Goal: Information Seeking & Learning: Compare options

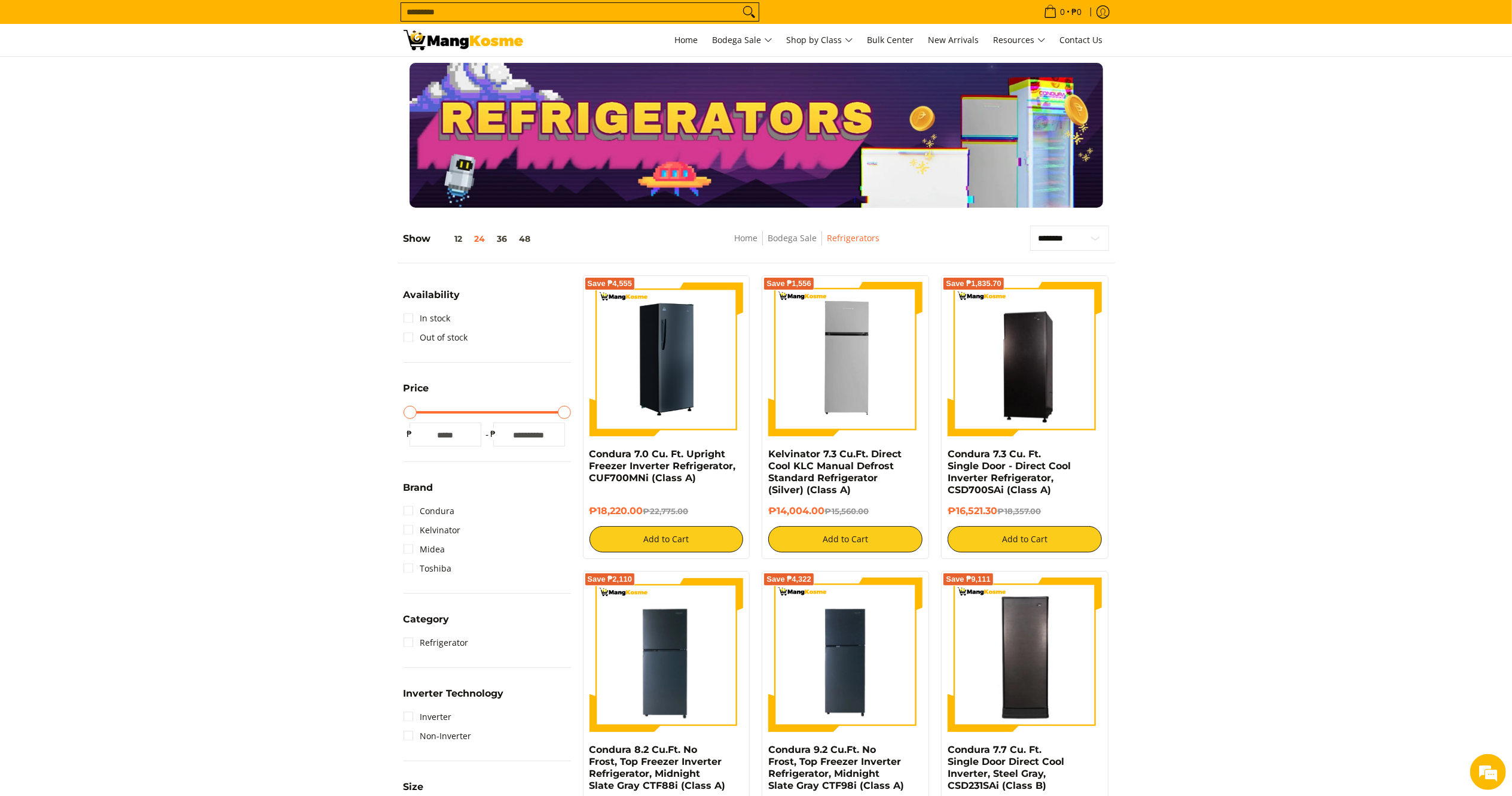
click at [619, 419] on img at bounding box center [667, 359] width 154 height 154
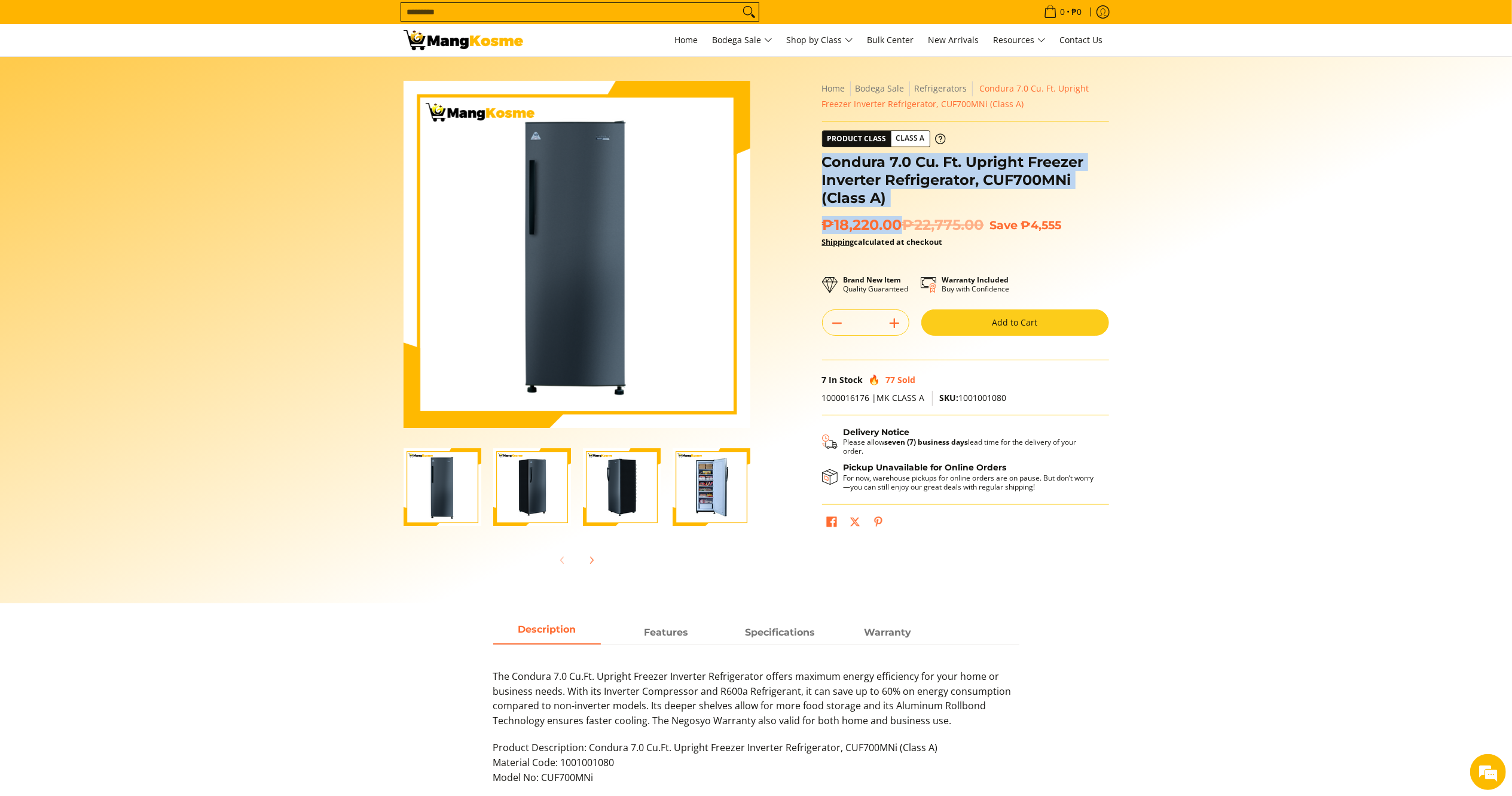
drag, startPoint x: 883, startPoint y: 204, endPoint x: 815, endPoint y: 163, distance: 79.4
click at [821, 163] on div "**********" at bounding box center [965, 313] width 299 height 464
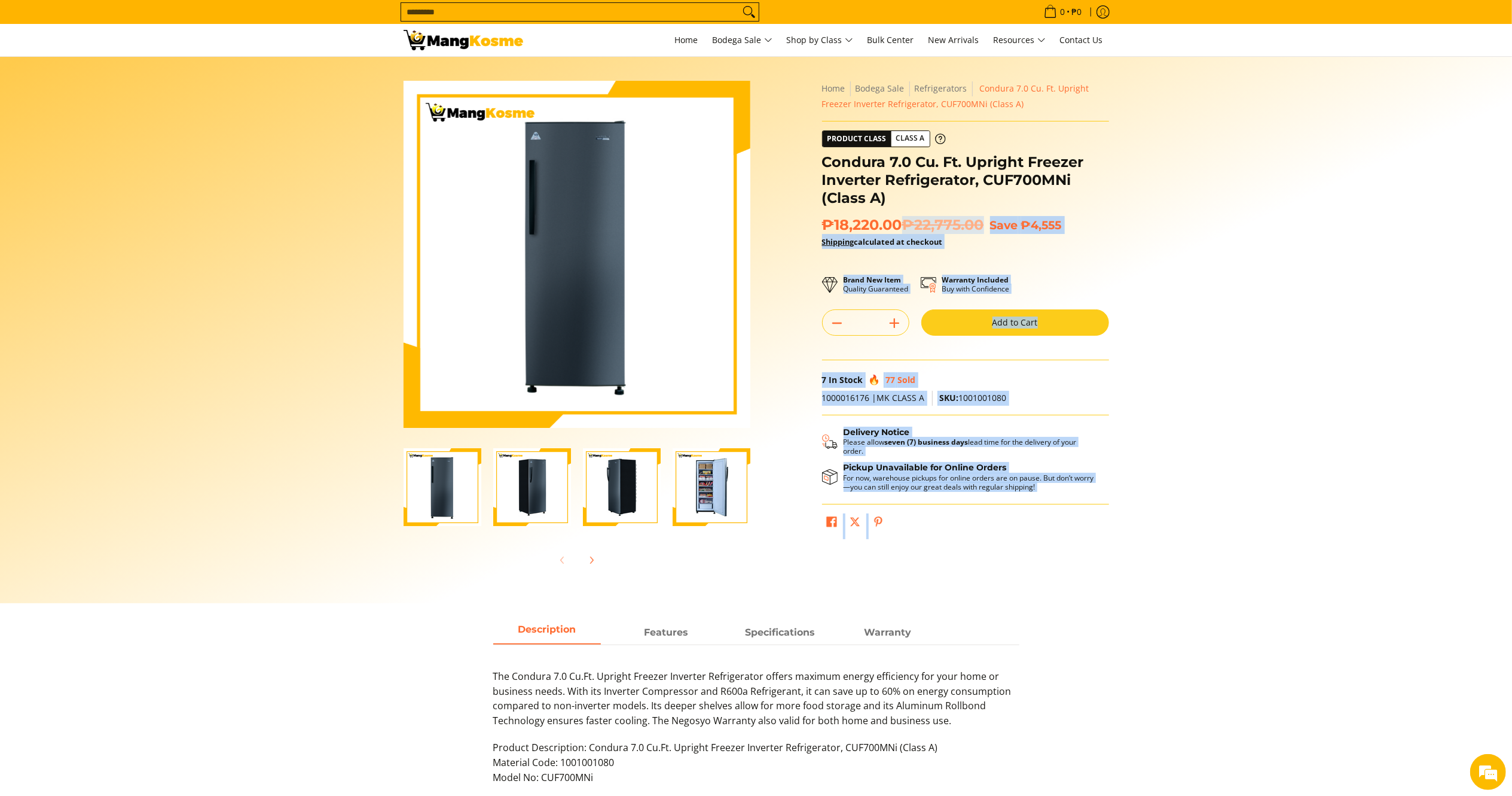
click at [1301, 344] on section "Skip to Main Content Enable zoom Disable zoom Enable zoom Disable zoom Enable z…" at bounding box center [756, 330] width 1512 height 546
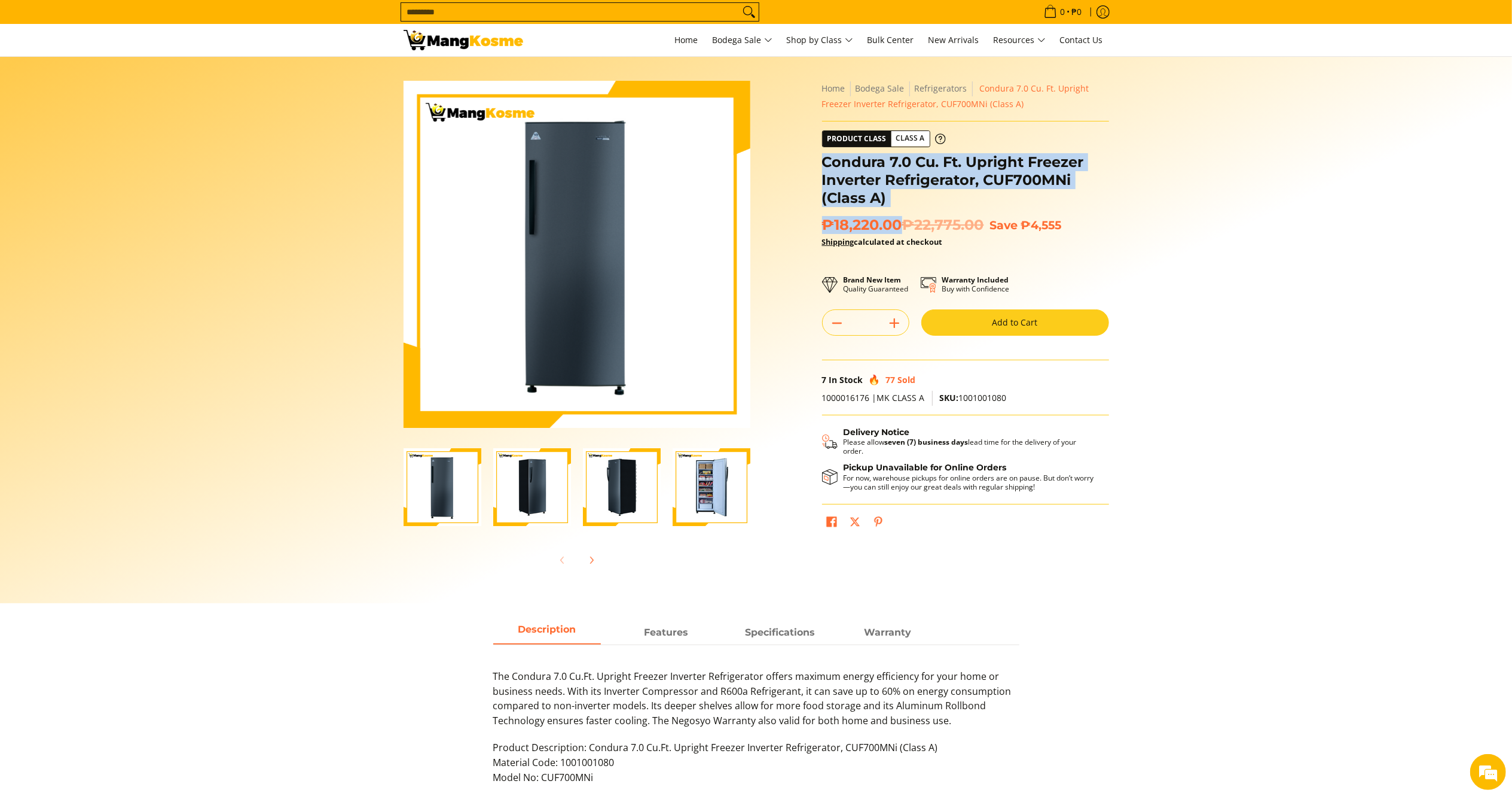
drag, startPoint x: 899, startPoint y: 220, endPoint x: 823, endPoint y: 158, distance: 98.1
click at [823, 158] on div "**********" at bounding box center [965, 313] width 287 height 464
copy div "Condura 7.0 Cu. Ft. Upright Freezer Inverter Refrigerator, CUF700MNi (Class A) …"
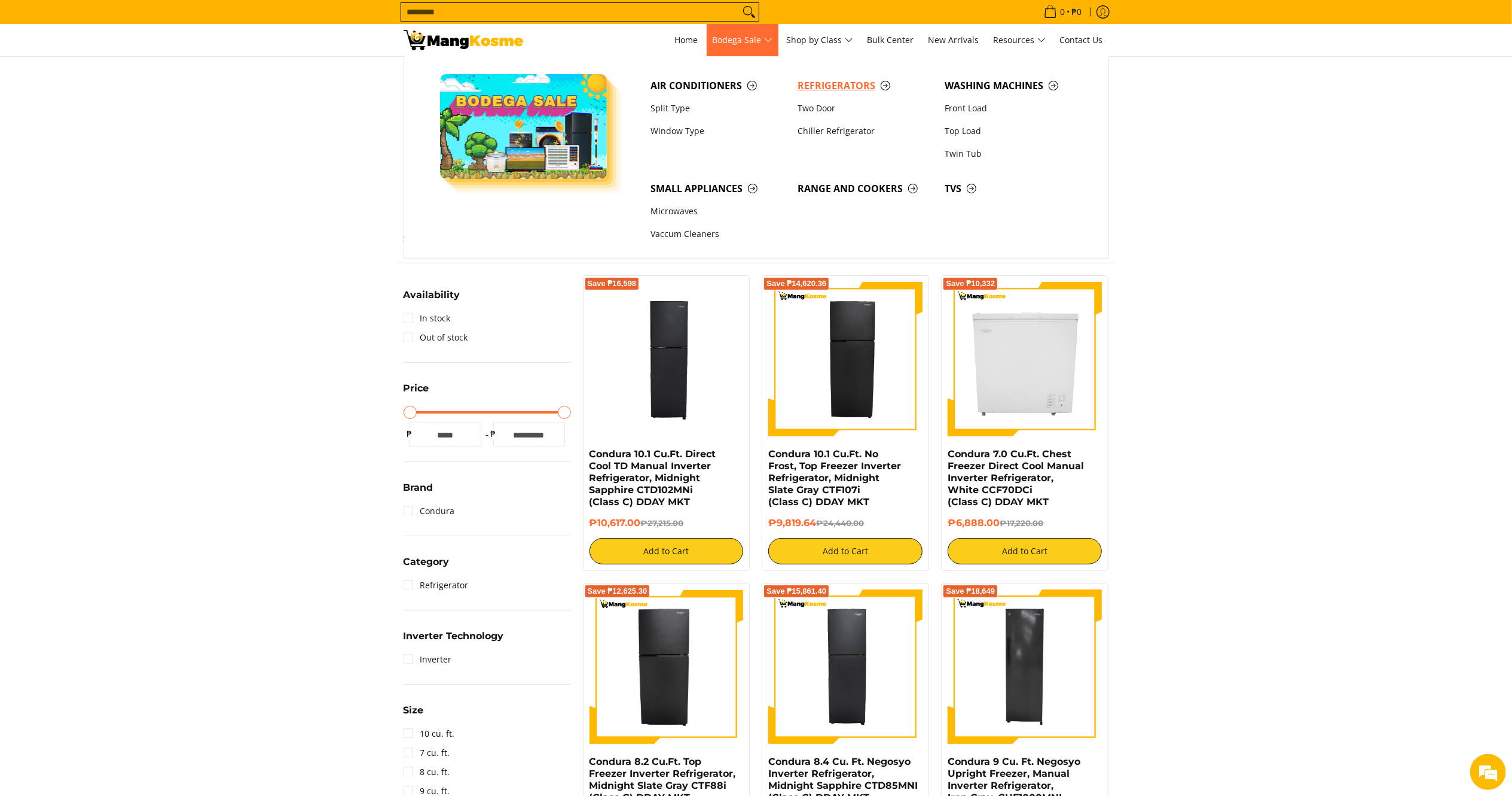
click at [831, 78] on span "Refrigerators" at bounding box center [865, 85] width 135 height 15
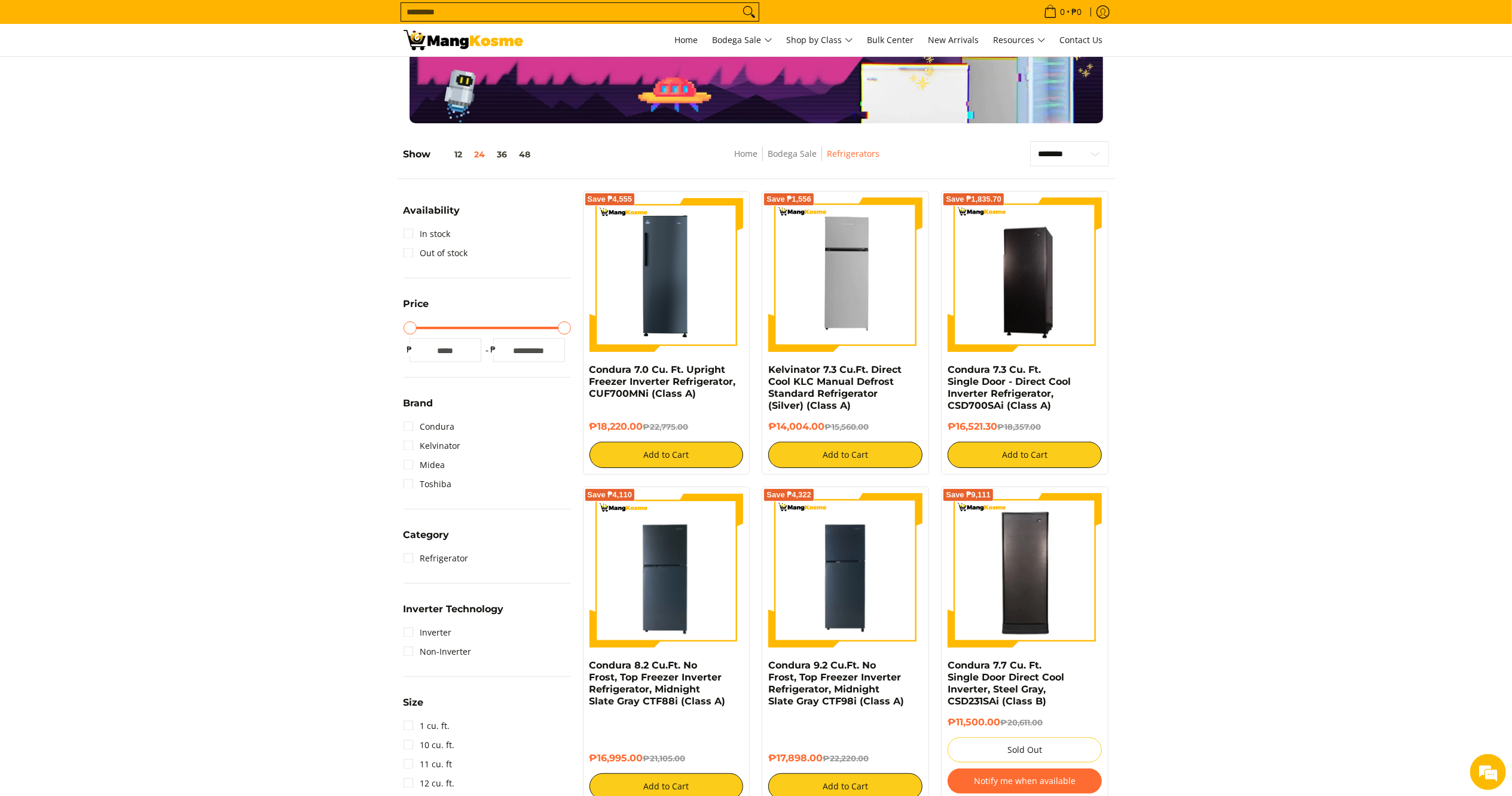
scroll to position [17, 0]
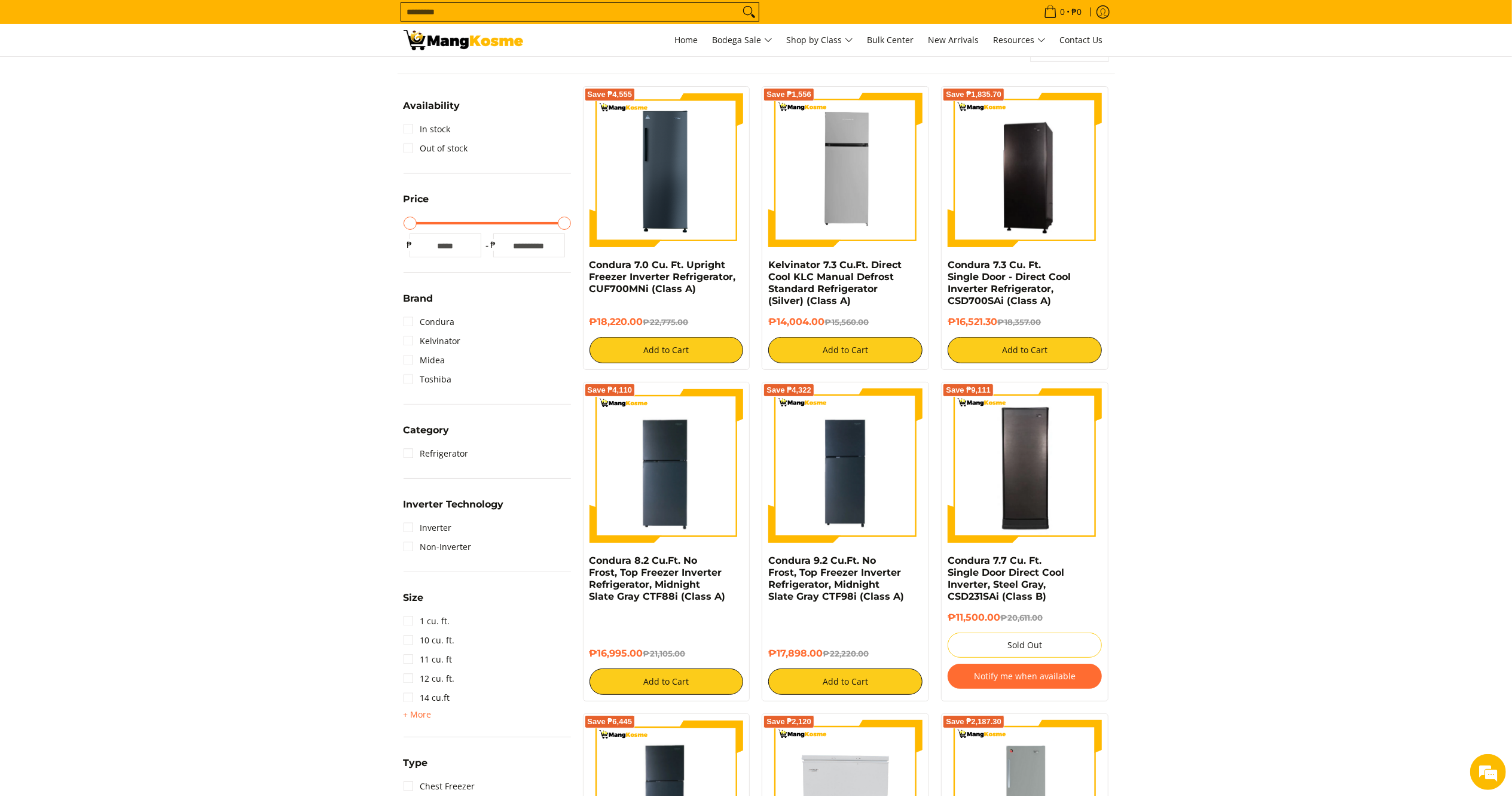
scroll to position [174, 0]
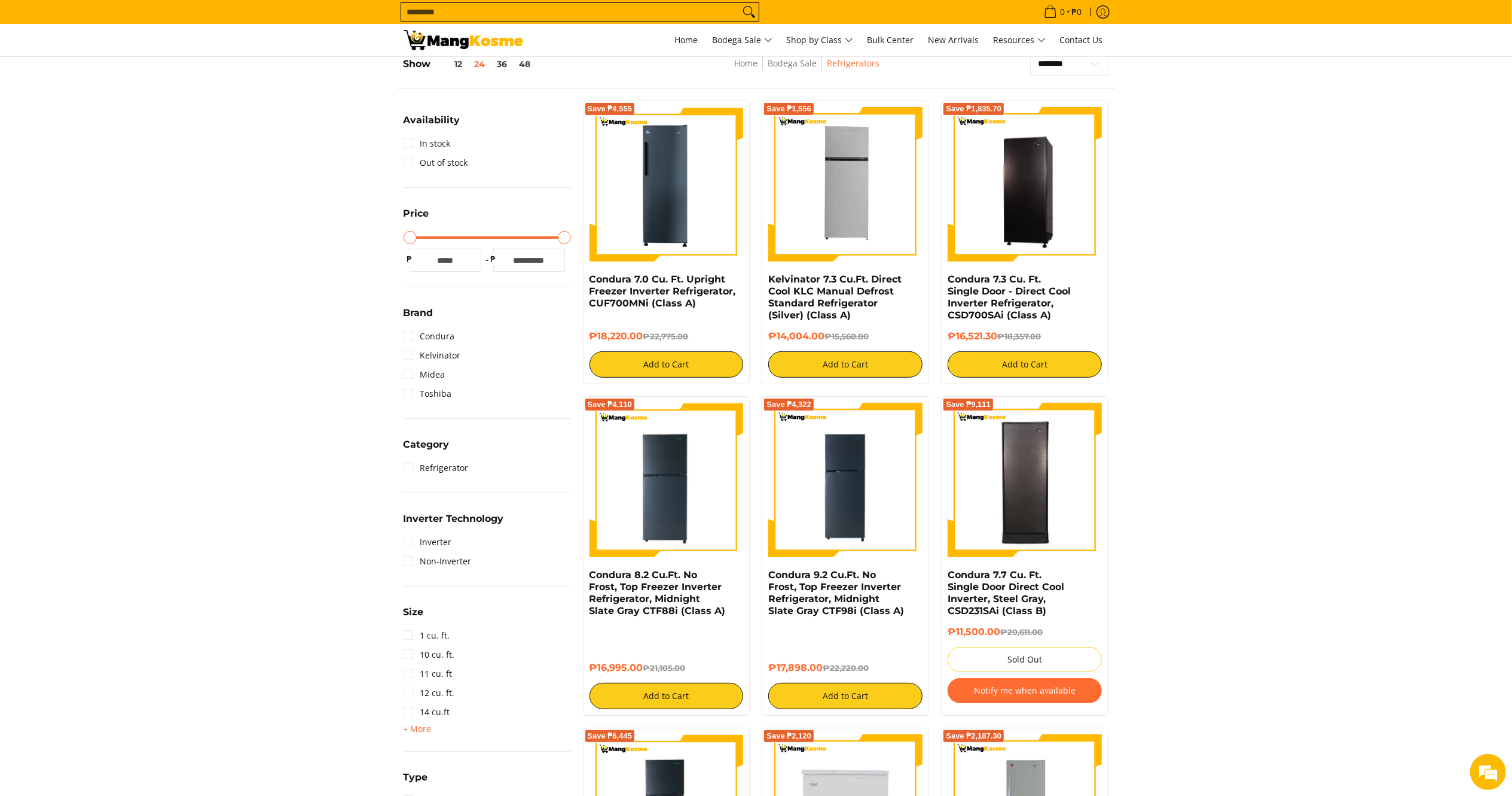
drag, startPoint x: 830, startPoint y: 333, endPoint x: 766, endPoint y: 284, distance: 80.6
click at [766, 284] on div "Save ₱1,556 Kelvinator 7.3 Cu.Ft. Direct Cool KLC Manual Defrost Standard Refri…" at bounding box center [845, 243] width 167 height 284
copy div "Kelvinator 7.3 Cu.Ft. Direct Cool KLC Manual Defrost Standard Refrigerator (Sil…"
drag, startPoint x: 1001, startPoint y: 330, endPoint x: 949, endPoint y: 282, distance: 70.8
click at [949, 282] on div "Condura 7.3 Cu. Ft. Single Door - Direct Cool Inverter Refrigerator, CSD700SAi …" at bounding box center [1024, 325] width 154 height 104
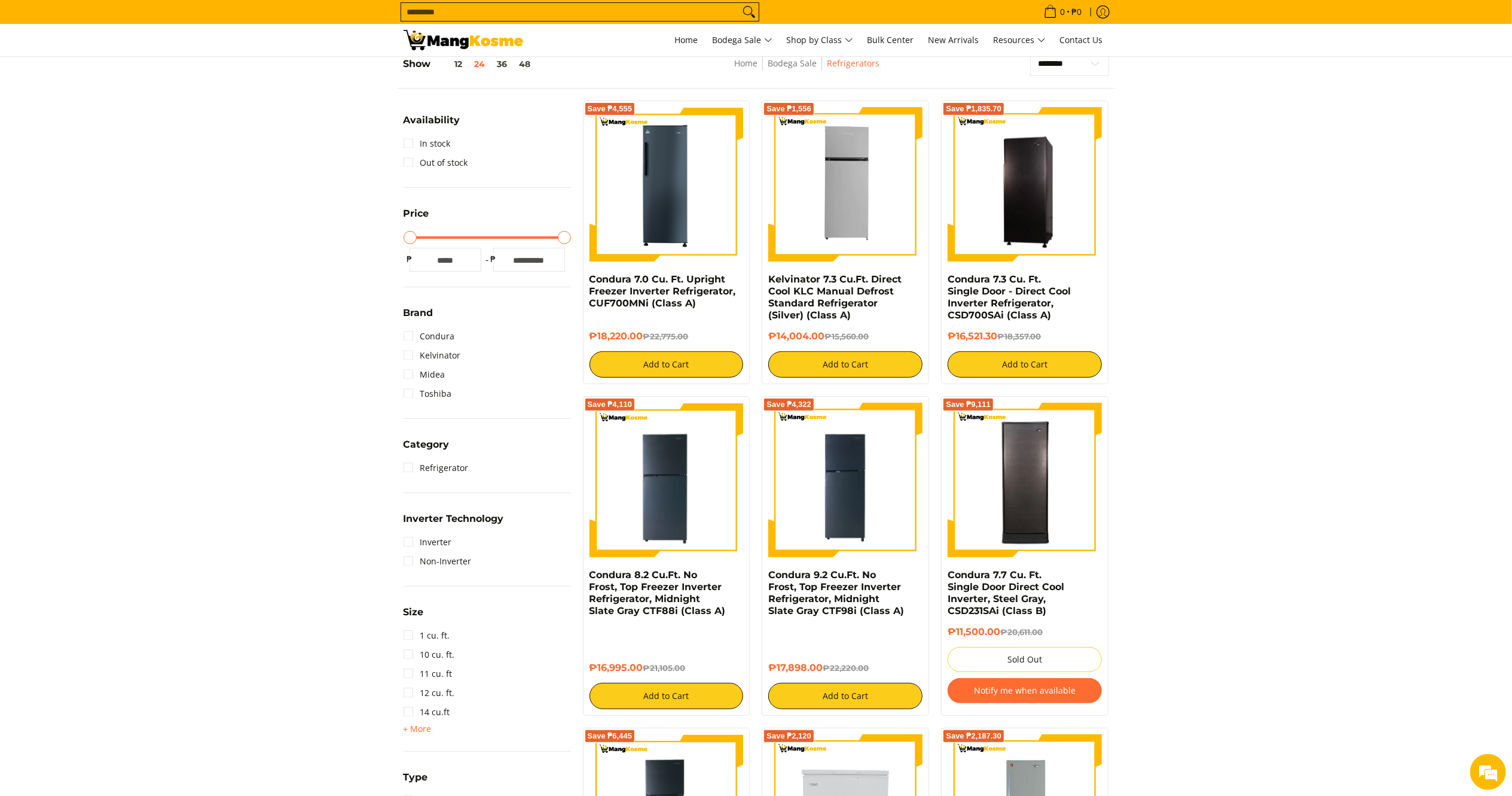
copy div "Condura 7.3 Cu. Ft. Single Door - Direct Cool Inverter Refrigerator, CSD700SAi …"
drag, startPoint x: 643, startPoint y: 658, endPoint x: 589, endPoint y: 579, distance: 95.7
click at [589, 579] on div "Condura 8.2 Cu.Ft. No Frost, Top Freezer Inverter Refrigerator, Midnight Slate …" at bounding box center [667, 639] width 154 height 140
copy div "Condura 8.2 Cu.Ft. No Frost, Top Freezer Inverter Refrigerator, Midnight Slate …"
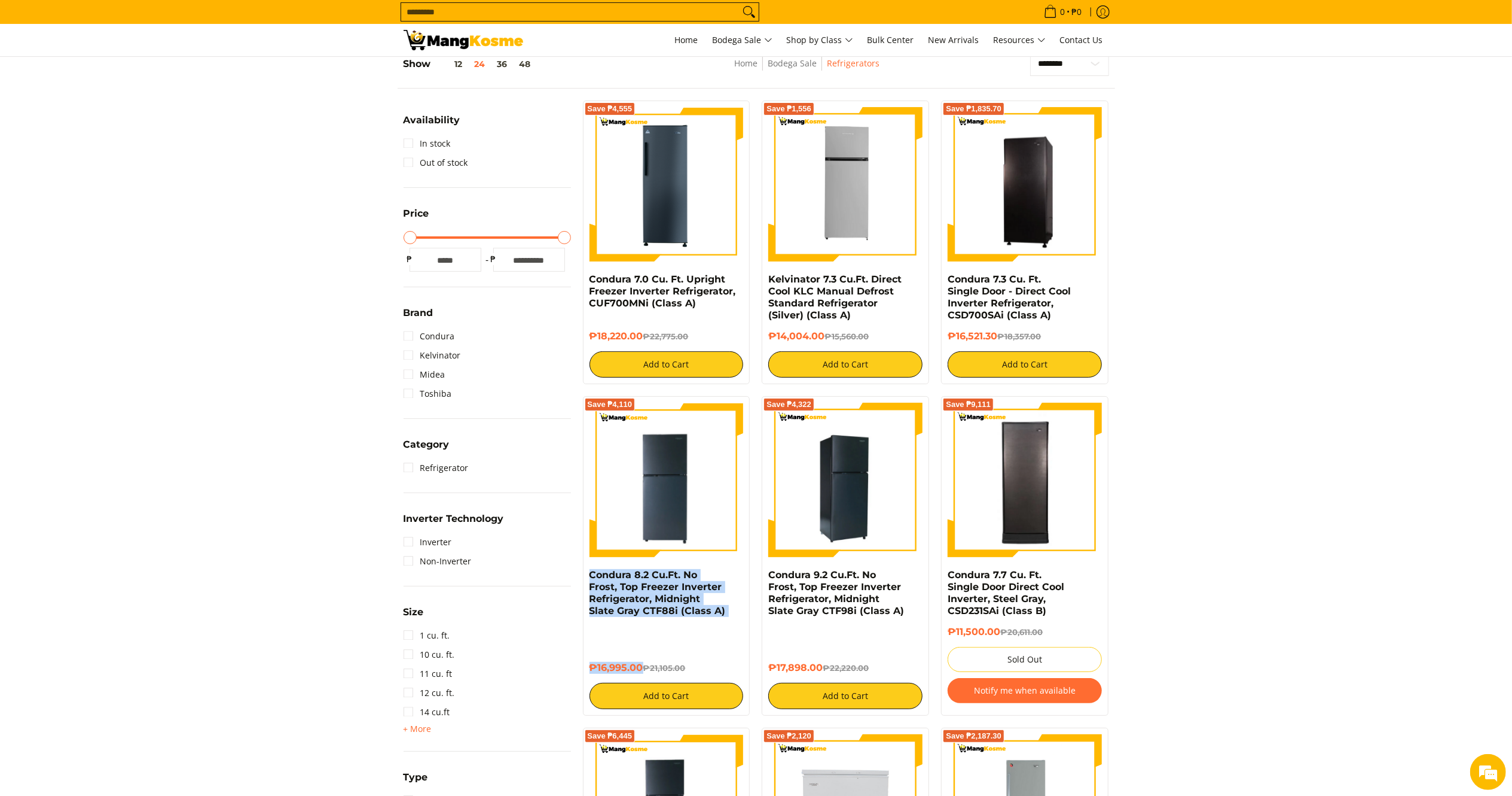
drag, startPoint x: 814, startPoint y: 651, endPoint x: 770, endPoint y: 551, distance: 109.3
click at [763, 578] on div "Save ₱4,322 Condura 9.2 Cu.Ft. No Frost, Top Freezer Inverter Refrigerator, Mid…" at bounding box center [845, 556] width 167 height 320
copy div "Condura 9.2 Cu.Ft. No Frost, Top Freezer Inverter Refrigerator, Midnight Slate …"
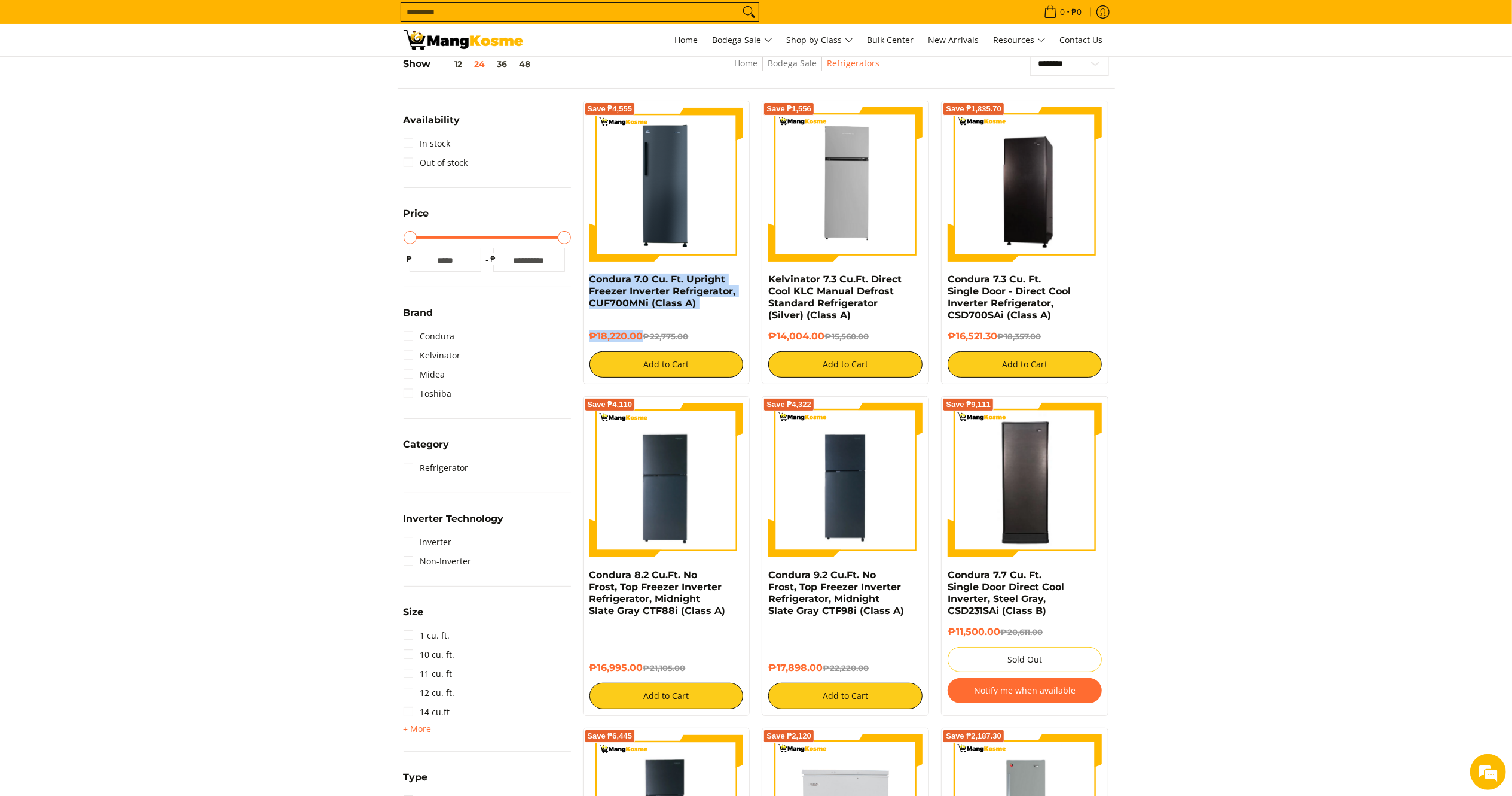
drag, startPoint x: 642, startPoint y: 333, endPoint x: 590, endPoint y: 292, distance: 66.2
click at [589, 286] on div "Condura 7.0 Cu. Ft. Upright Freezer Inverter Refrigerator, CUF700MNi (Class A) …" at bounding box center [667, 325] width 154 height 104
copy div "Freezer Inverter Refrigerator, CUF700MNi (Class A) ₱18,220.00"
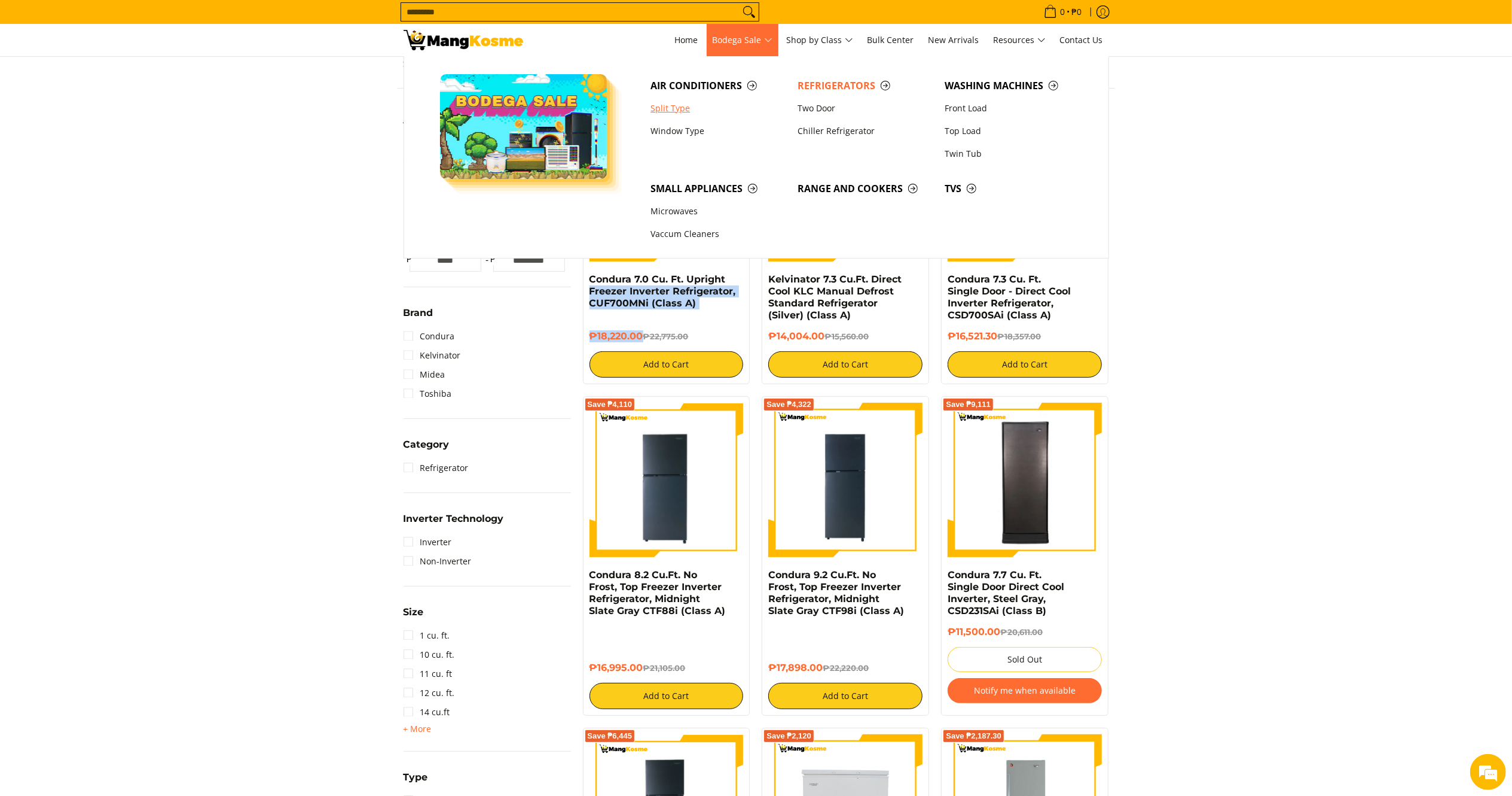
click at [683, 101] on link "Split Type" at bounding box center [718, 108] width 147 height 23
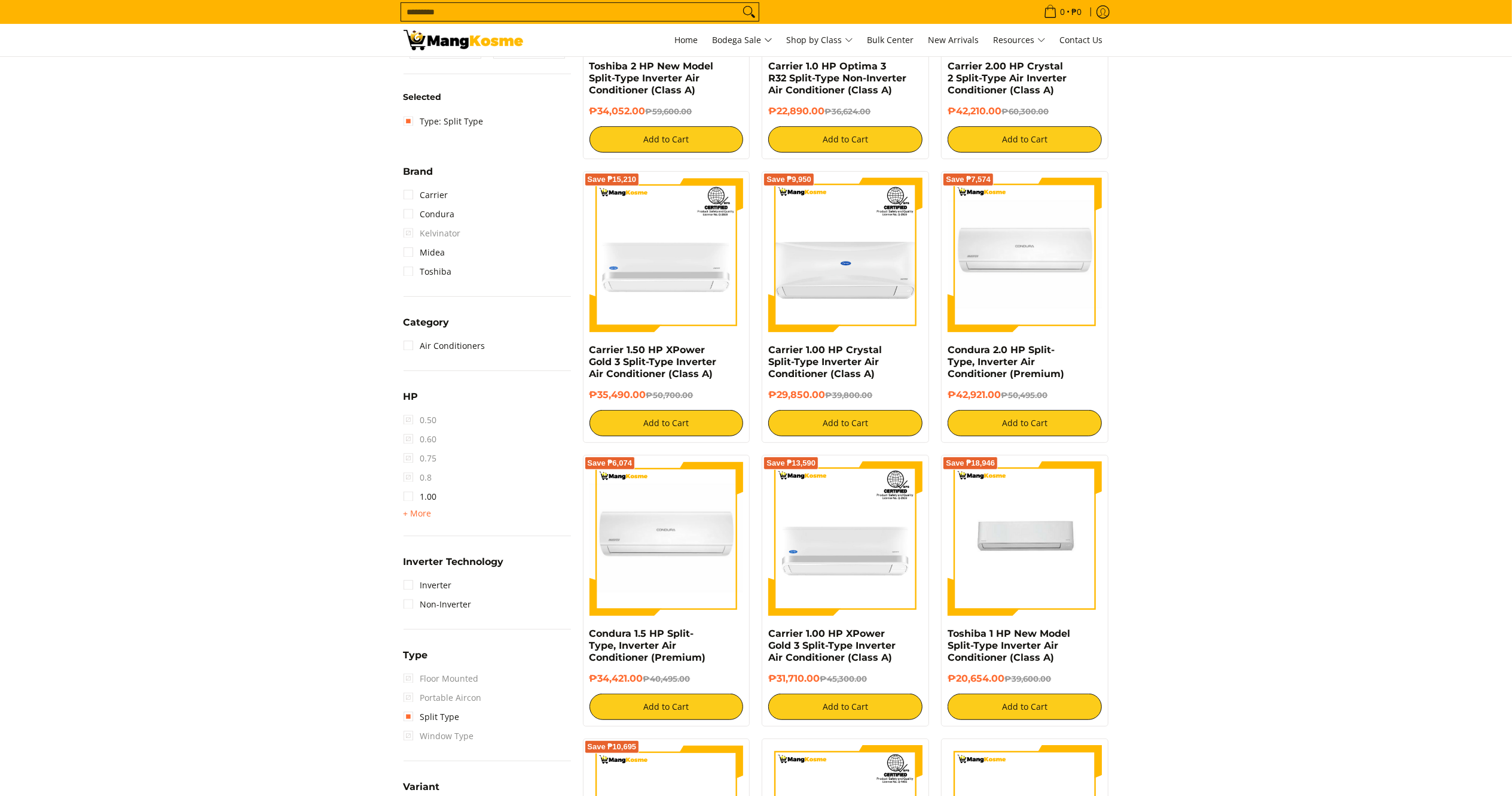
scroll to position [417, 0]
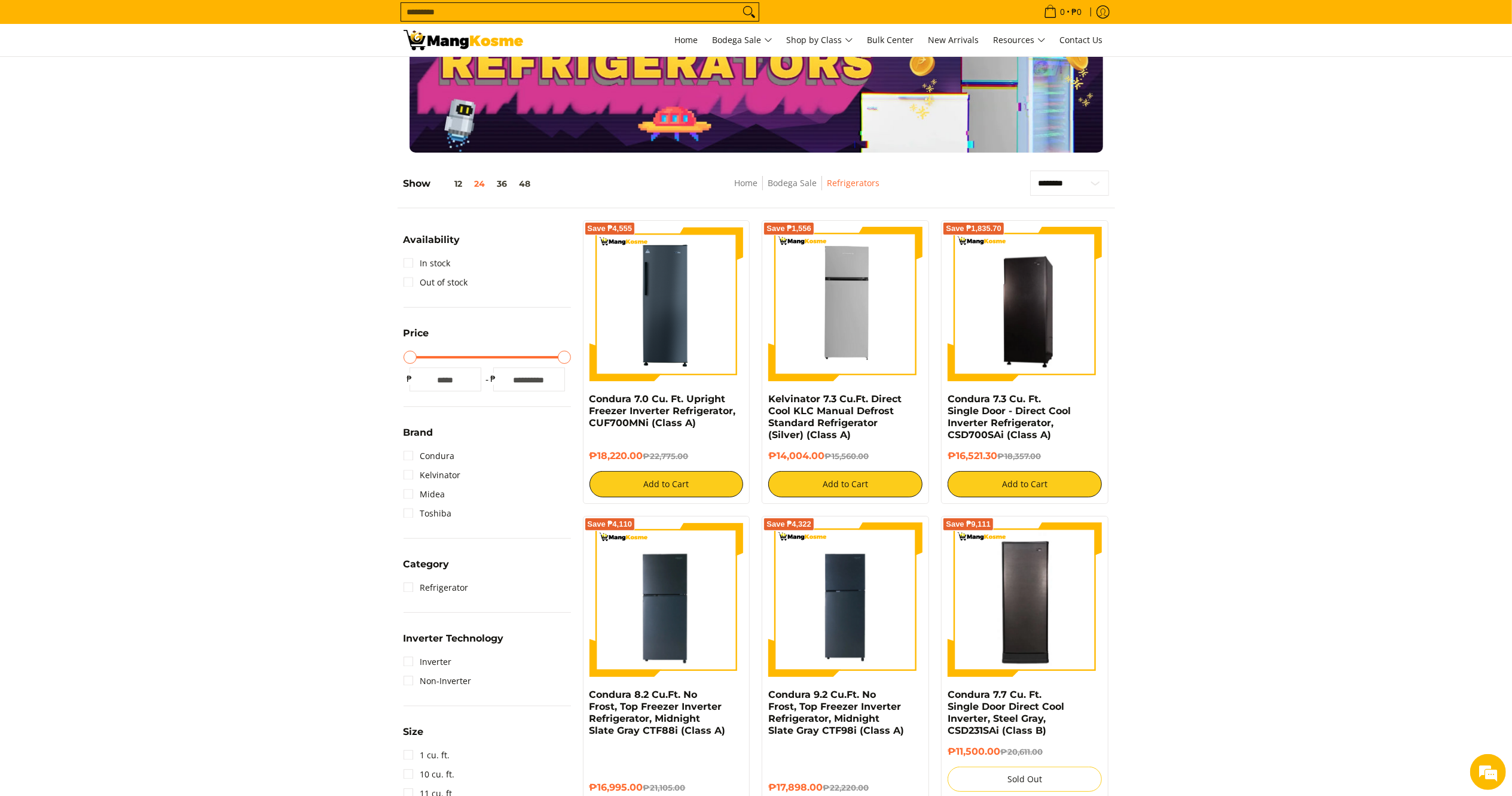
scroll to position [83, 0]
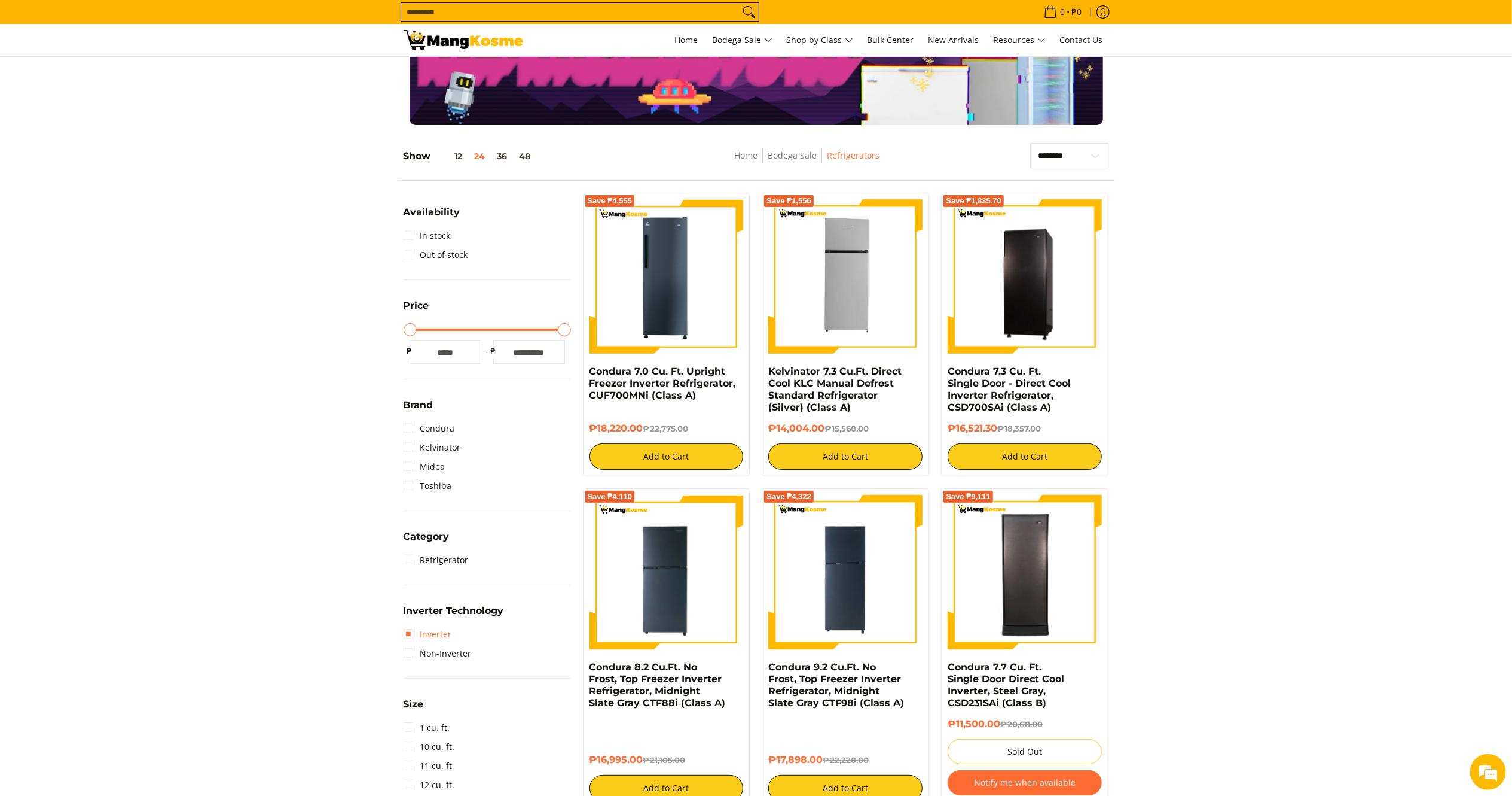
click at [410, 632] on link "Inverter" at bounding box center [427, 633] width 48 height 19
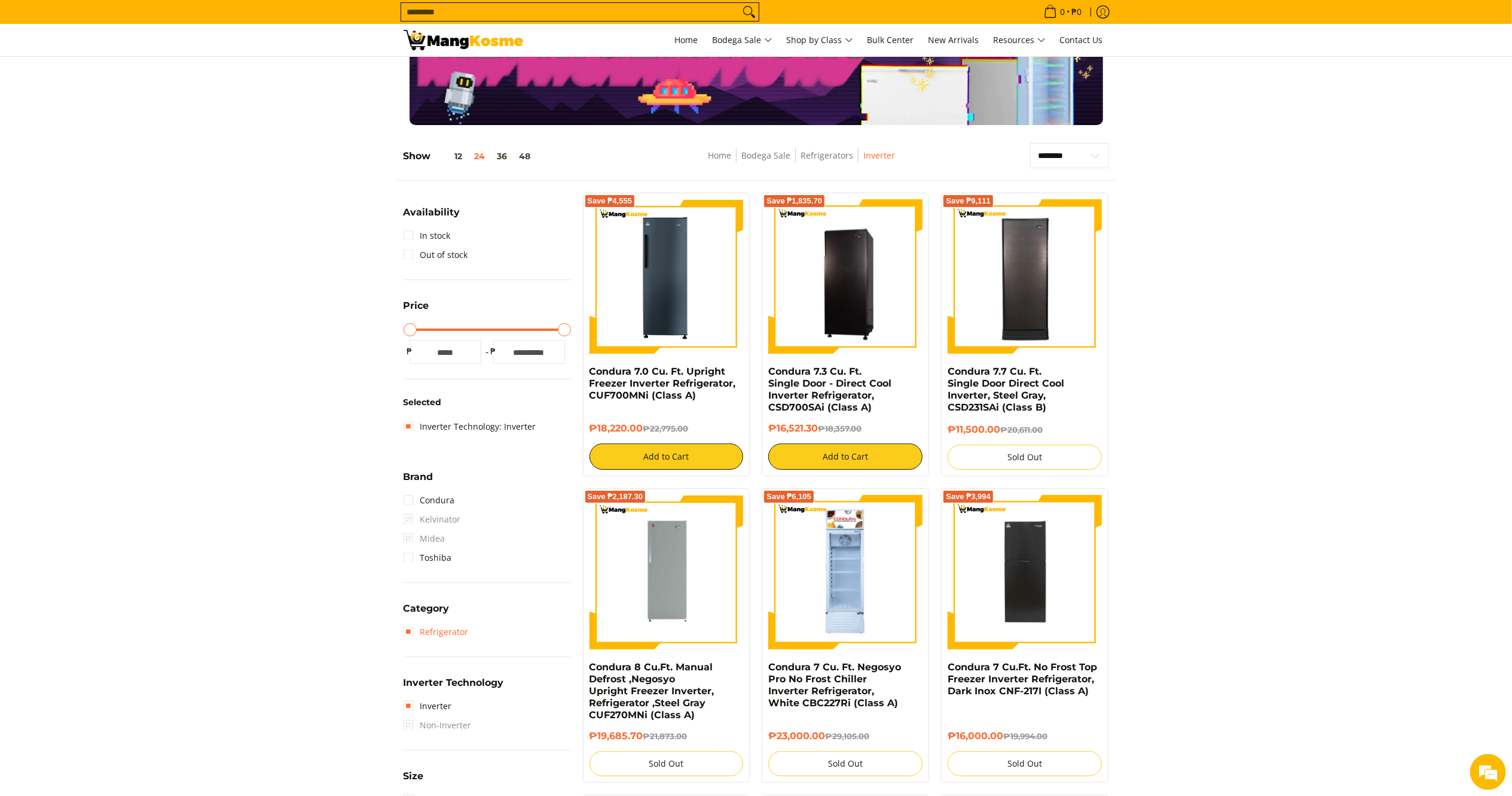
scroll to position [168, 0]
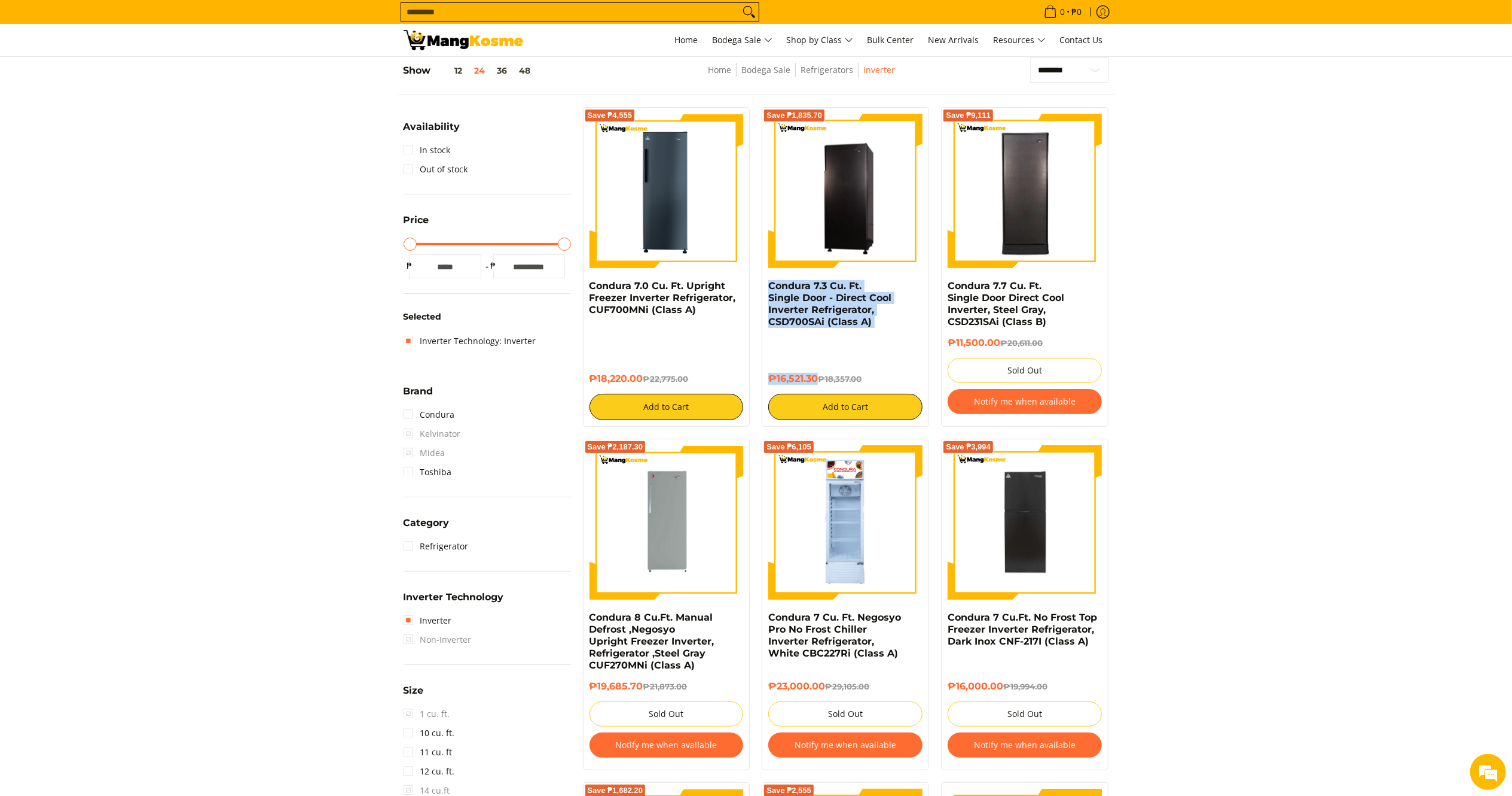
drag, startPoint x: 818, startPoint y: 370, endPoint x: 764, endPoint y: 286, distance: 99.9
click at [764, 286] on div "Save ₱1,835.70 Condura 7.3 Cu. Ft. Single Door - Direct Cool Inverter Refrigera…" at bounding box center [845, 267] width 167 height 320
copy div "Condura 7.3 Cu. Ft. Single Door - Direct Cool Inverter Refrigerator, CSD700SAi …"
click at [894, 217] on img at bounding box center [845, 191] width 154 height 154
click at [416, 344] on link "Inverter Technology: Inverter" at bounding box center [469, 341] width 133 height 19
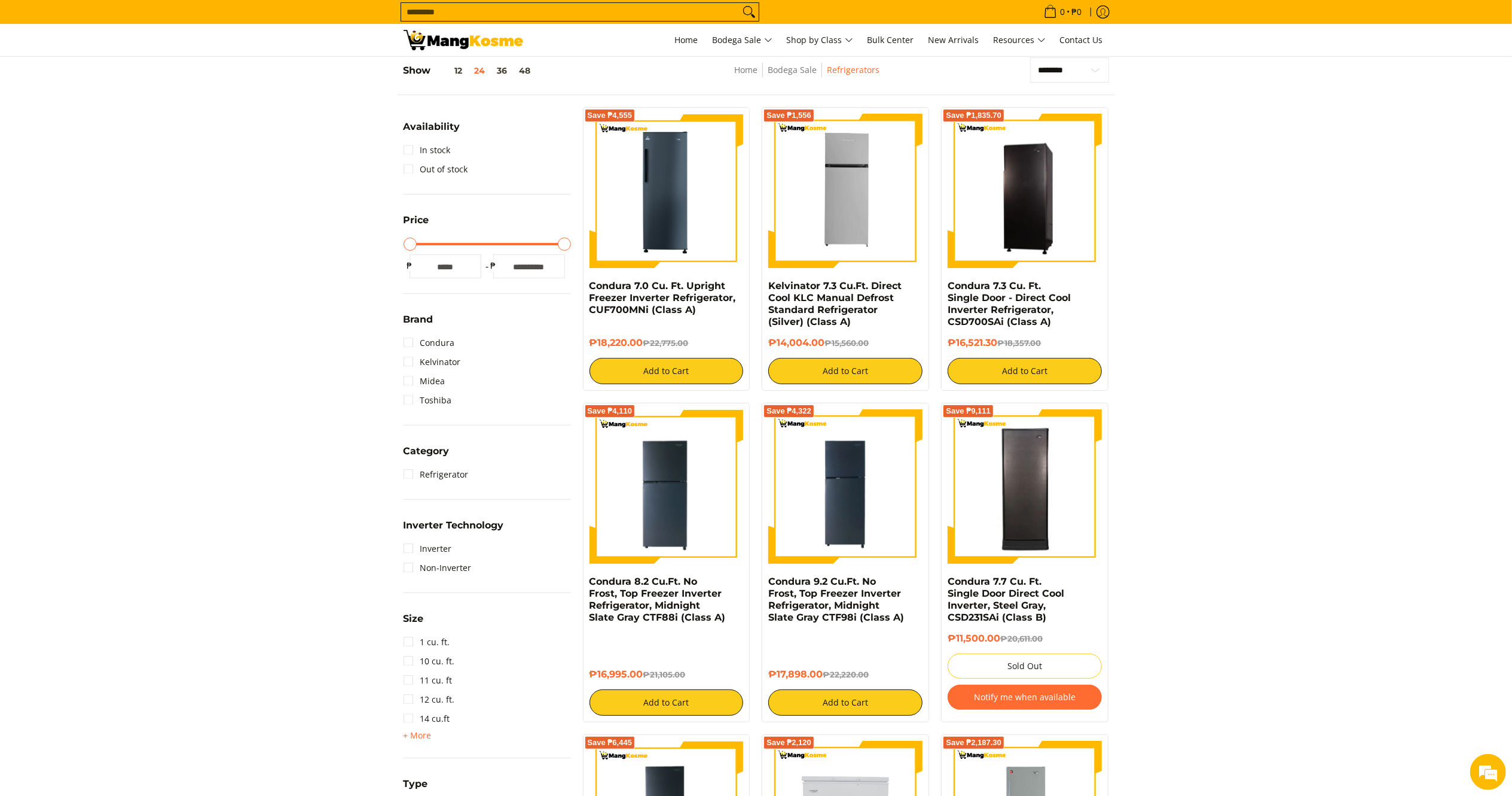
drag, startPoint x: 828, startPoint y: 344, endPoint x: 762, endPoint y: 284, distance: 89.2
click at [762, 284] on div "Save ₱1,556 Kelvinator 7.3 Cu.Ft. Direct Cool KLC Manual Defrost Standard Refri…" at bounding box center [845, 249] width 167 height 284
copy div "Kelvinator 7.3 Cu.Ft. Direct Cool KLC Manual Defrost Standard Refrigerator (Sil…"
drag, startPoint x: 1000, startPoint y: 343, endPoint x: 944, endPoint y: 281, distance: 83.5
click at [944, 281] on div "Save ₱1,835.70 Condura 7.3 Cu. Ft. Single Door - Direct Cool Inverter Refrigera…" at bounding box center [1024, 249] width 167 height 284
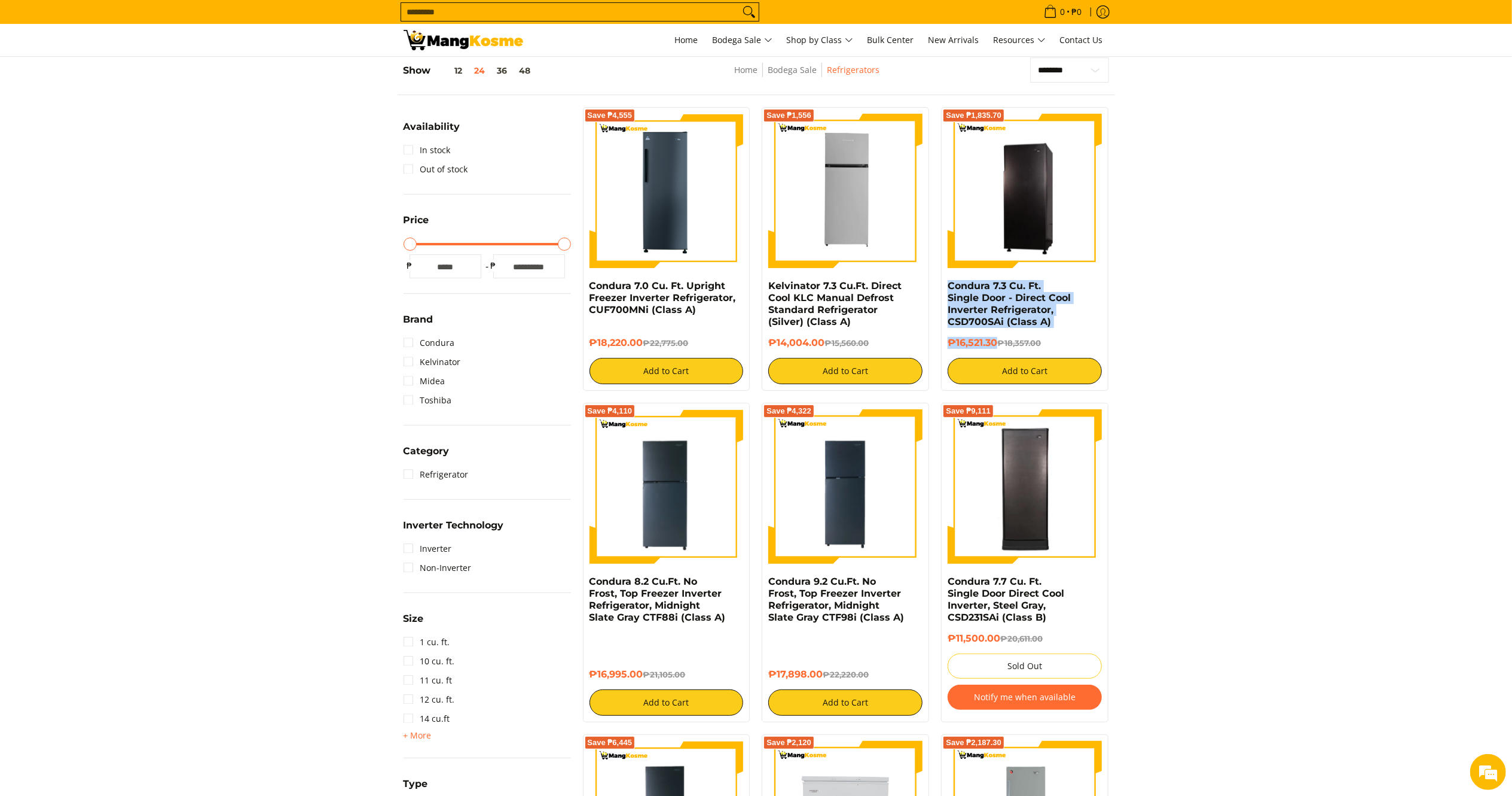
copy div "Condura 7.3 Cu. Ft. Single Door - Direct Cool Inverter Refrigerator, CSD700SAi …"
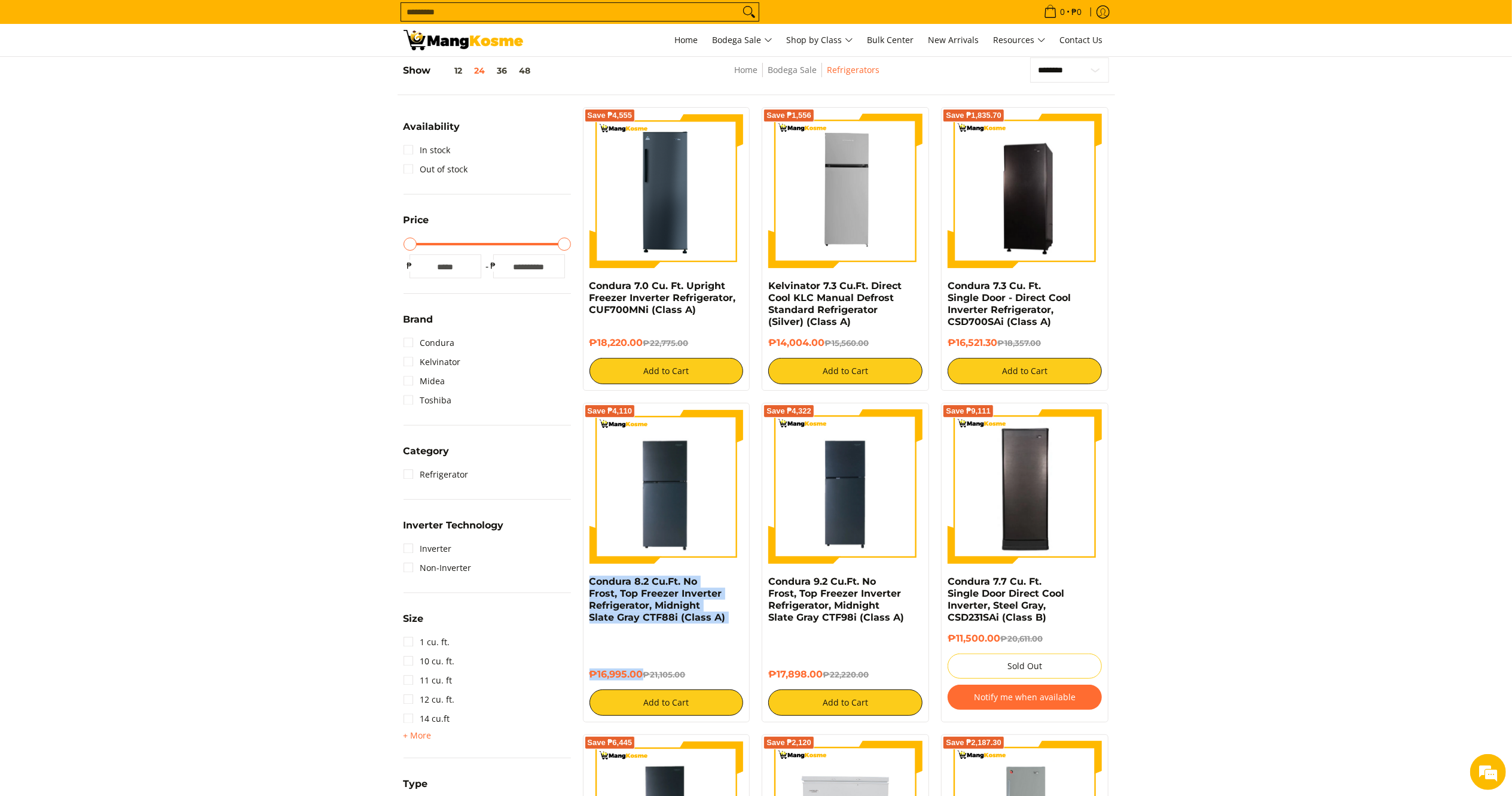
drag, startPoint x: 641, startPoint y: 659, endPoint x: 585, endPoint y: 587, distance: 91.2
click at [585, 587] on div "Save ₱4,110 Condura 8.2 Cu.Ft. No Frost, Top Freezer Inverter Refrigerator, Mid…" at bounding box center [667, 562] width 167 height 320
copy div "Condura 8.2 Cu.Ft. No Frost, Top Freezer Inverter Refrigerator, Midnight Slate …"
drag, startPoint x: 823, startPoint y: 662, endPoint x: 771, endPoint y: 585, distance: 92.9
click at [771, 585] on div "Condura 9.2 Cu.Ft. No Frost, Top Freezer Inverter Refrigerator, Midnight Slate …" at bounding box center [845, 645] width 154 height 140
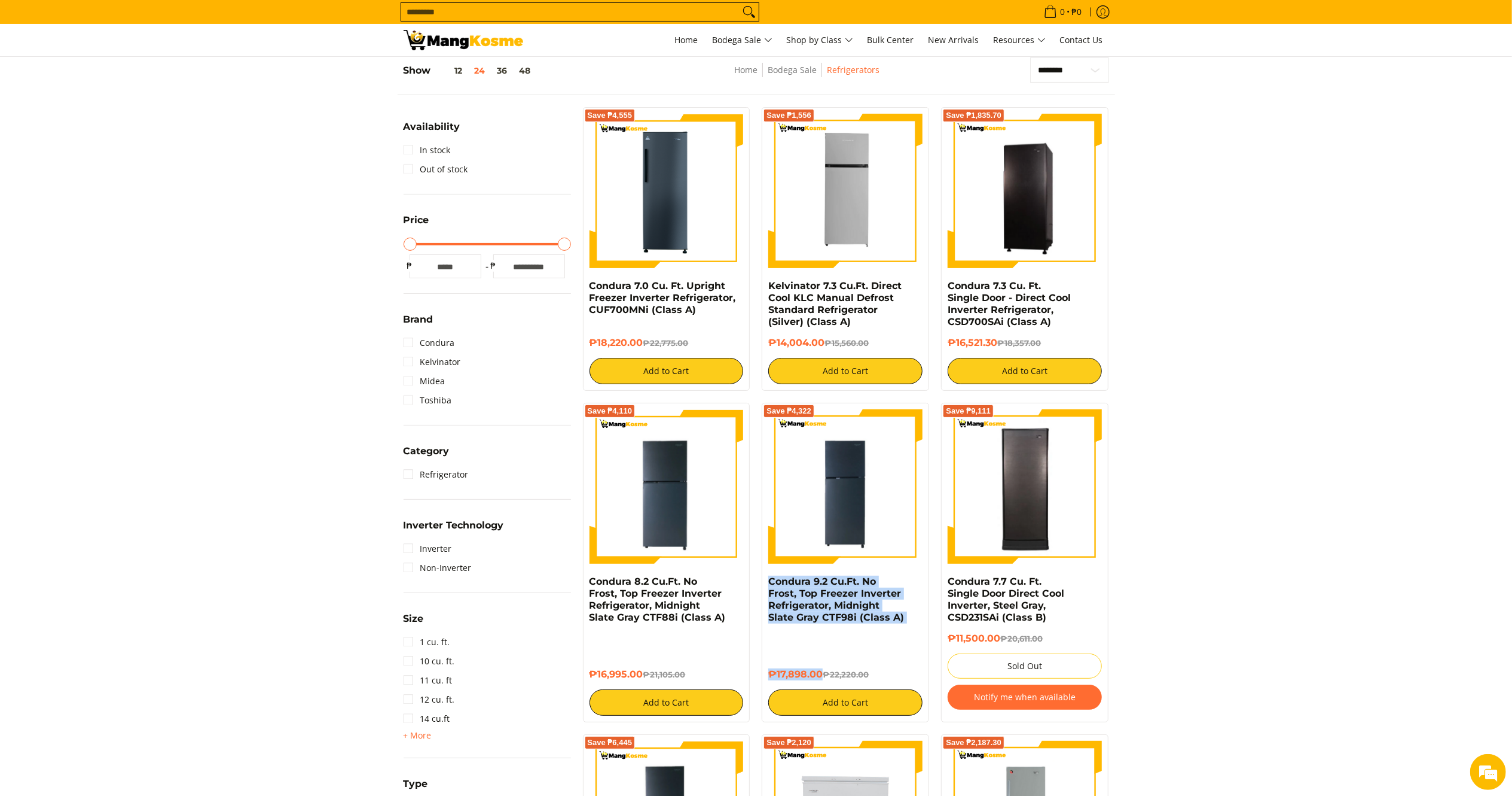
copy div "Condura 9.2 Cu.Ft. No Frost, Top Freezer Inverter Refrigerator, Midnight Slate …"
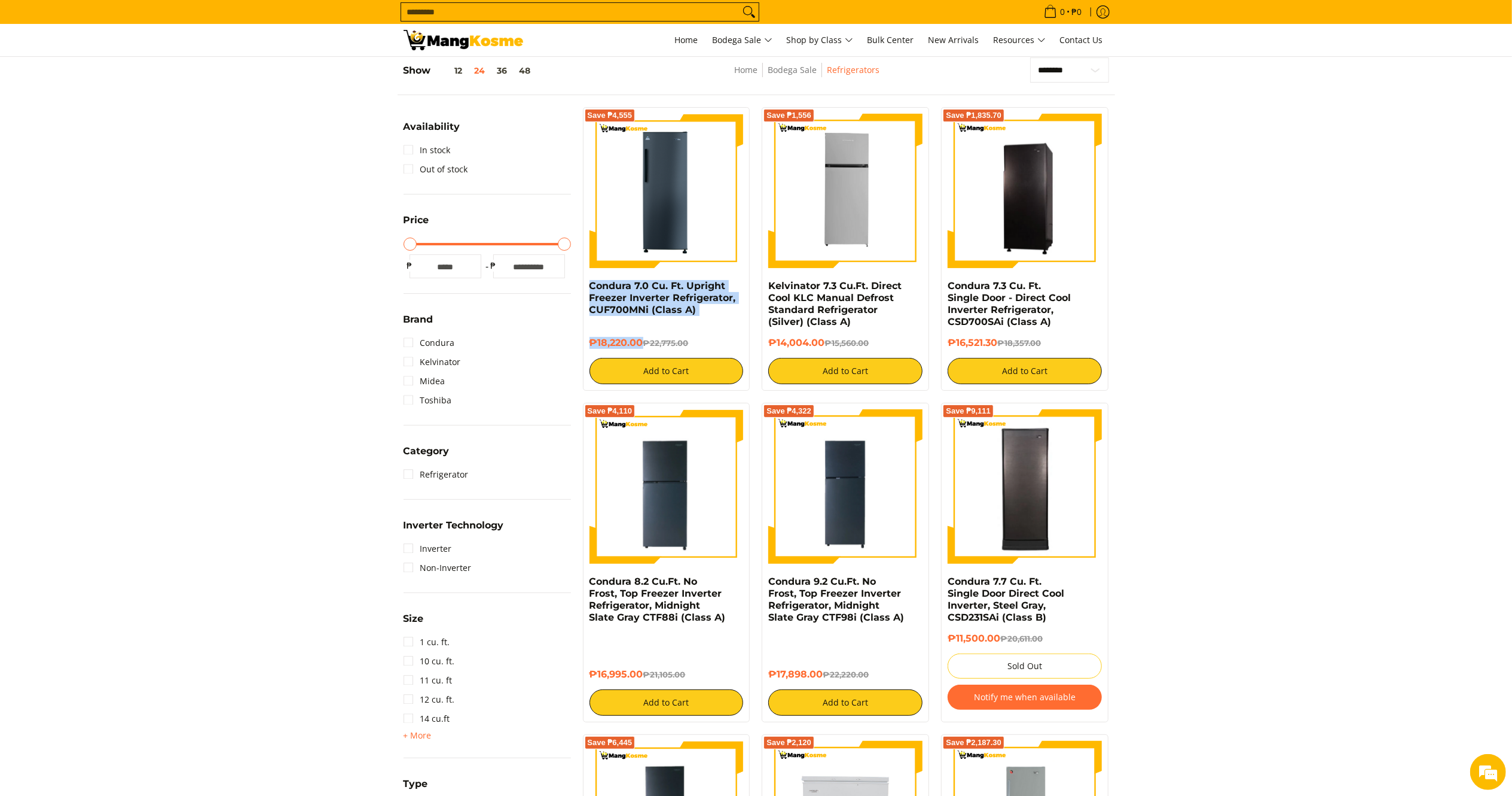
drag, startPoint x: 645, startPoint y: 339, endPoint x: 579, endPoint y: 291, distance: 81.6
click at [579, 291] on div "Save ₱4,555 Condura 7.0 Cu. Ft. Upright Freezer Inverter Refrigerator, CUF700MN…" at bounding box center [666, 249] width 179 height 284
copy div "Condura 7.0 Cu. Ft. Upright Freezer Inverter Refrigerator, CUF700MNi (Class A) …"
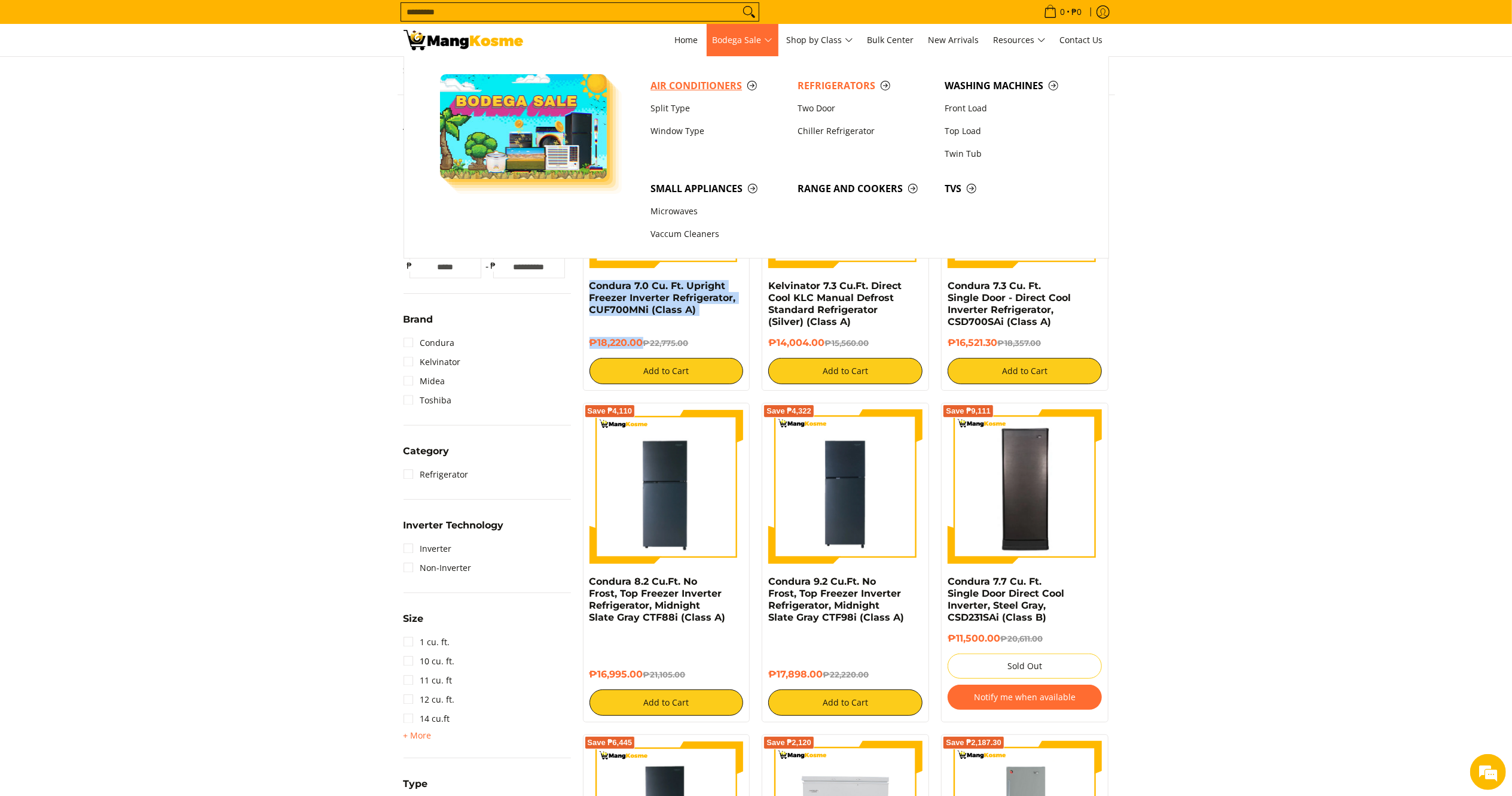
click at [702, 85] on span "Air Conditioners" at bounding box center [717, 85] width 135 height 15
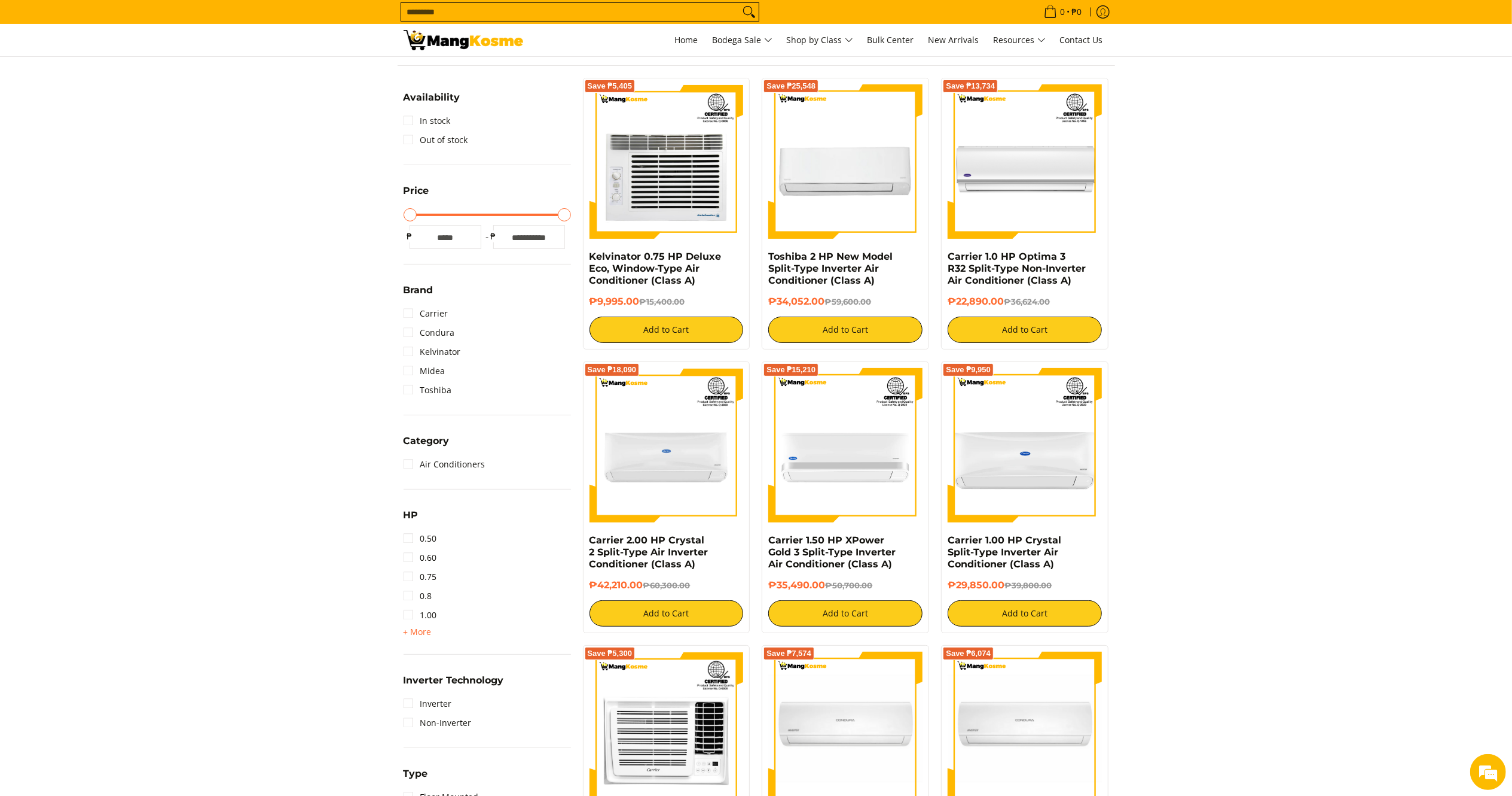
scroll to position [214, 0]
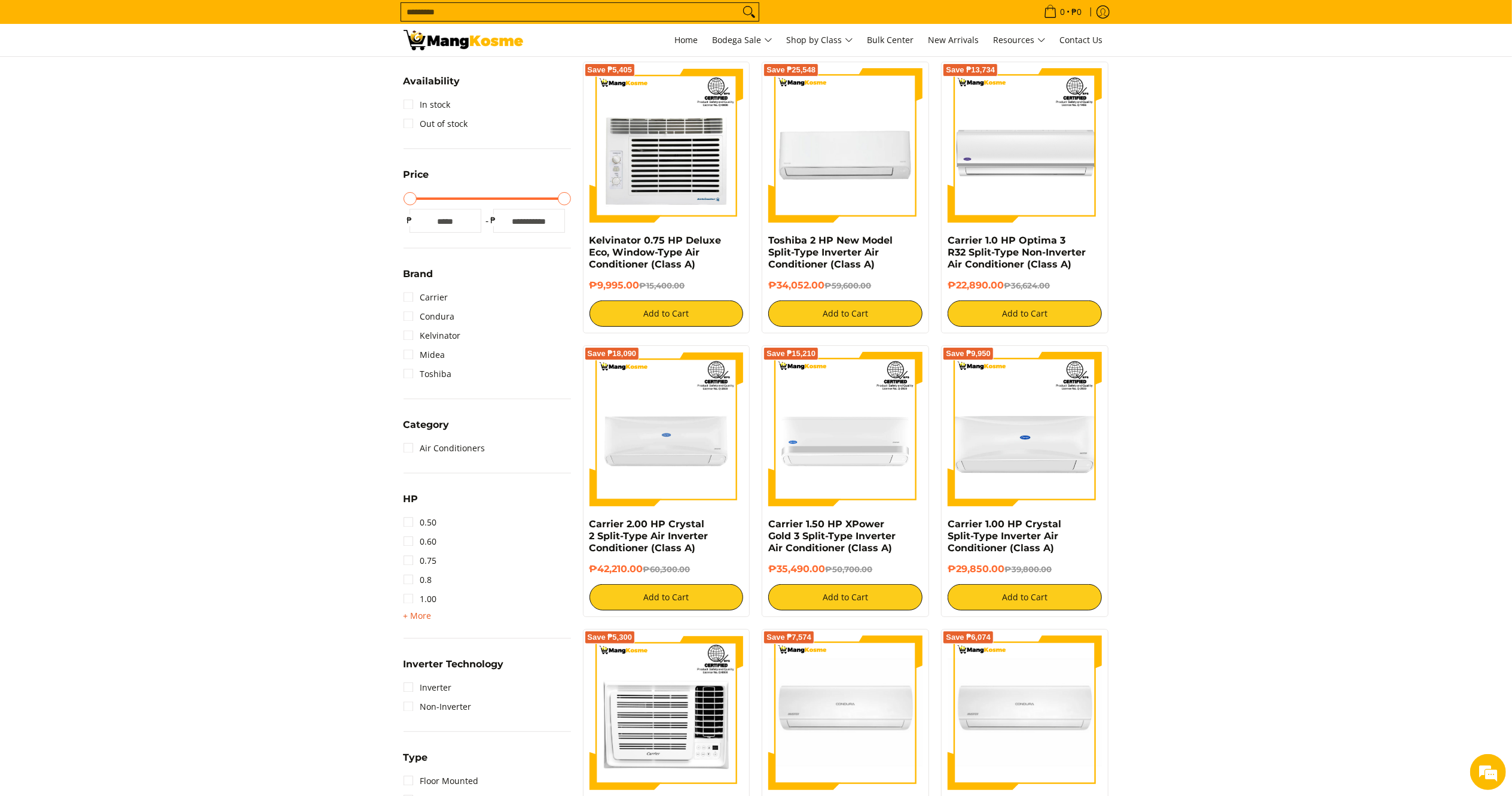
click at [428, 614] on span "+ More" at bounding box center [417, 615] width 28 height 10
click at [430, 636] on link "2.00" at bounding box center [420, 637] width 34 height 19
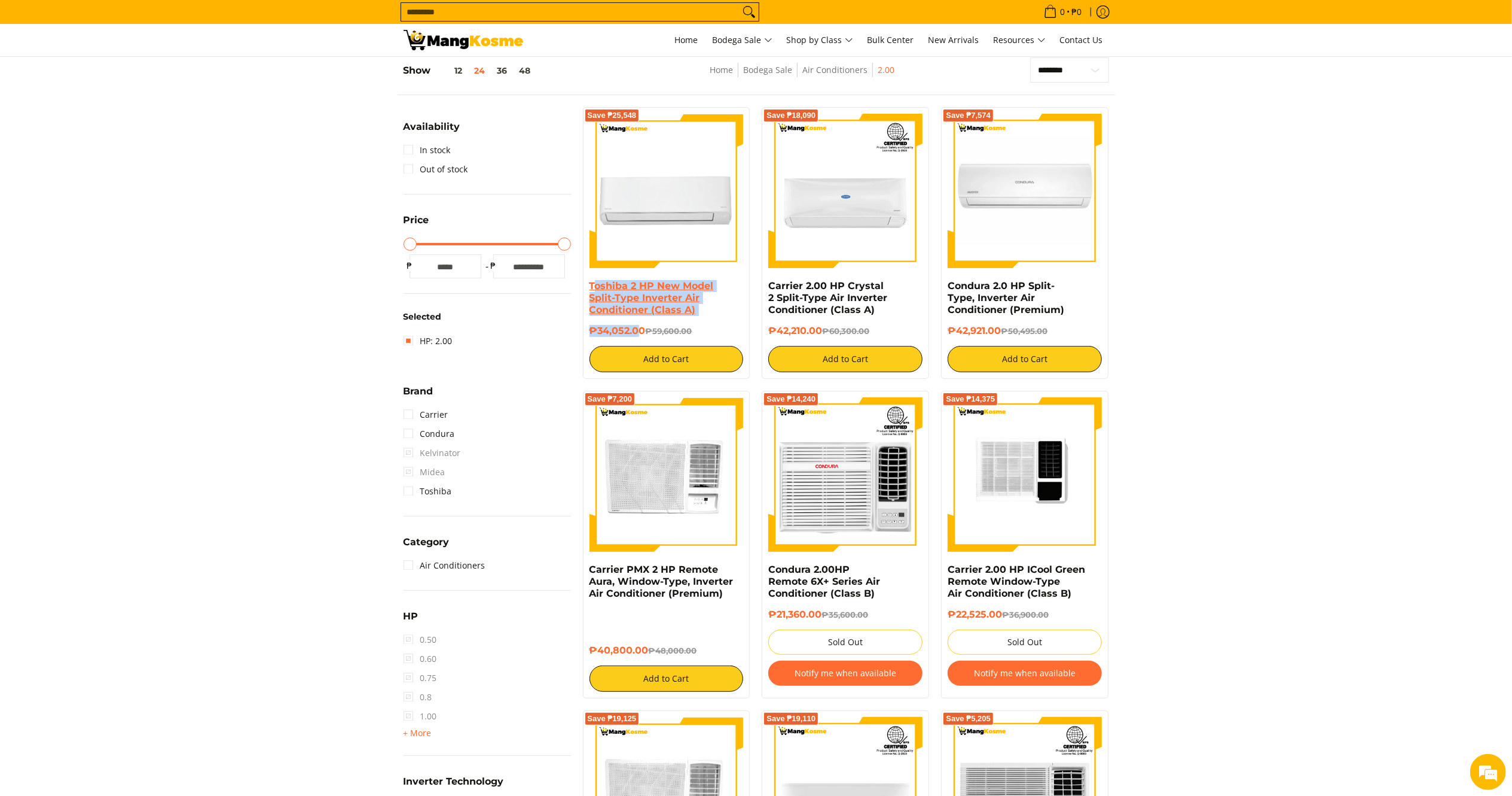
drag, startPoint x: 641, startPoint y: 324, endPoint x: 594, endPoint y: 282, distance: 63.0
click at [594, 282] on div "Toshiba 2 HP New Model Split-Type Inverter Air Conditioner (Class A) ₱34,052.00…" at bounding box center [667, 325] width 154 height 92
drag, startPoint x: 646, startPoint y: 330, endPoint x: 584, endPoint y: 286, distance: 76.0
click at [584, 286] on div "Save ₱25,548 Toshiba 2 HP New Model Split-Type Inverter Air Conditioner (Class …" at bounding box center [667, 243] width 167 height 272
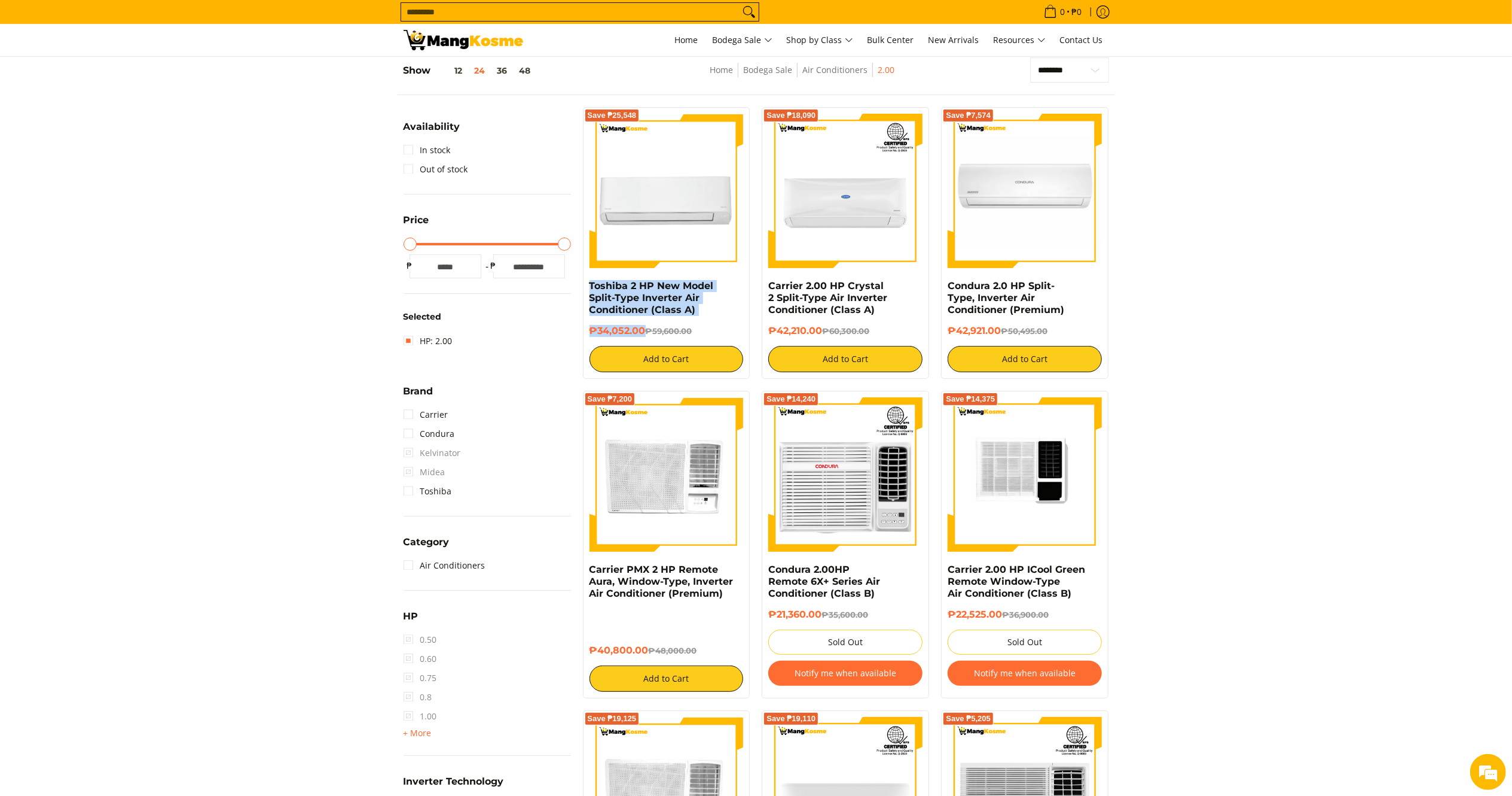
copy div "Toshiba 2 HP New Model Split-Type Inverter Air Conditioner (Class A) ₱34,052.00"
drag, startPoint x: 648, startPoint y: 653, endPoint x: 590, endPoint y: 575, distance: 97.2
click at [590, 575] on div "Carrier PMX 2 HP Remote Aura, Window-Type, Inverter Air Conditioner (Premium) ₱…" at bounding box center [667, 627] width 154 height 128
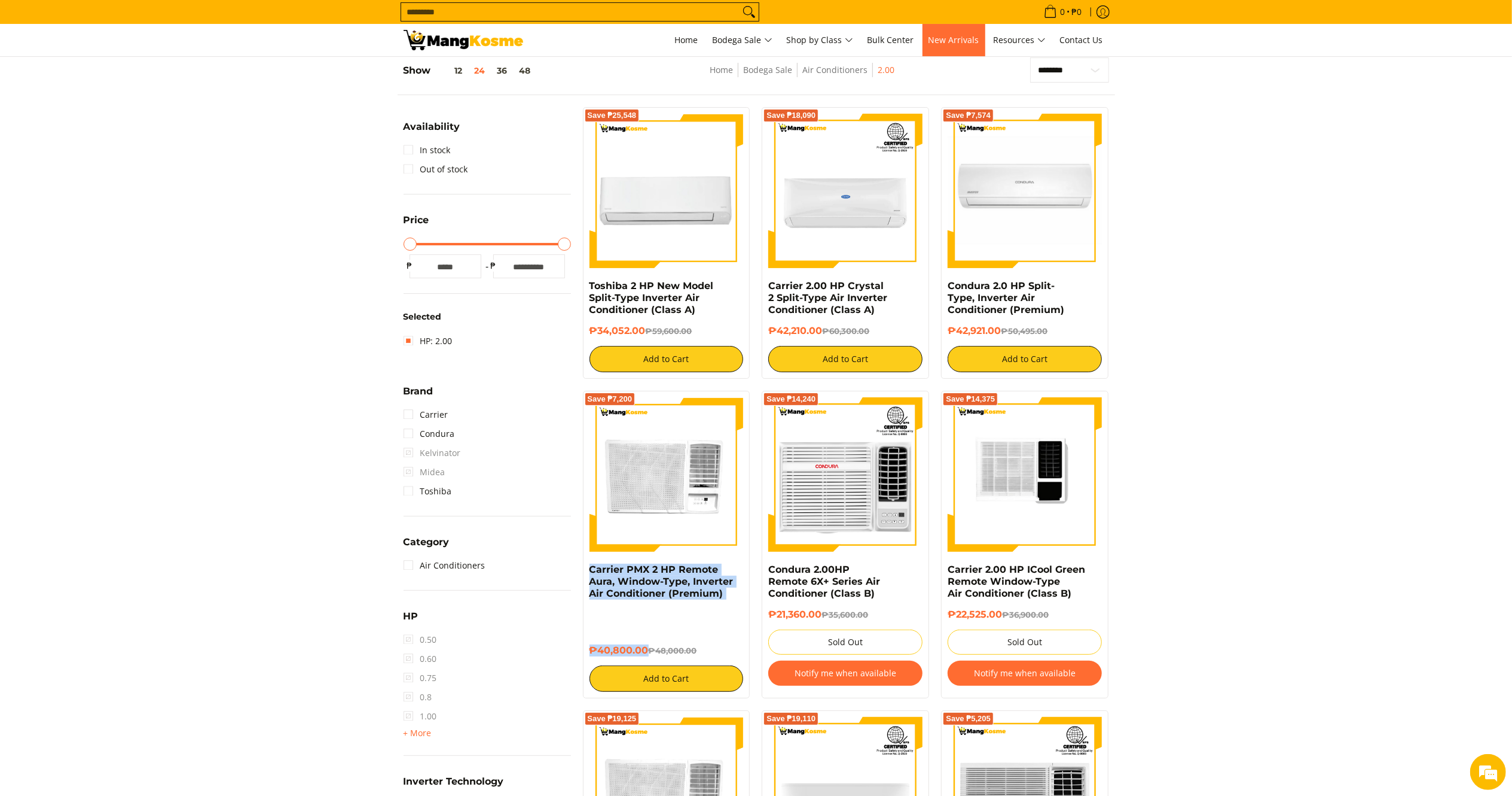
copy div "Carrier PMX 2 HP Remote Aura, Window-Type, Inverter Air Conditioner (Premium) ₱…"
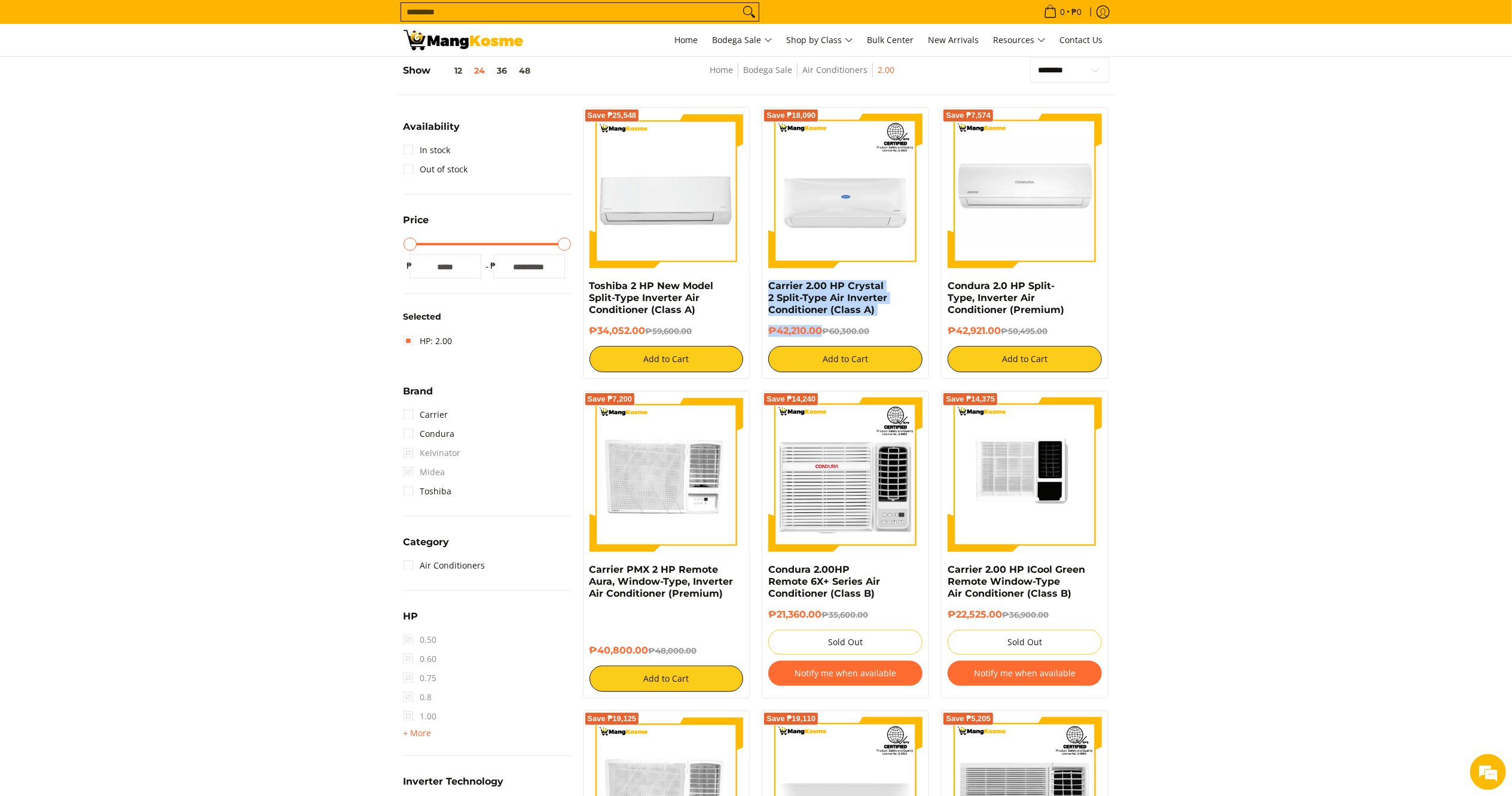
drag, startPoint x: 821, startPoint y: 328, endPoint x: 766, endPoint y: 284, distance: 70.4
click at [766, 284] on div "Save ₱18,090 Carrier 2.00 HP Crystal 2 Split-Type Air Inverter Conditioner (Cla…" at bounding box center [845, 243] width 167 height 272
copy div "Carrier 2.00 HP Crystal 2 Split-Type Air Inverter Conditioner (Class A) ₱42,210…"
drag, startPoint x: 1001, startPoint y: 329, endPoint x: 948, endPoint y: 284, distance: 69.5
click at [948, 284] on div "Condura 2.0 HP Split-Type, Inverter Air Conditioner (Premium) ₱42,921.00 ₱50,49…" at bounding box center [1024, 325] width 154 height 92
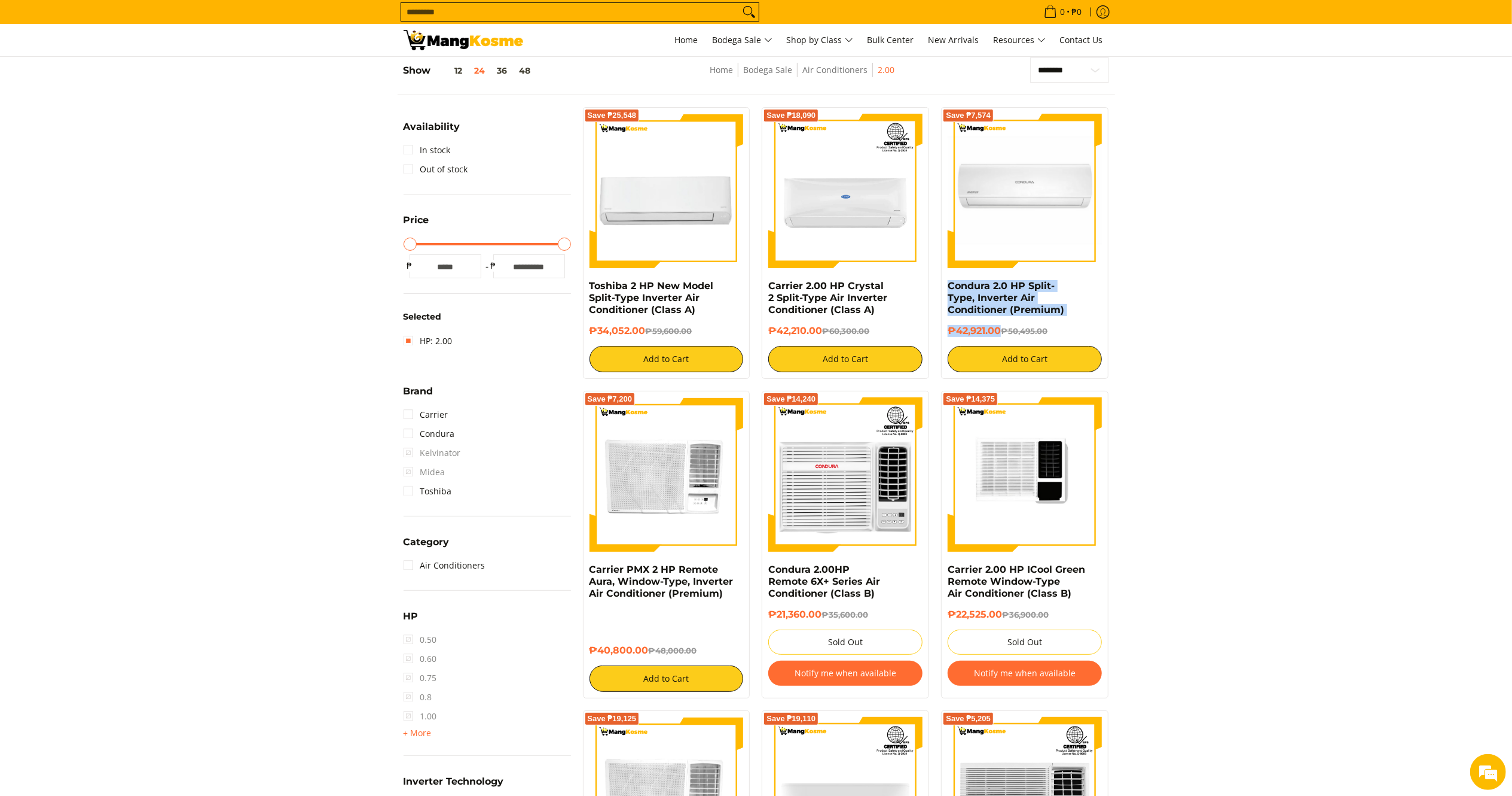
copy div "Condura 2.0 HP Split-Type, Inverter Air Conditioner (Premium) ₱42,921.00"
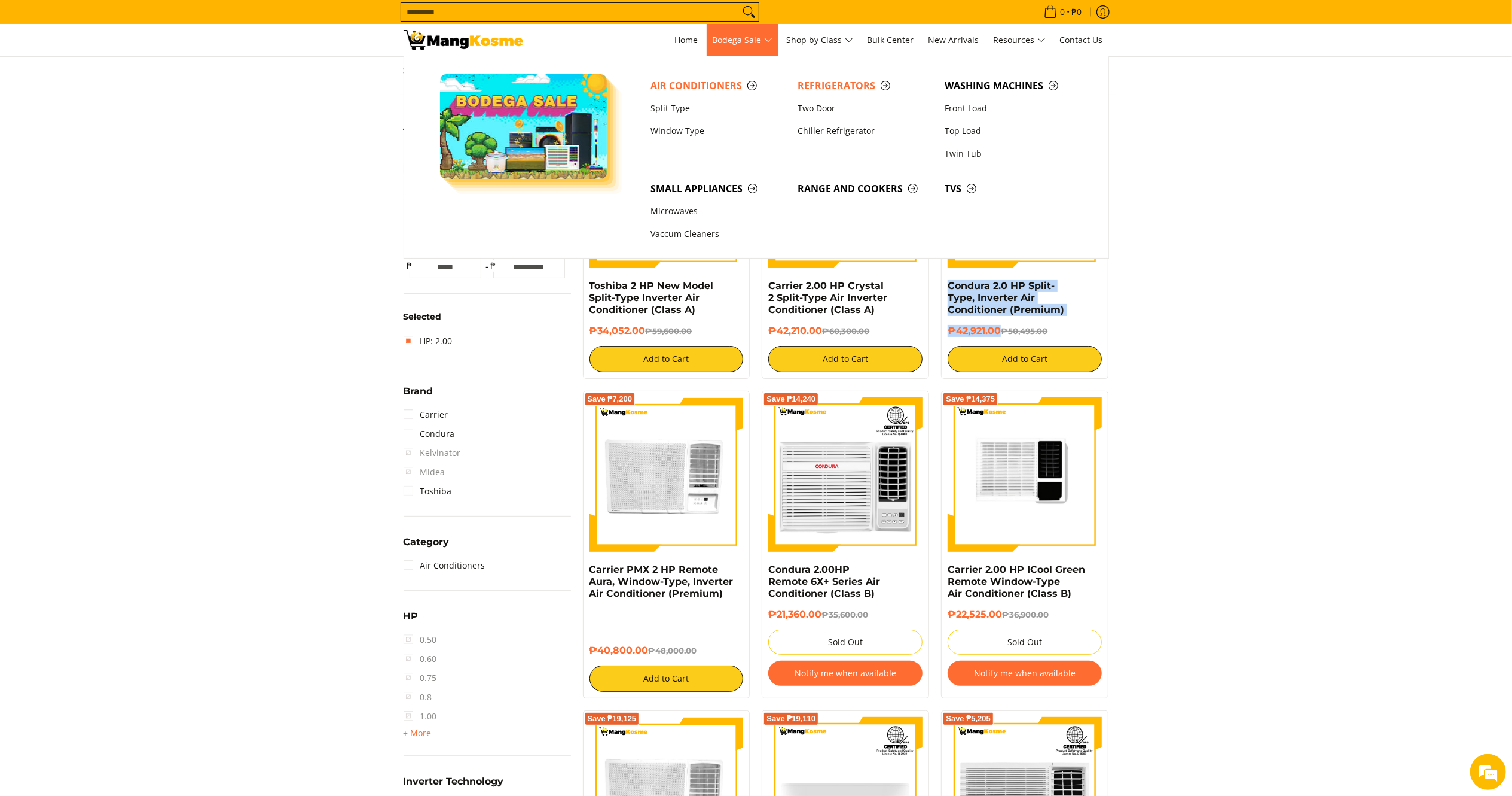
click at [820, 80] on span "Refrigerators" at bounding box center [865, 85] width 135 height 15
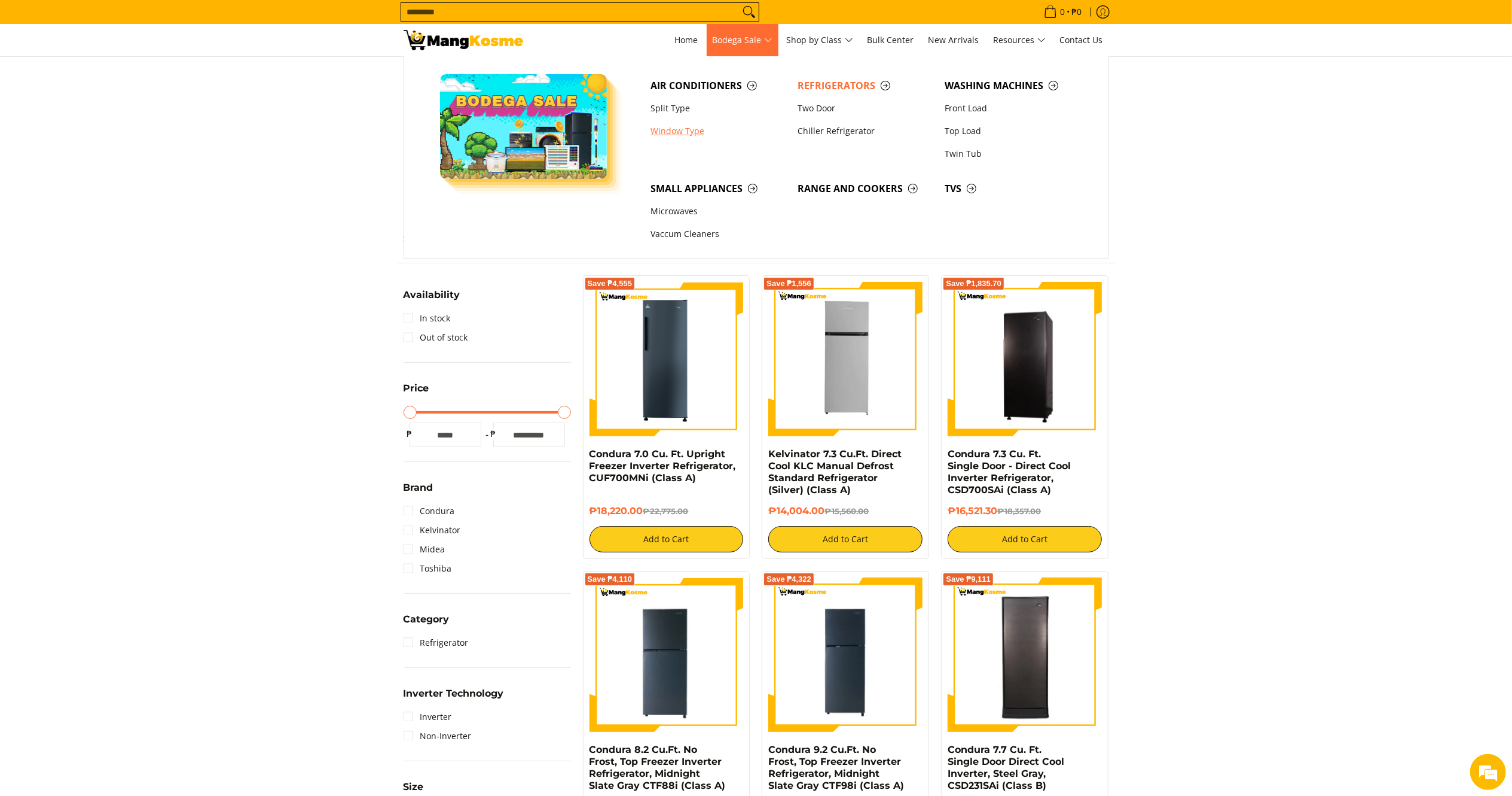
click at [675, 137] on link "Window Type" at bounding box center [718, 131] width 147 height 23
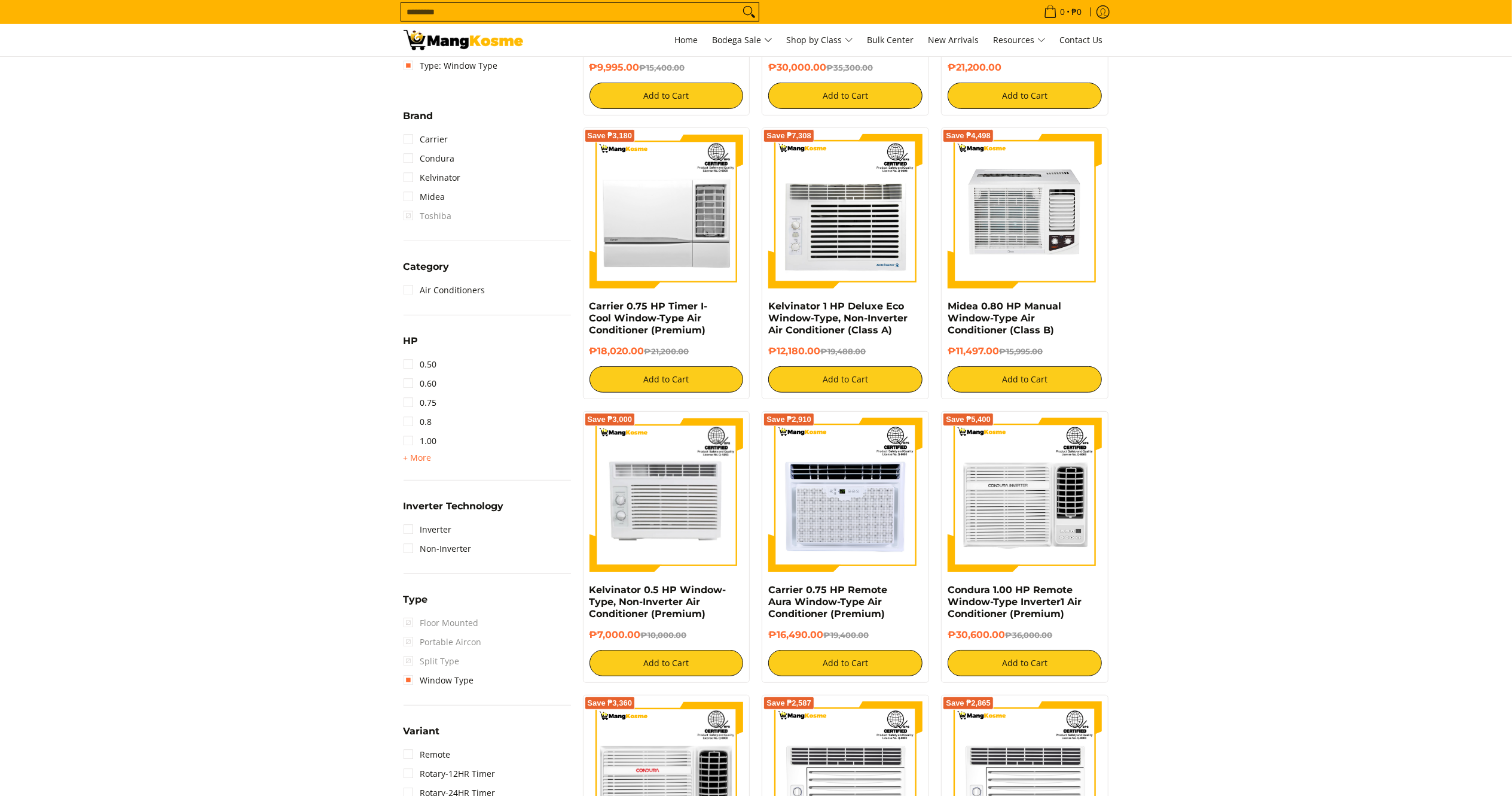
scroll to position [450, 0]
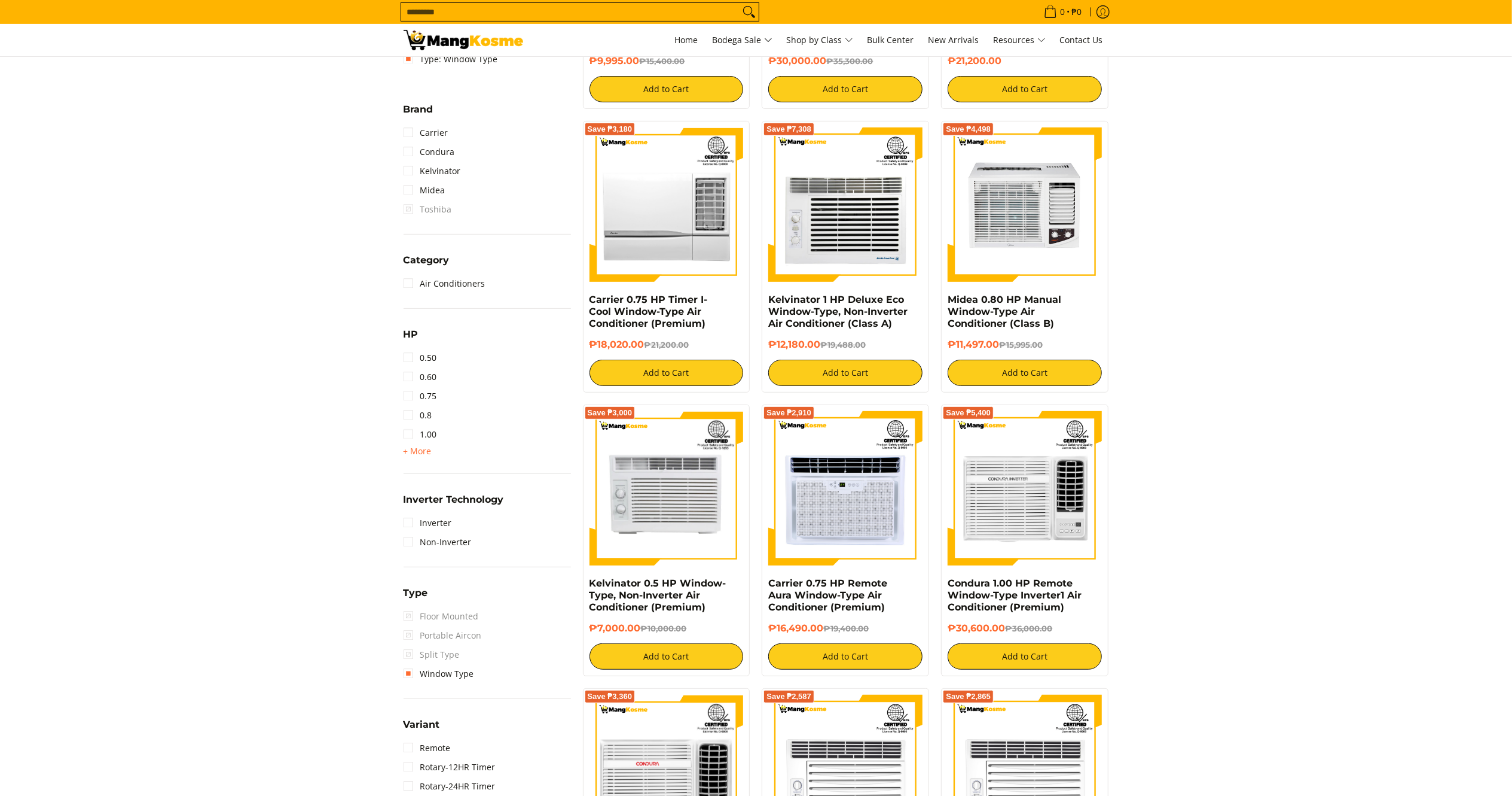
click at [412, 437] on link "1.00" at bounding box center [420, 433] width 34 height 19
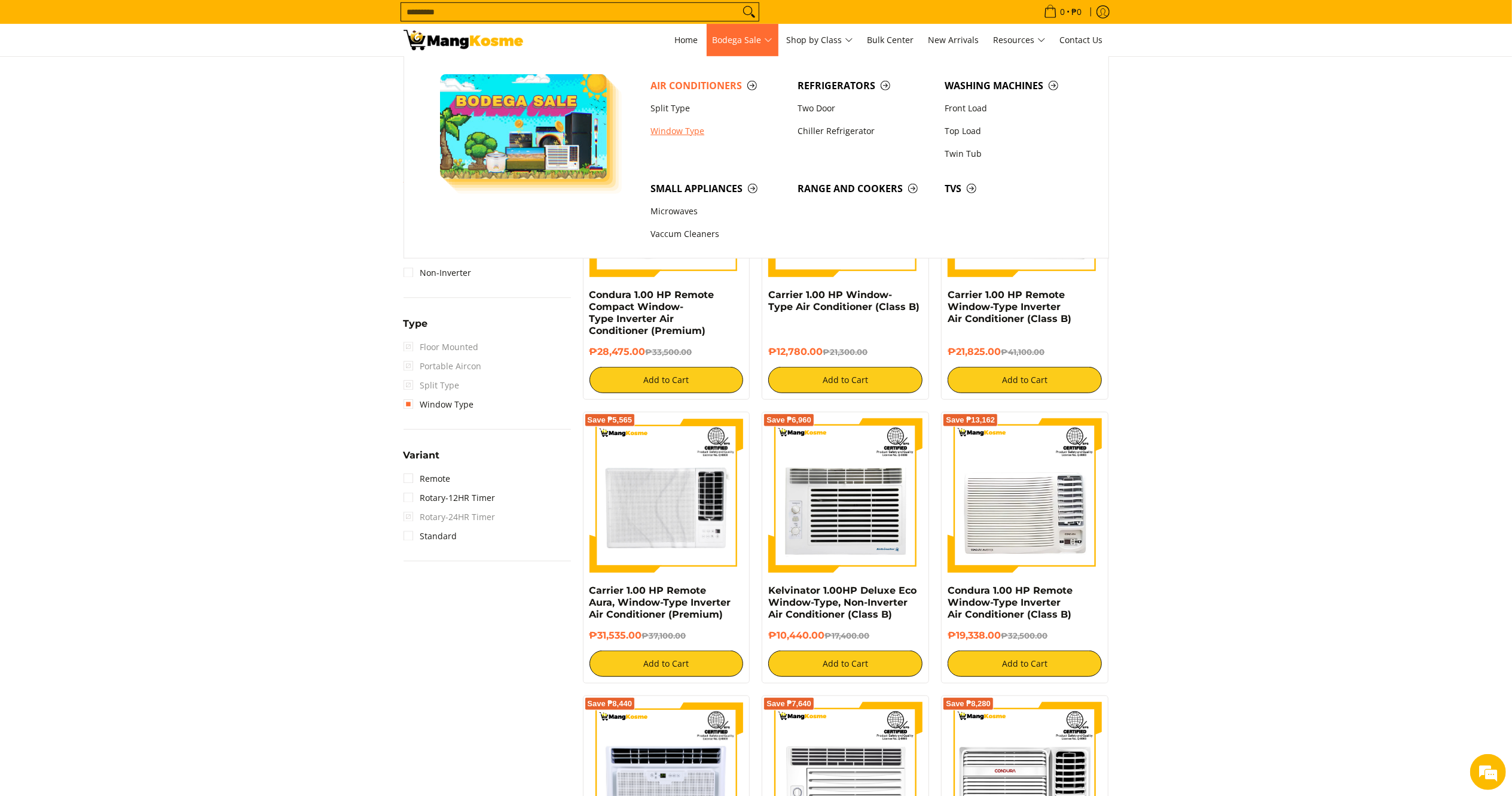
click at [687, 131] on link "Window Type" at bounding box center [718, 131] width 147 height 23
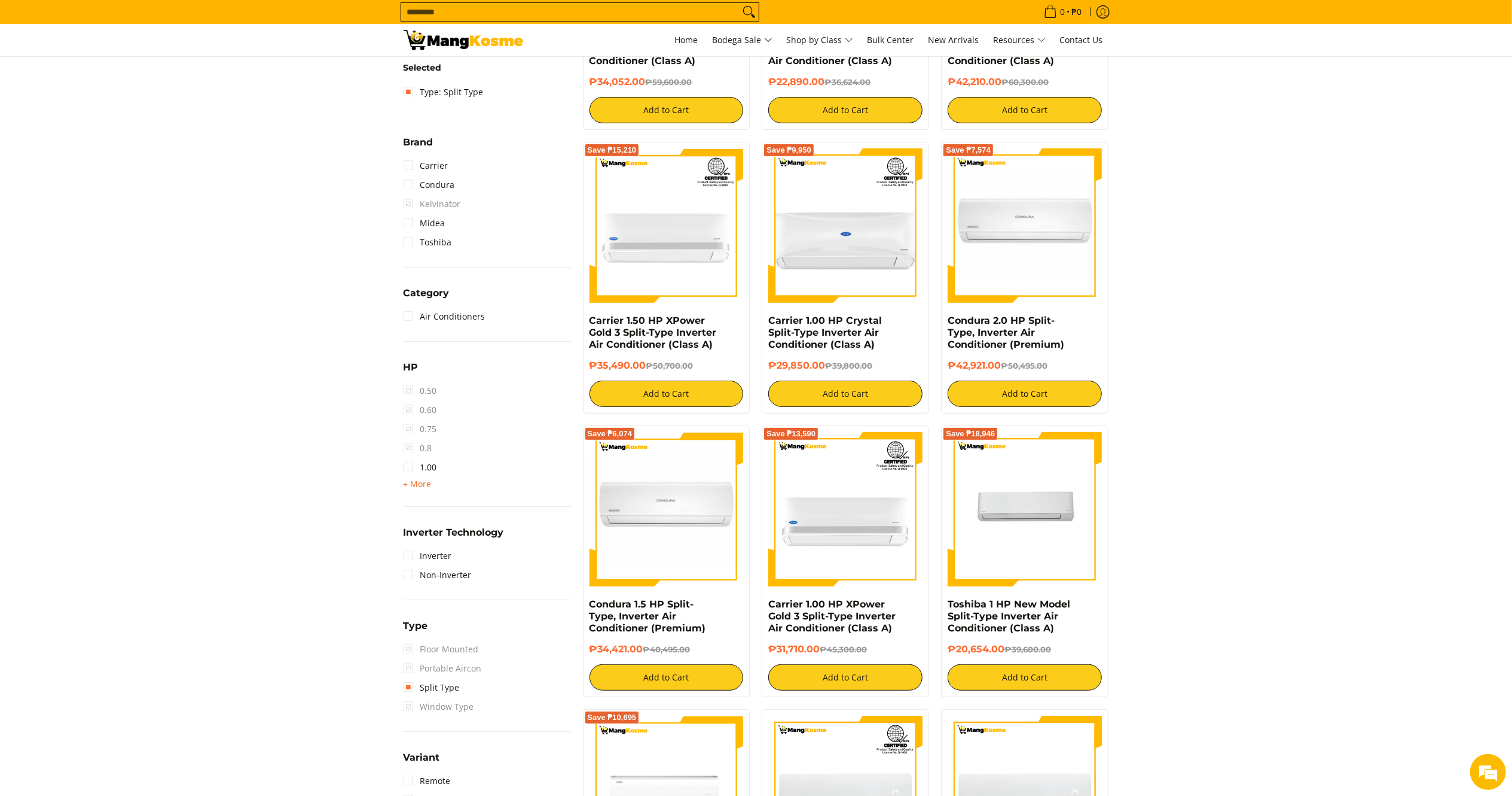
scroll to position [417, 0]
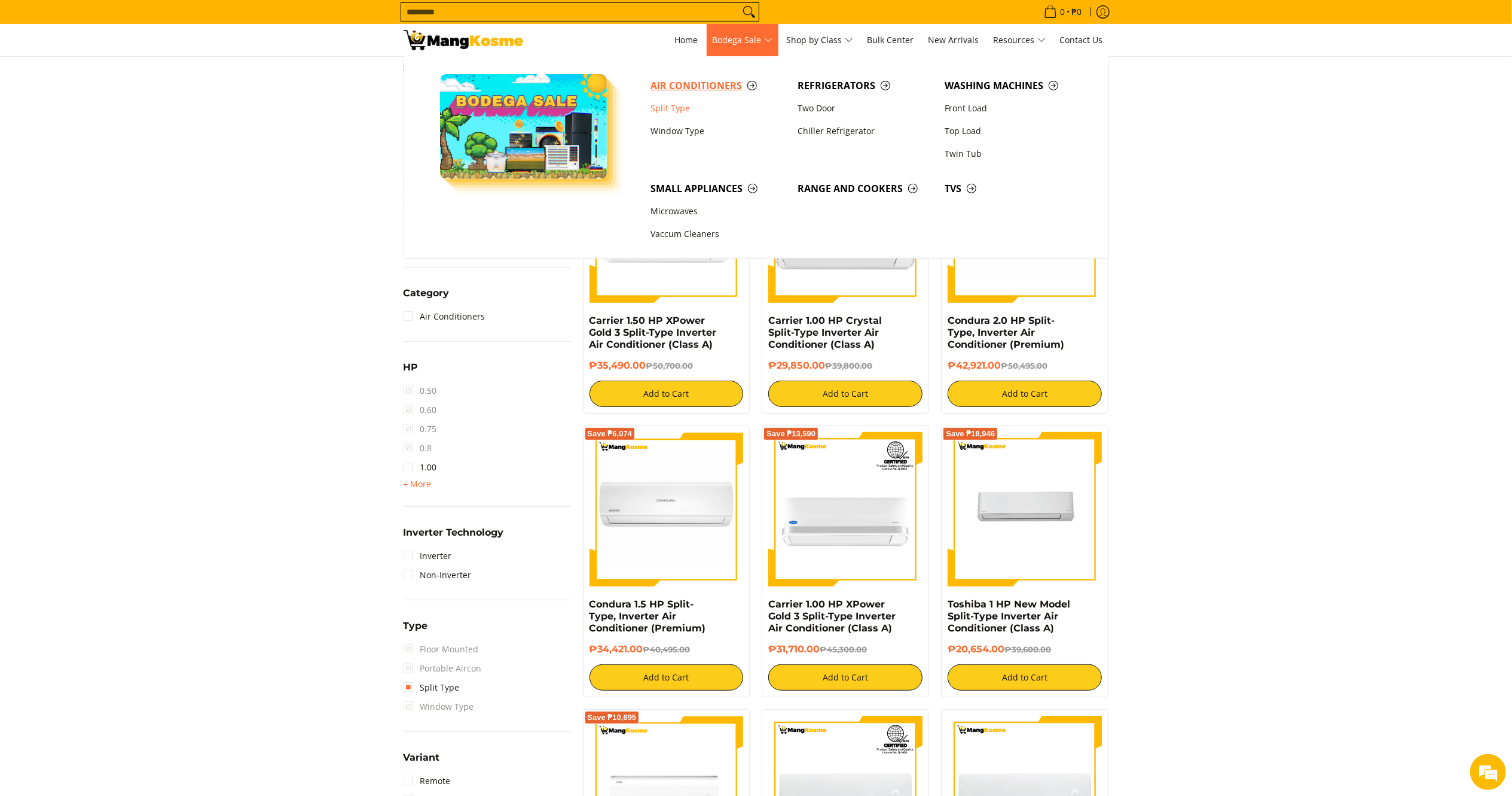
click at [702, 76] on link "Air Conditioners" at bounding box center [718, 85] width 147 height 23
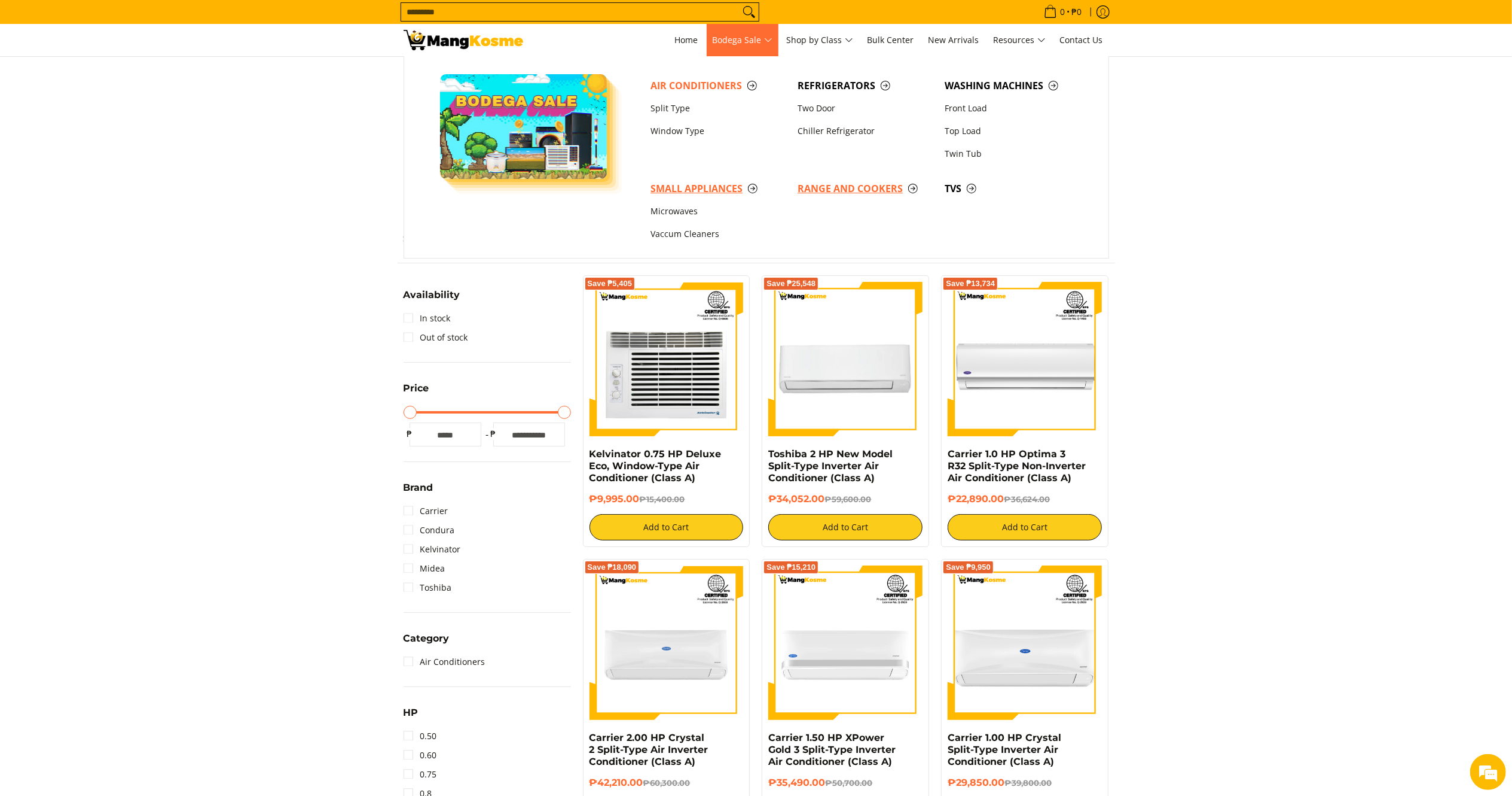
drag, startPoint x: 706, startPoint y: 189, endPoint x: 796, endPoint y: 184, distance: 90.1
click at [706, 191] on span "Small Appliances" at bounding box center [717, 188] width 135 height 15
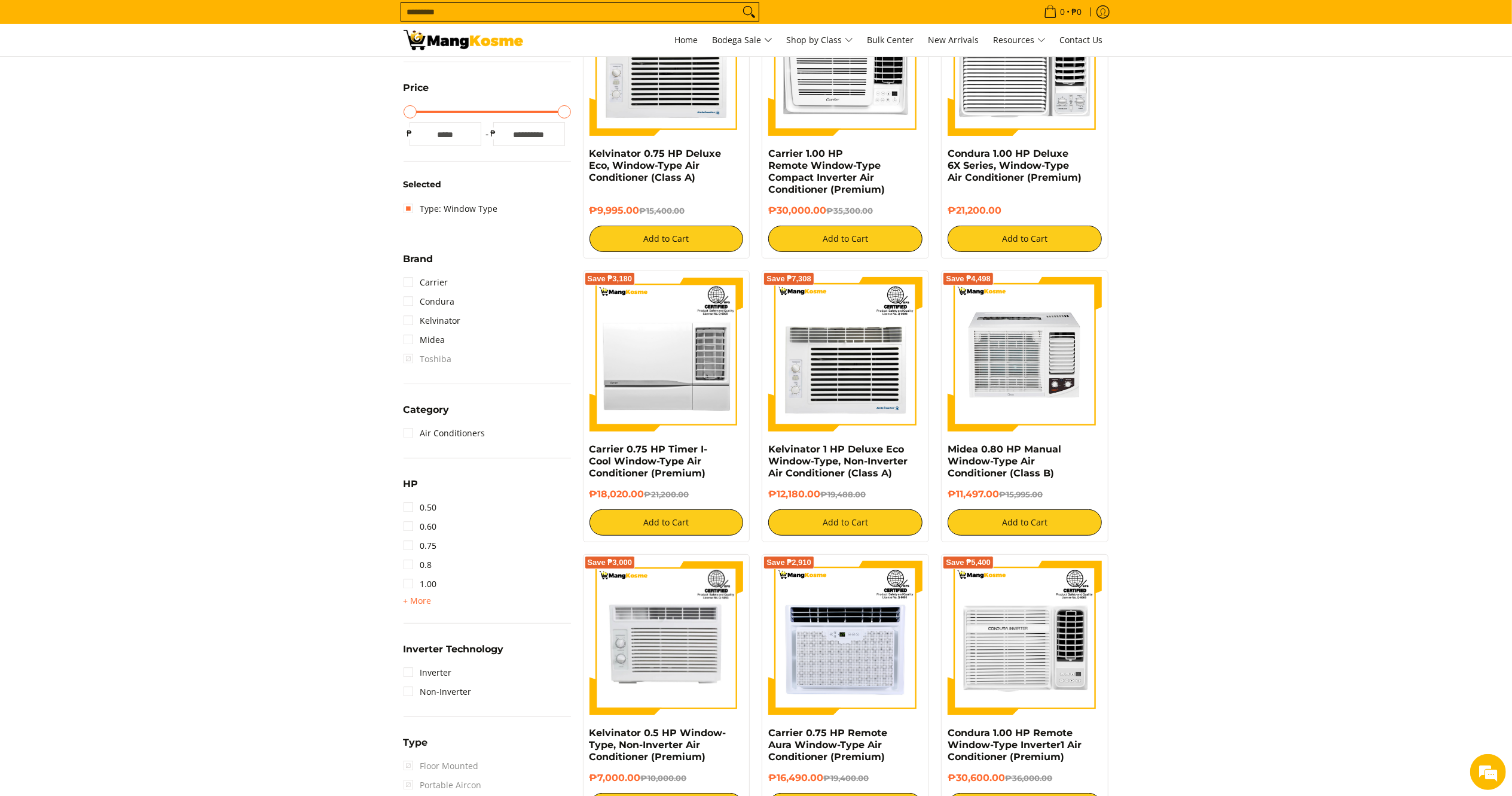
scroll to position [431, 0]
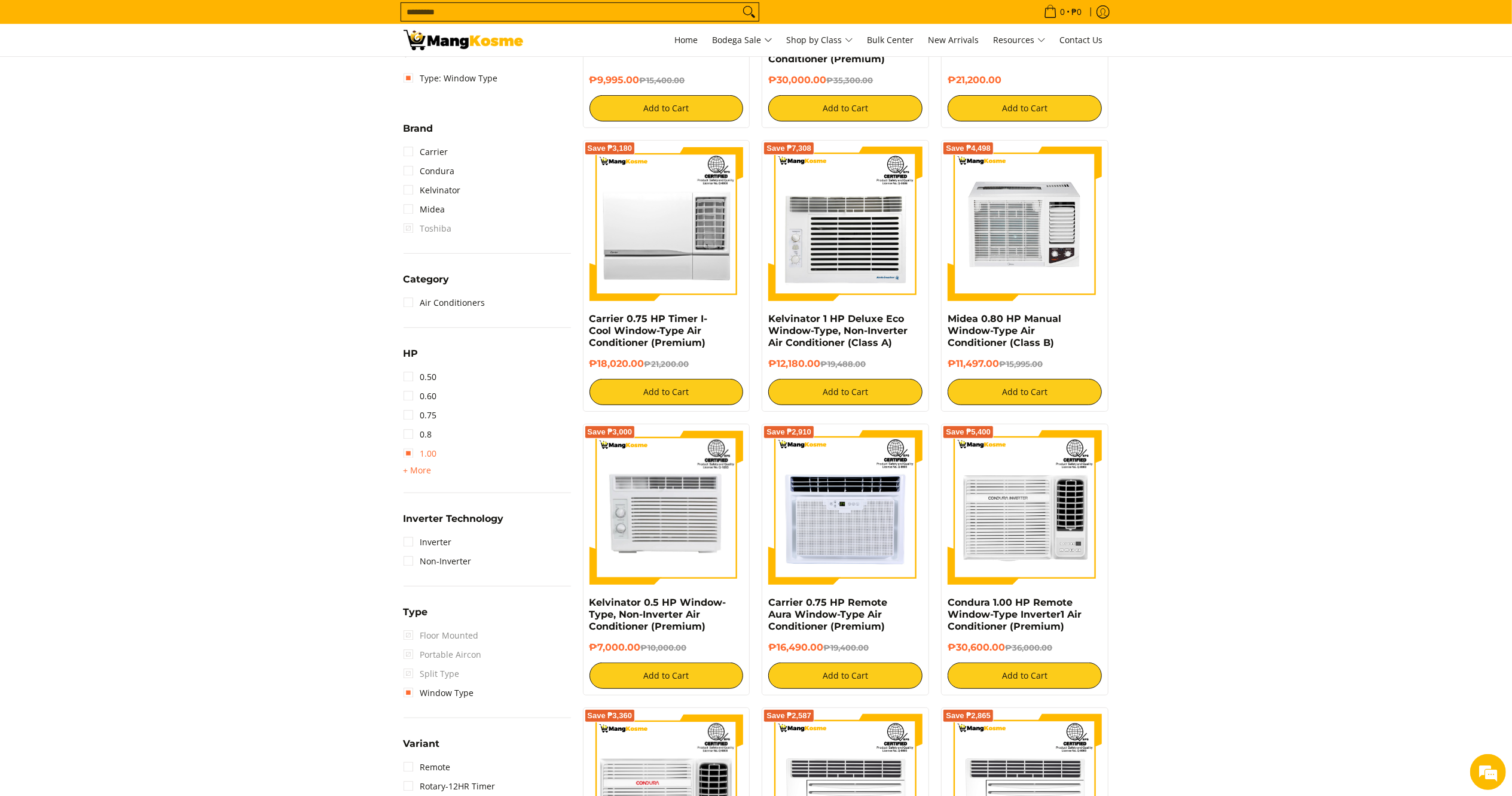
click at [418, 446] on link "1.00" at bounding box center [420, 453] width 34 height 19
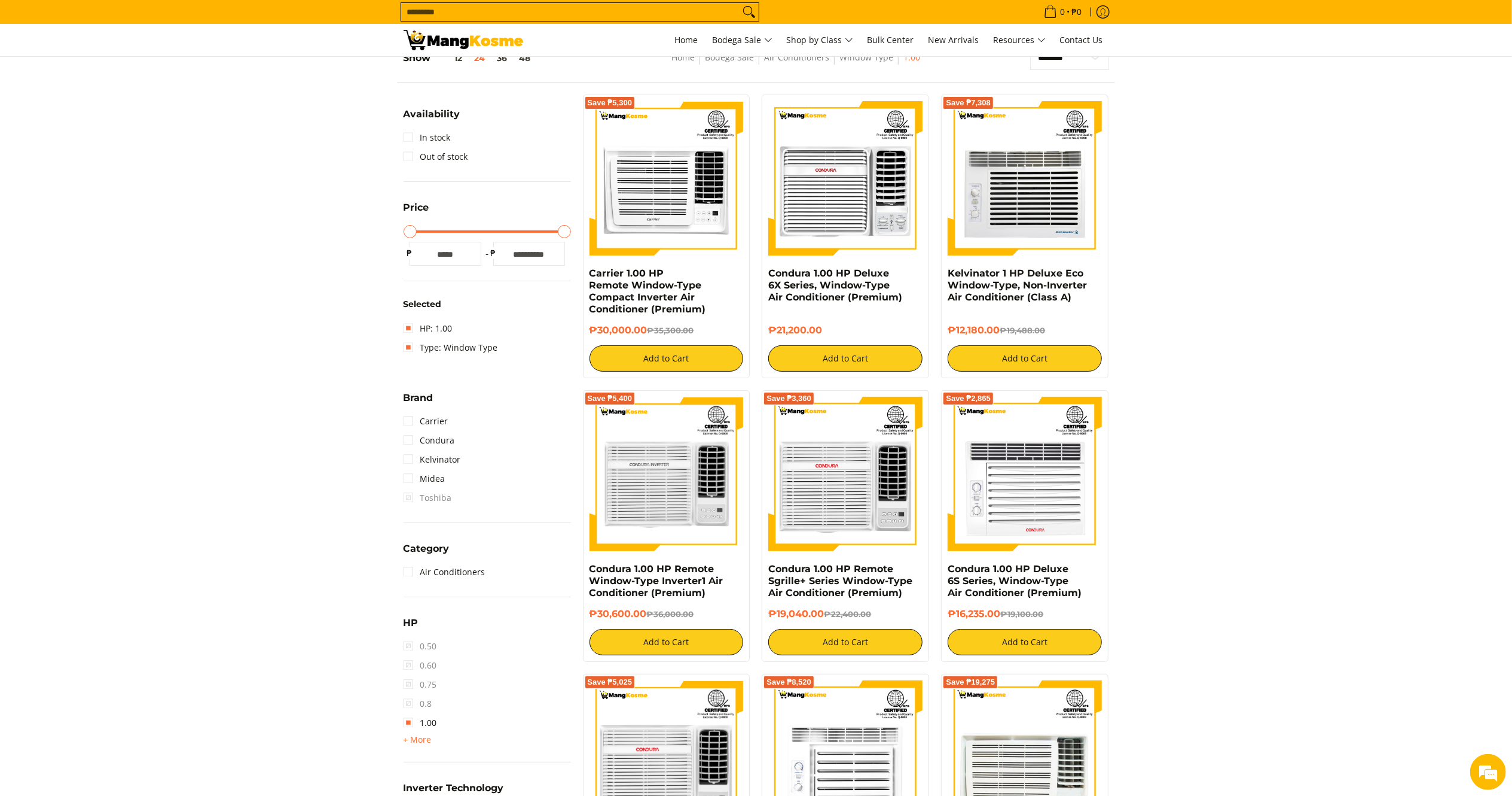
scroll to position [184, 0]
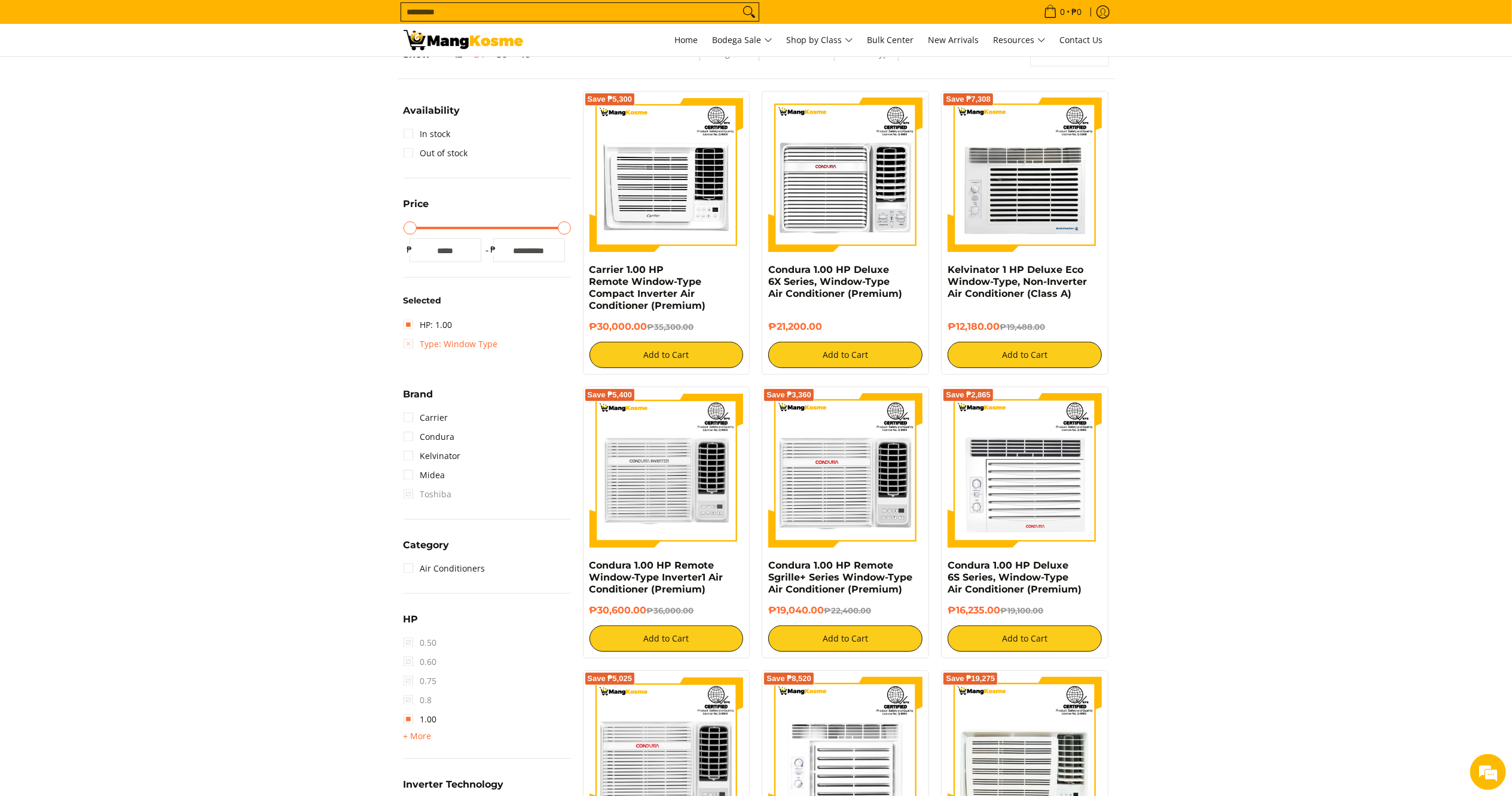
click at [412, 349] on link "Type: Window Type" at bounding box center [450, 343] width 94 height 19
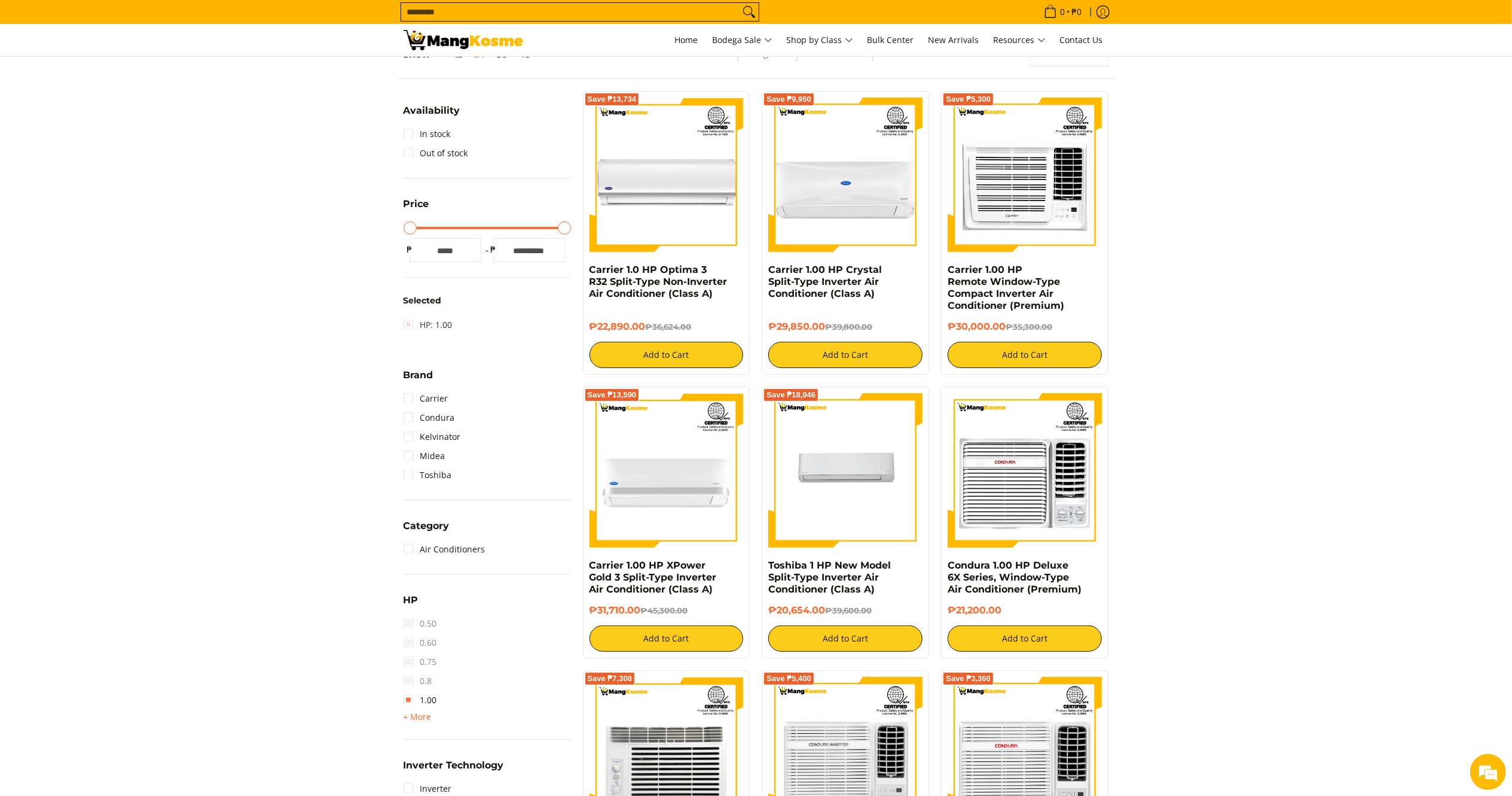
scroll to position [168, 0]
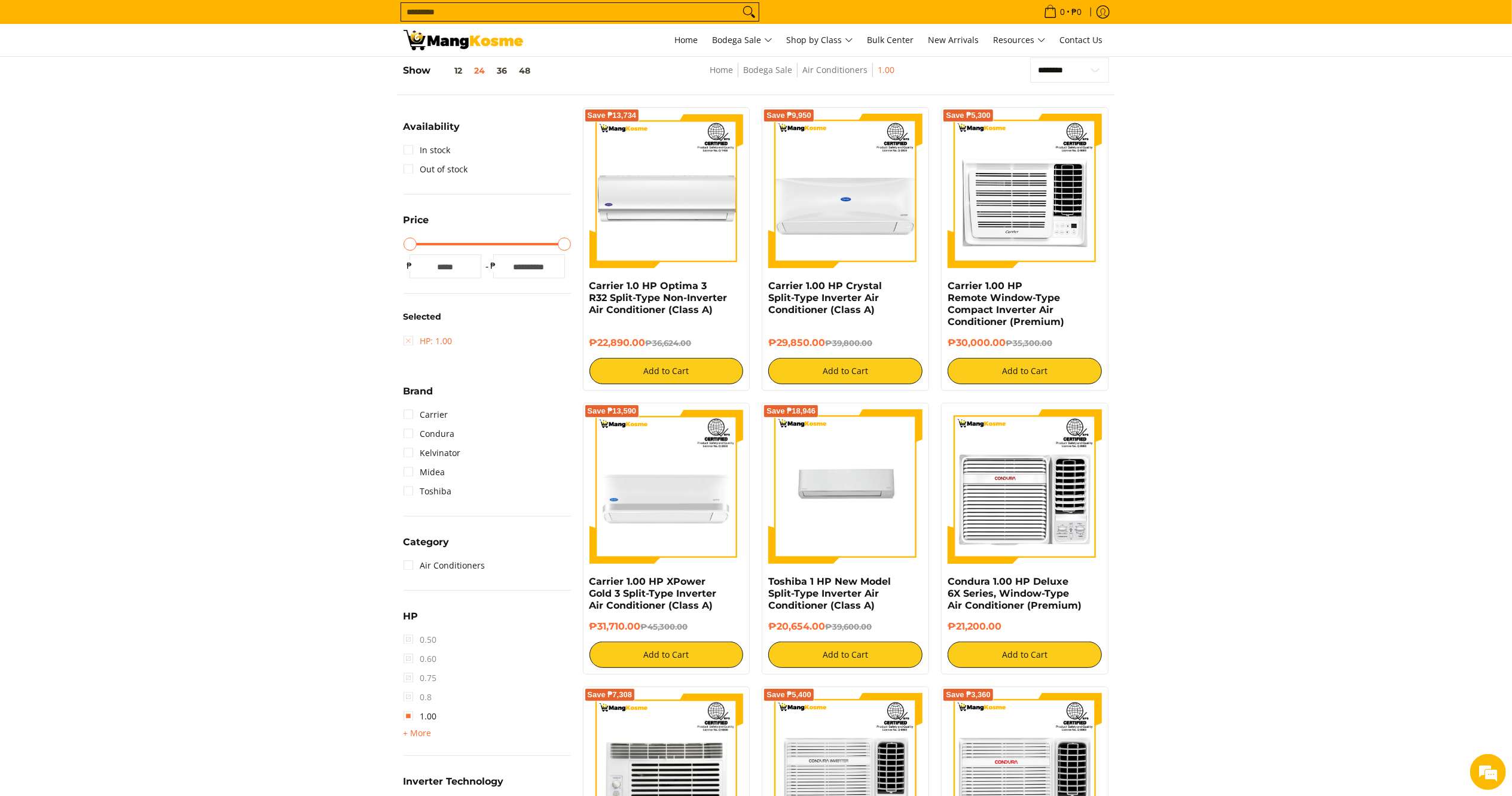
click at [426, 346] on link "HP: 1.00" at bounding box center [428, 341] width 49 height 19
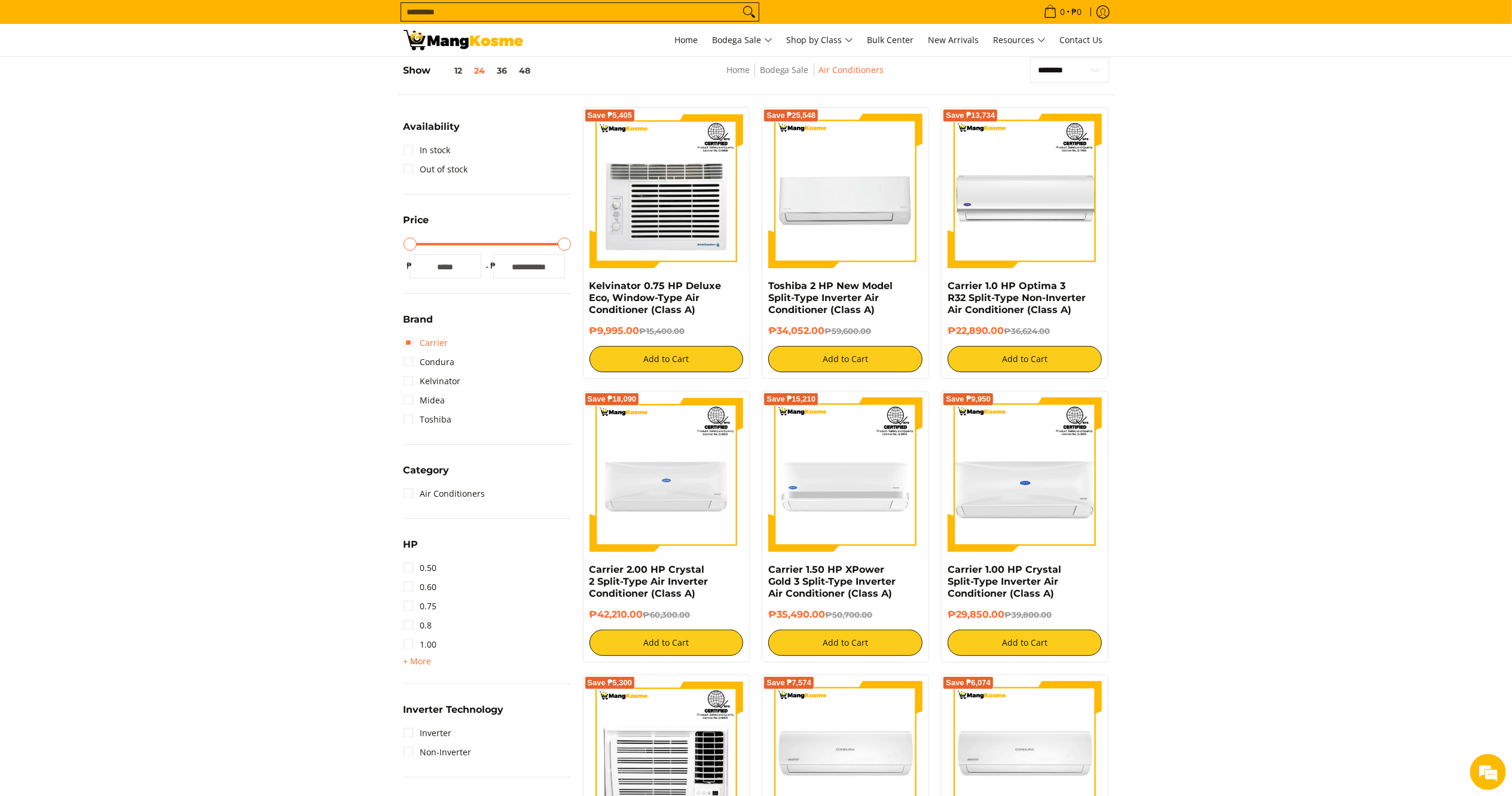
click at [420, 341] on link "Carrier" at bounding box center [425, 343] width 44 height 19
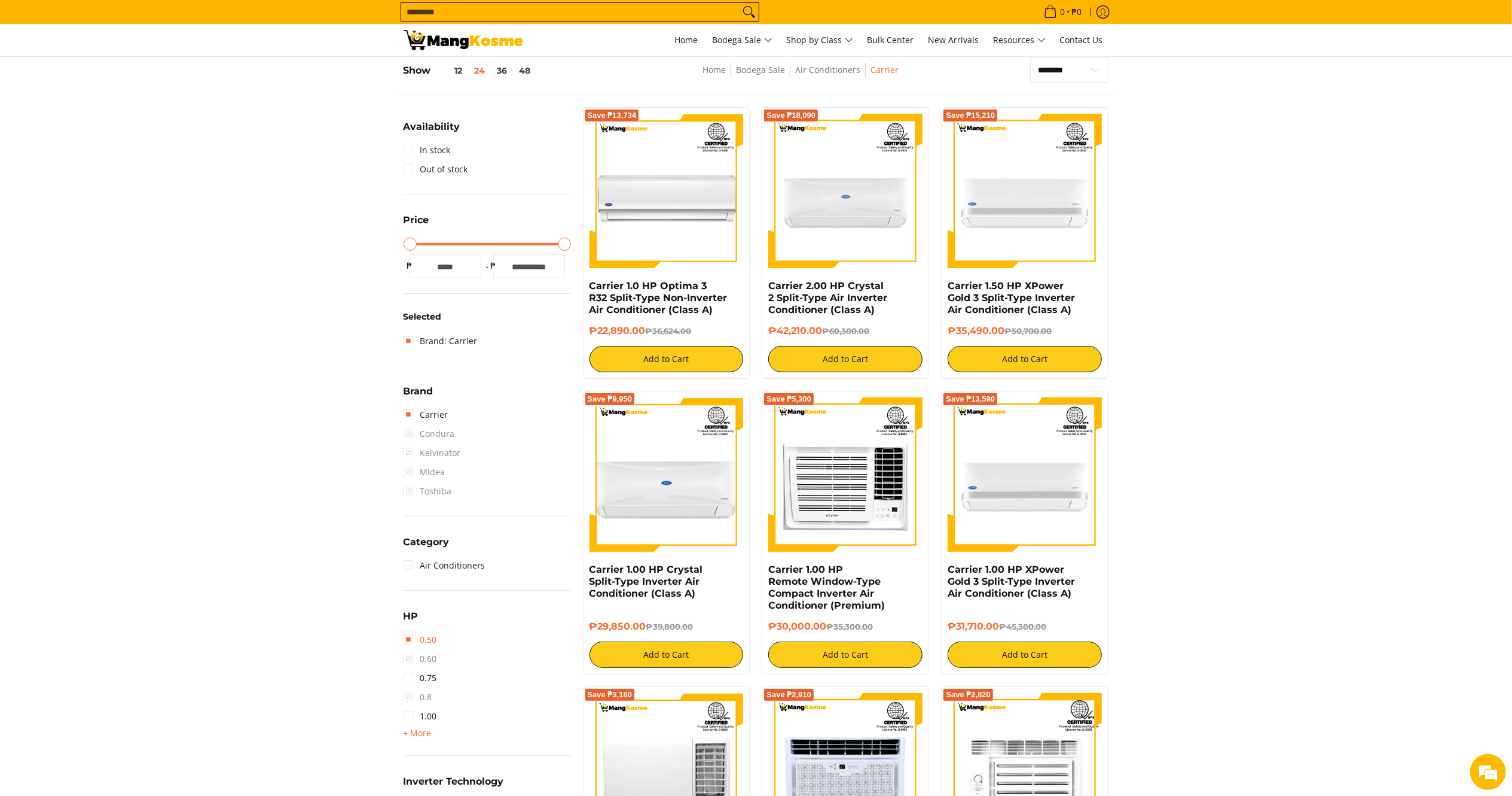
click at [426, 642] on link "0.50" at bounding box center [420, 639] width 34 height 19
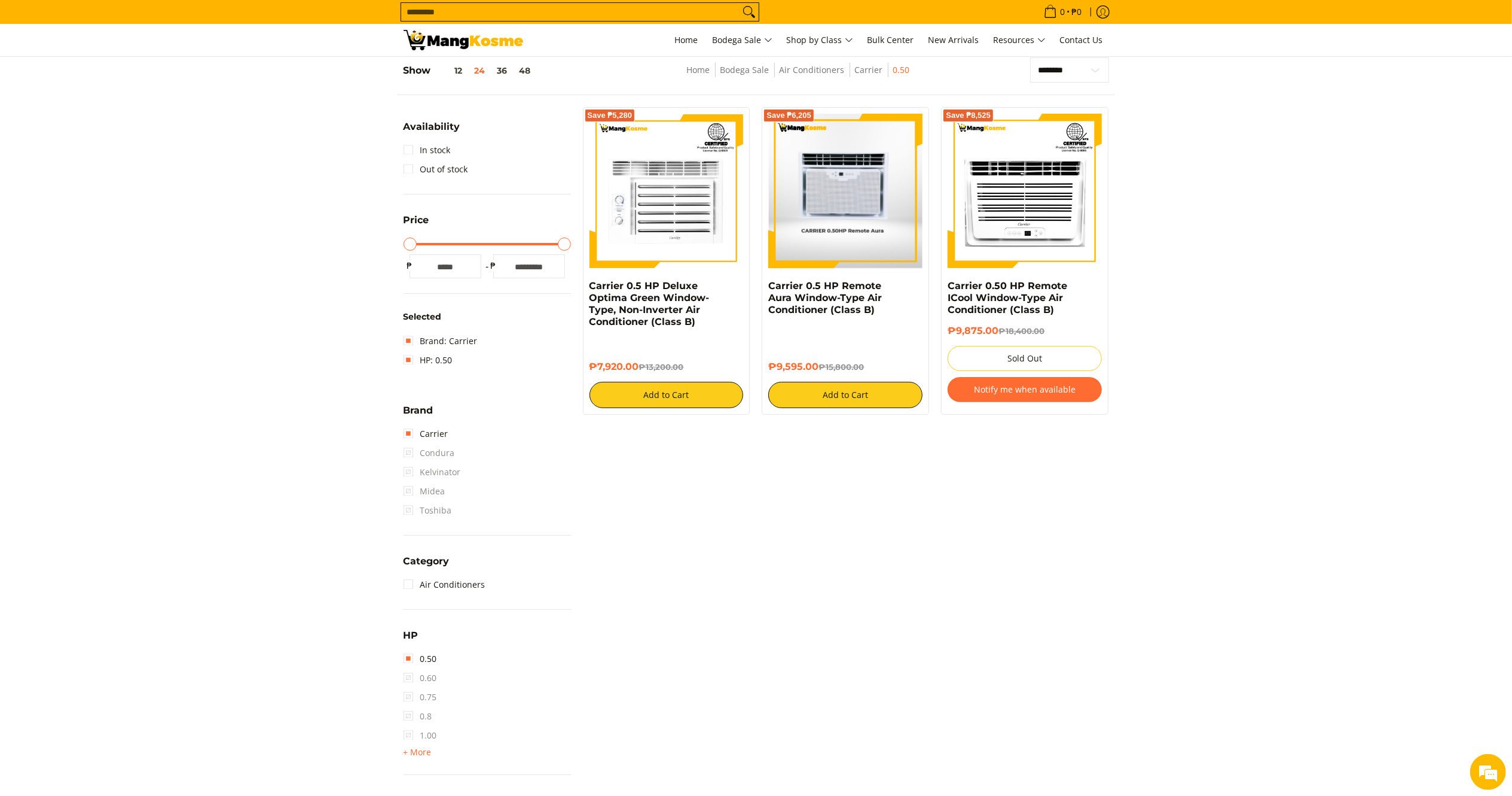
click at [853, 229] on img at bounding box center [845, 191] width 153 height 154
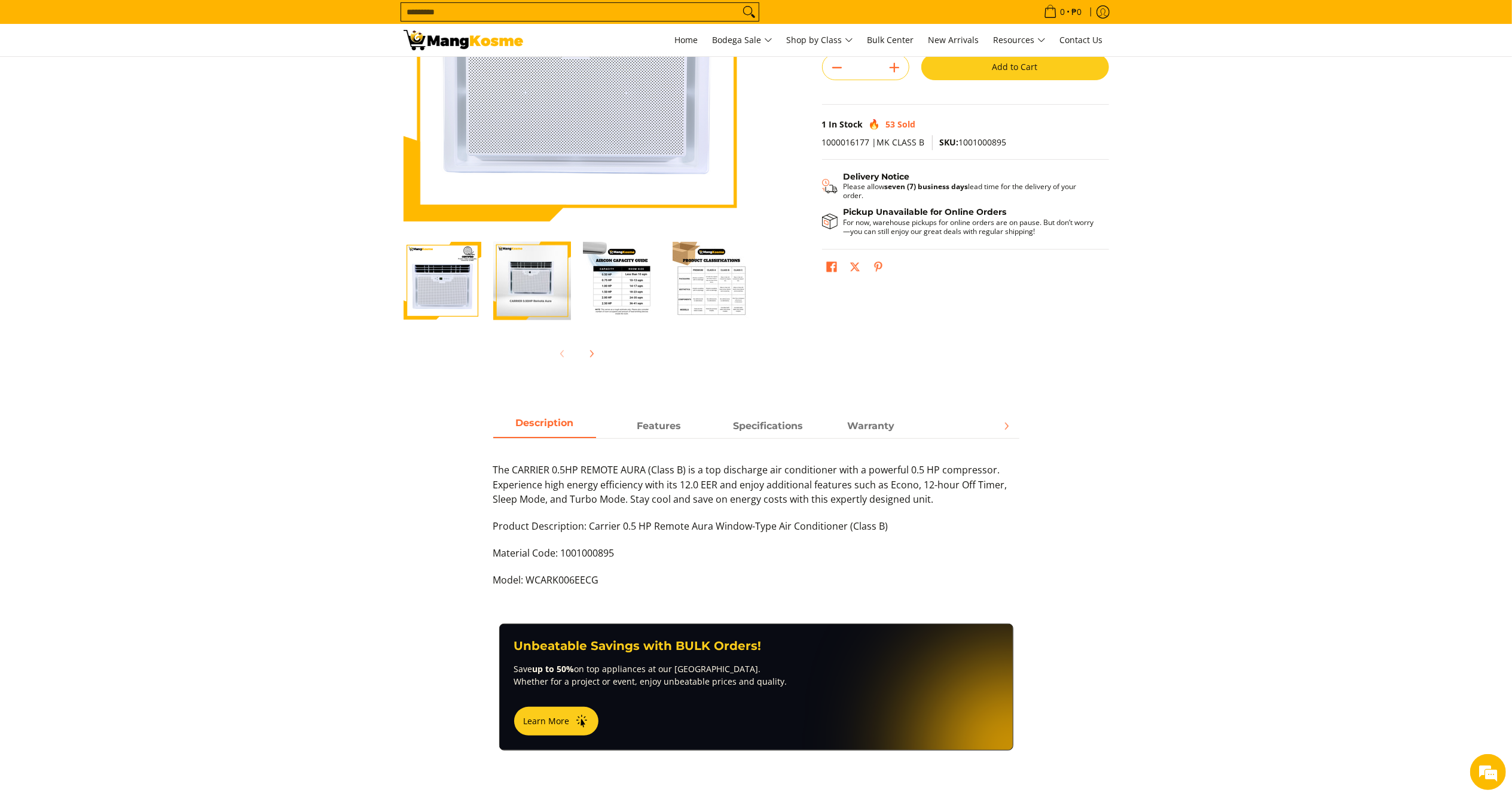
scroll to position [225, 0]
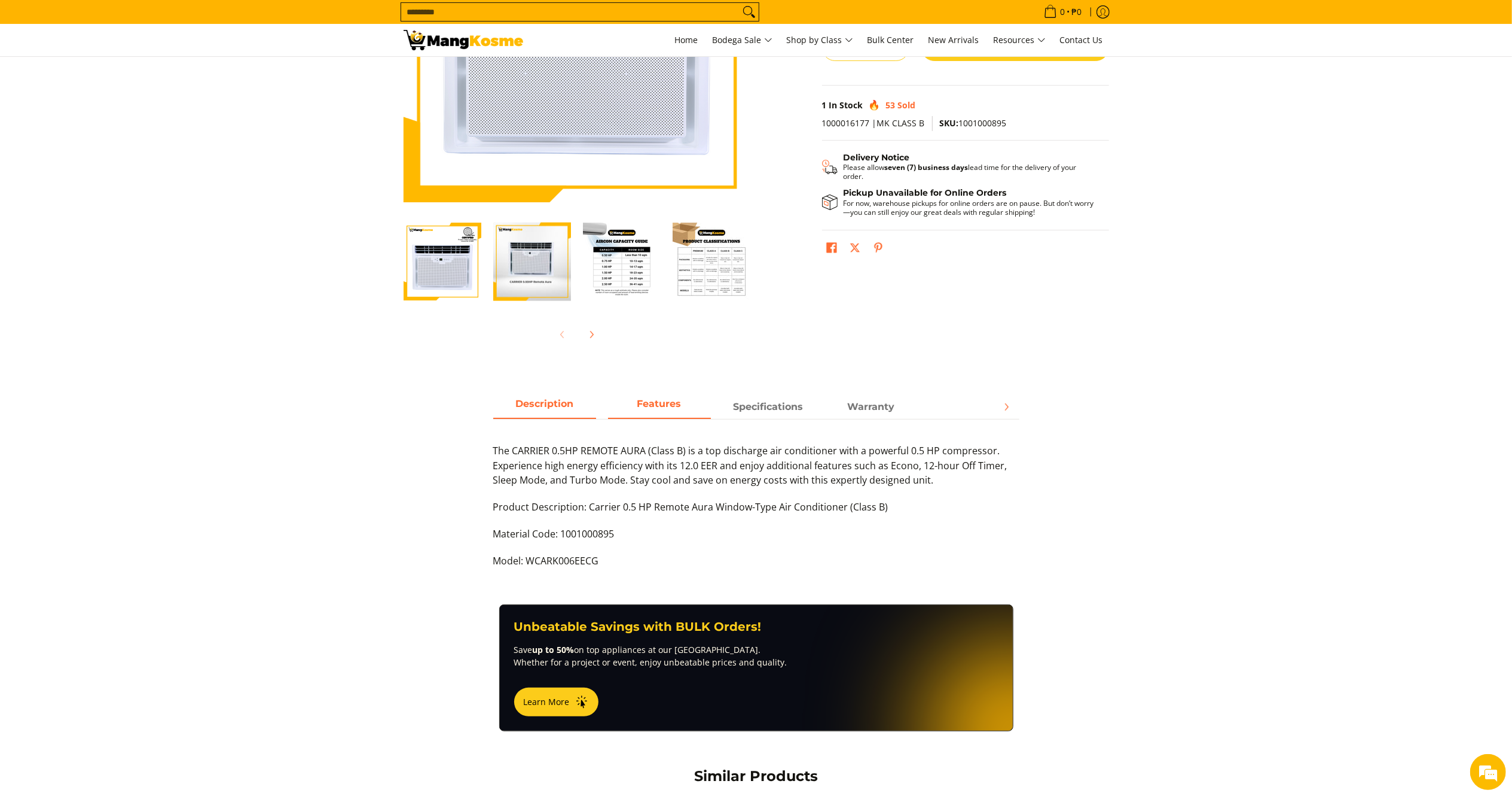
click at [647, 407] on strong "Features" at bounding box center [659, 403] width 44 height 12
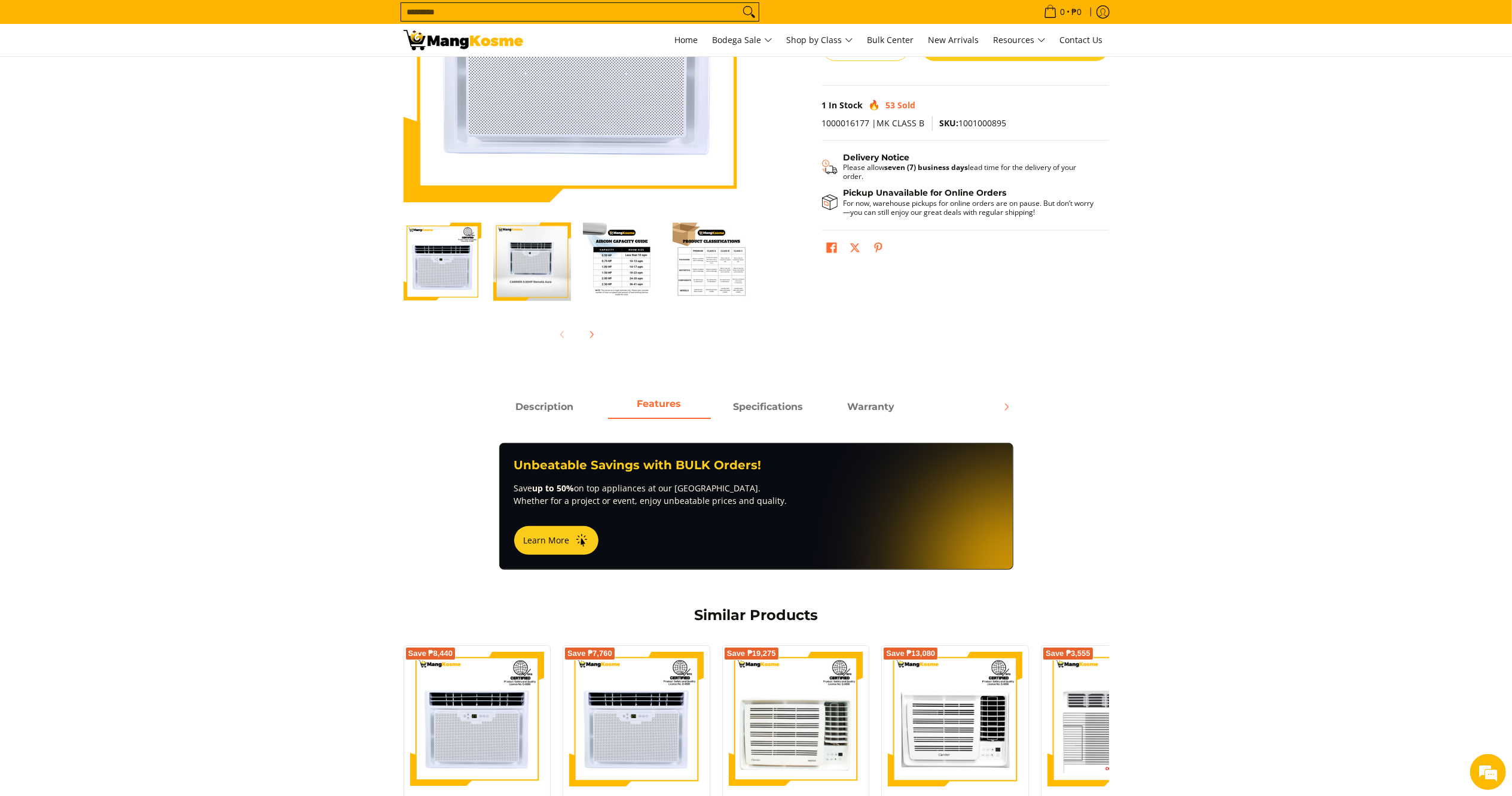
click at [756, 395] on div "Description Features Specifications Warranty" at bounding box center [762, 406] width 538 height 23
click at [761, 408] on strong "Specifications" at bounding box center [767, 403] width 70 height 12
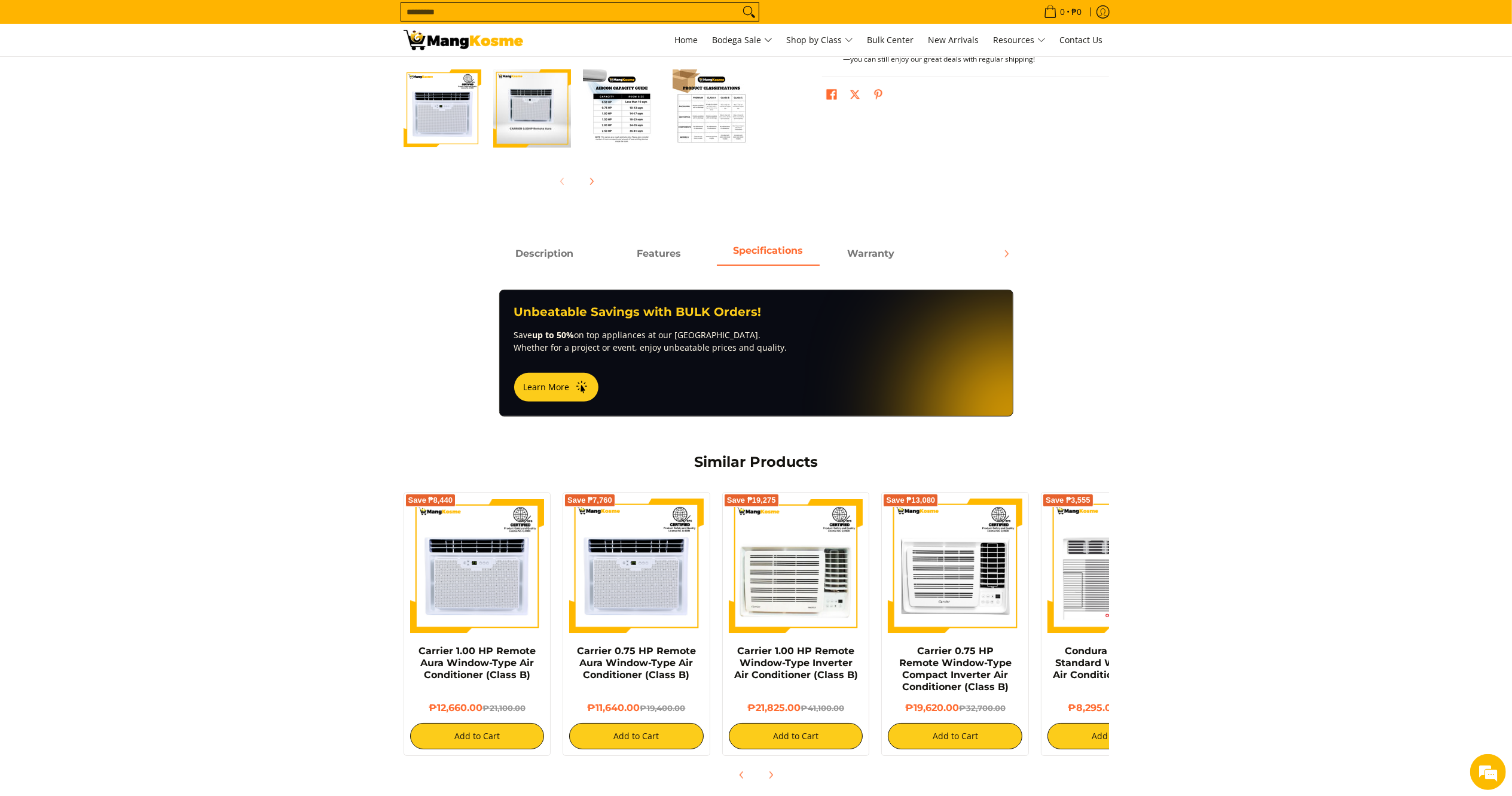
scroll to position [372, 0]
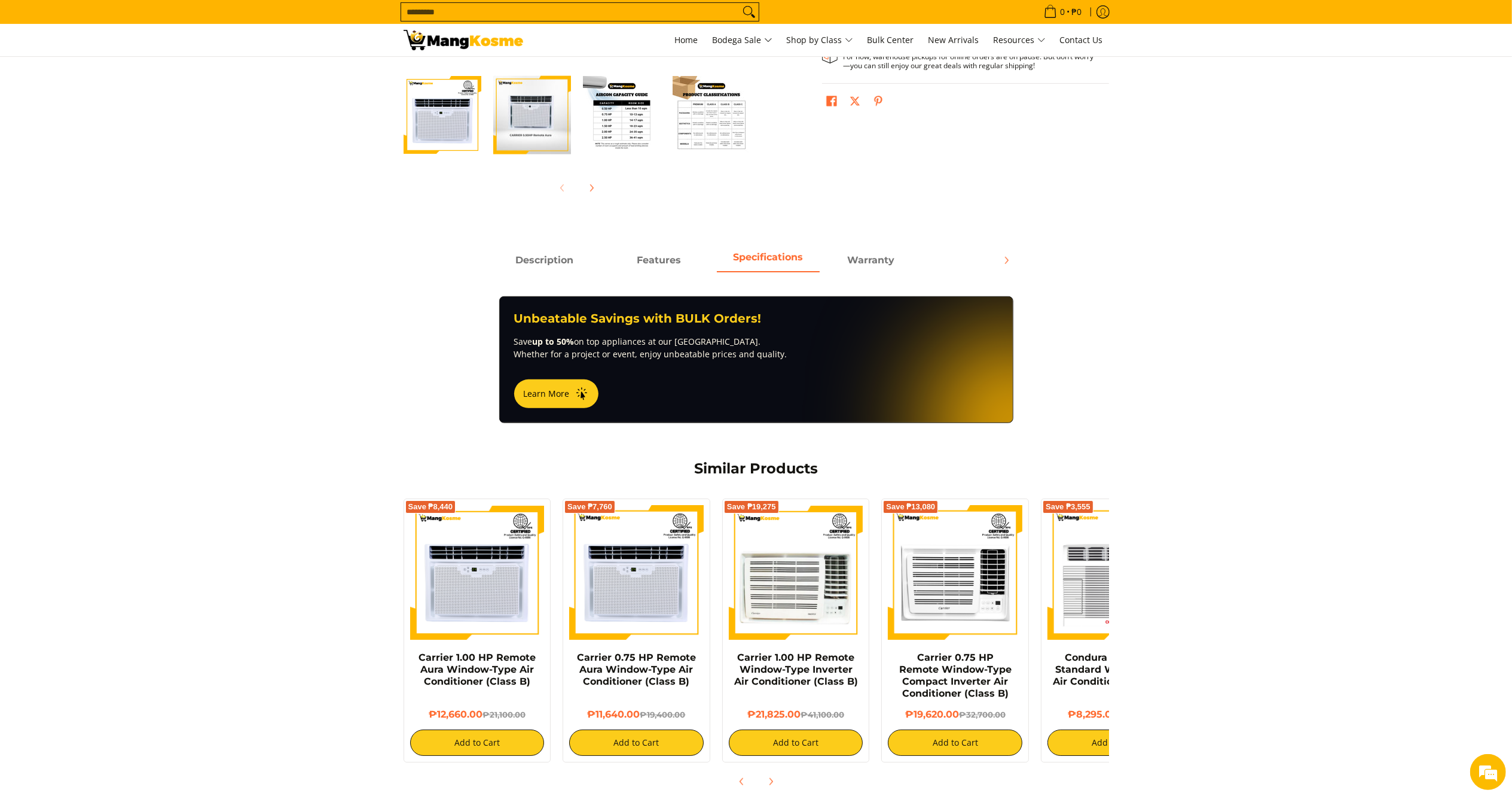
click at [632, 275] on div "Description Features Specifications Warranty The CARRIER 0.5HP REMOTE AURA (Cla…" at bounding box center [756, 273] width 729 height 47
click at [658, 264] on span "Features" at bounding box center [659, 261] width 103 height 22
click at [785, 265] on span "Specifications" at bounding box center [767, 261] width 103 height 22
click at [872, 262] on span "Warranty" at bounding box center [871, 256] width 47 height 12
click at [991, 258] on span at bounding box center [979, 261] width 103 height 22
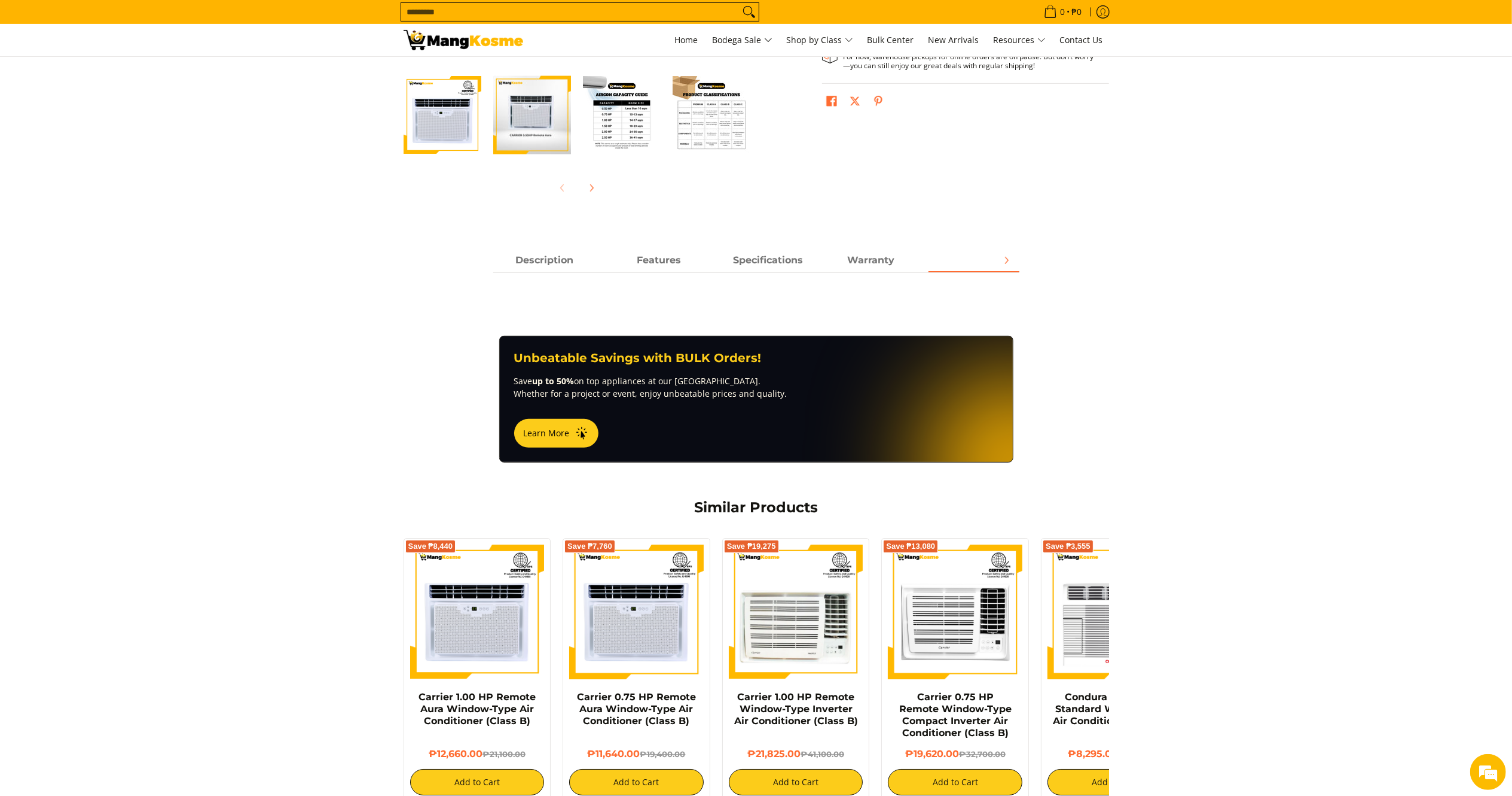
scroll to position [0, 0]
click at [570, 258] on span "Description" at bounding box center [544, 261] width 103 height 22
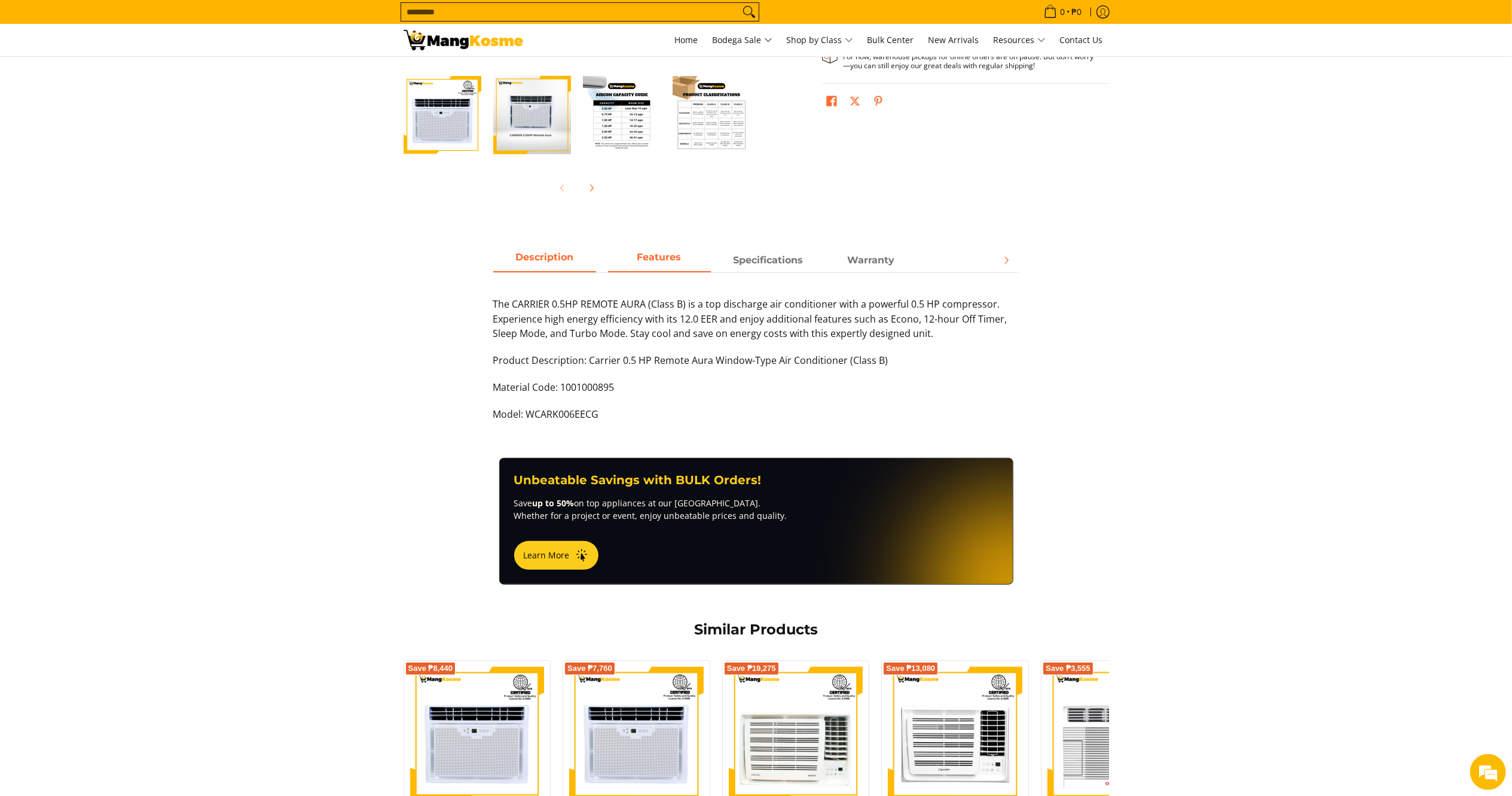
click at [667, 254] on strong "Features" at bounding box center [659, 256] width 44 height 12
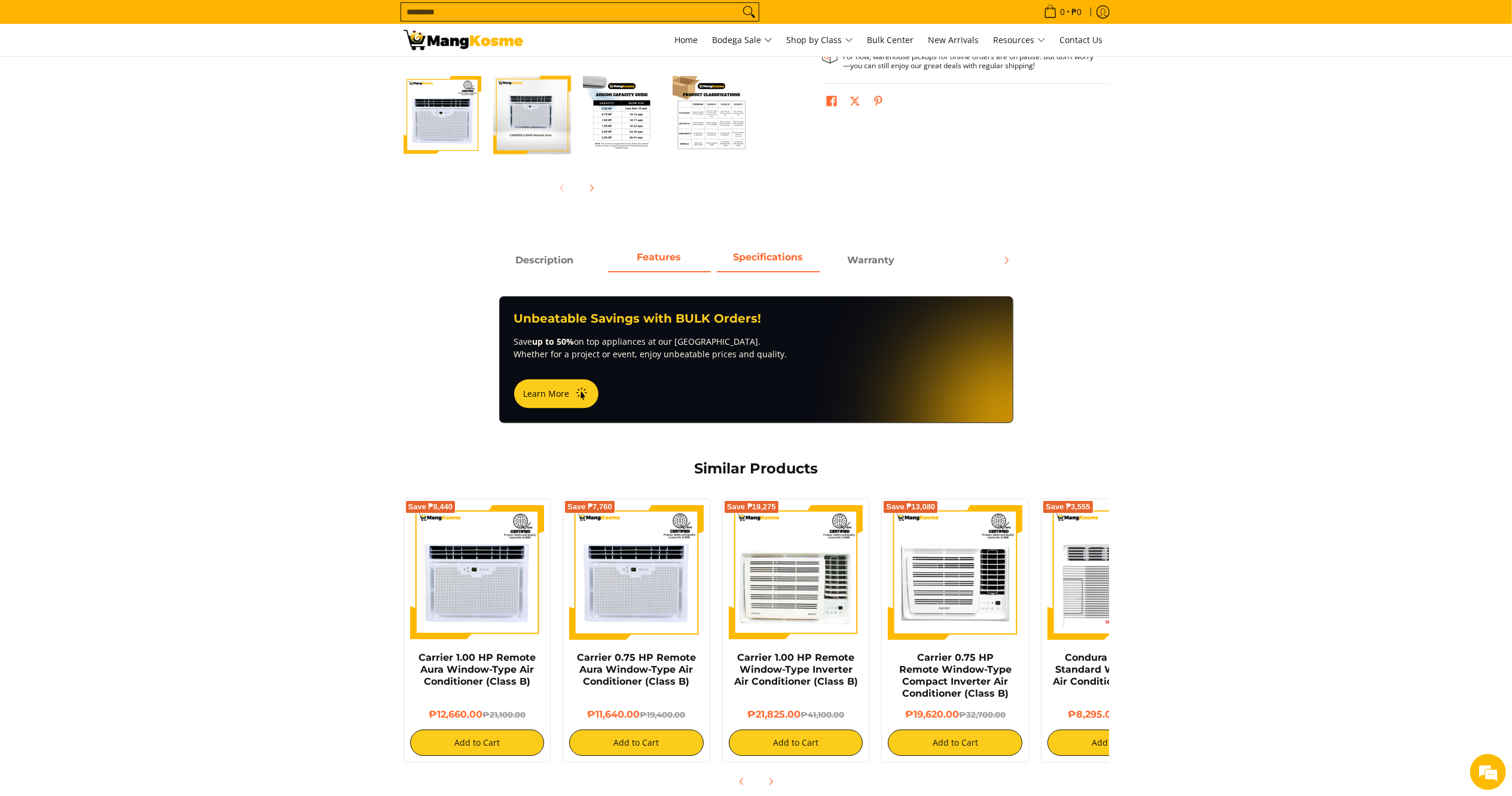
click at [726, 256] on span "Specifications" at bounding box center [767, 261] width 103 height 22
click at [699, 260] on span "Features" at bounding box center [659, 261] width 103 height 22
click at [586, 261] on span "Description" at bounding box center [544, 261] width 103 height 22
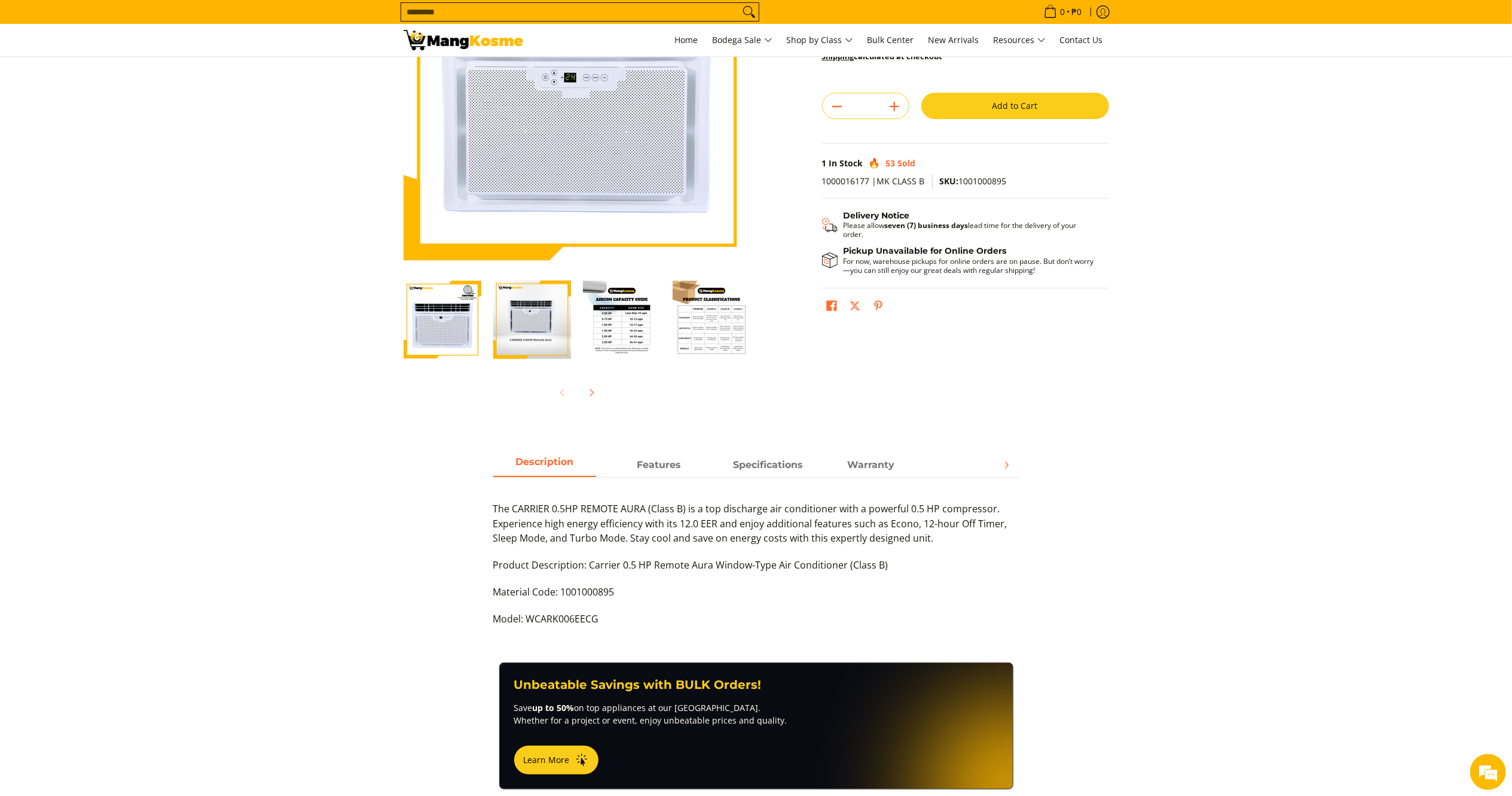
scroll to position [196, 0]
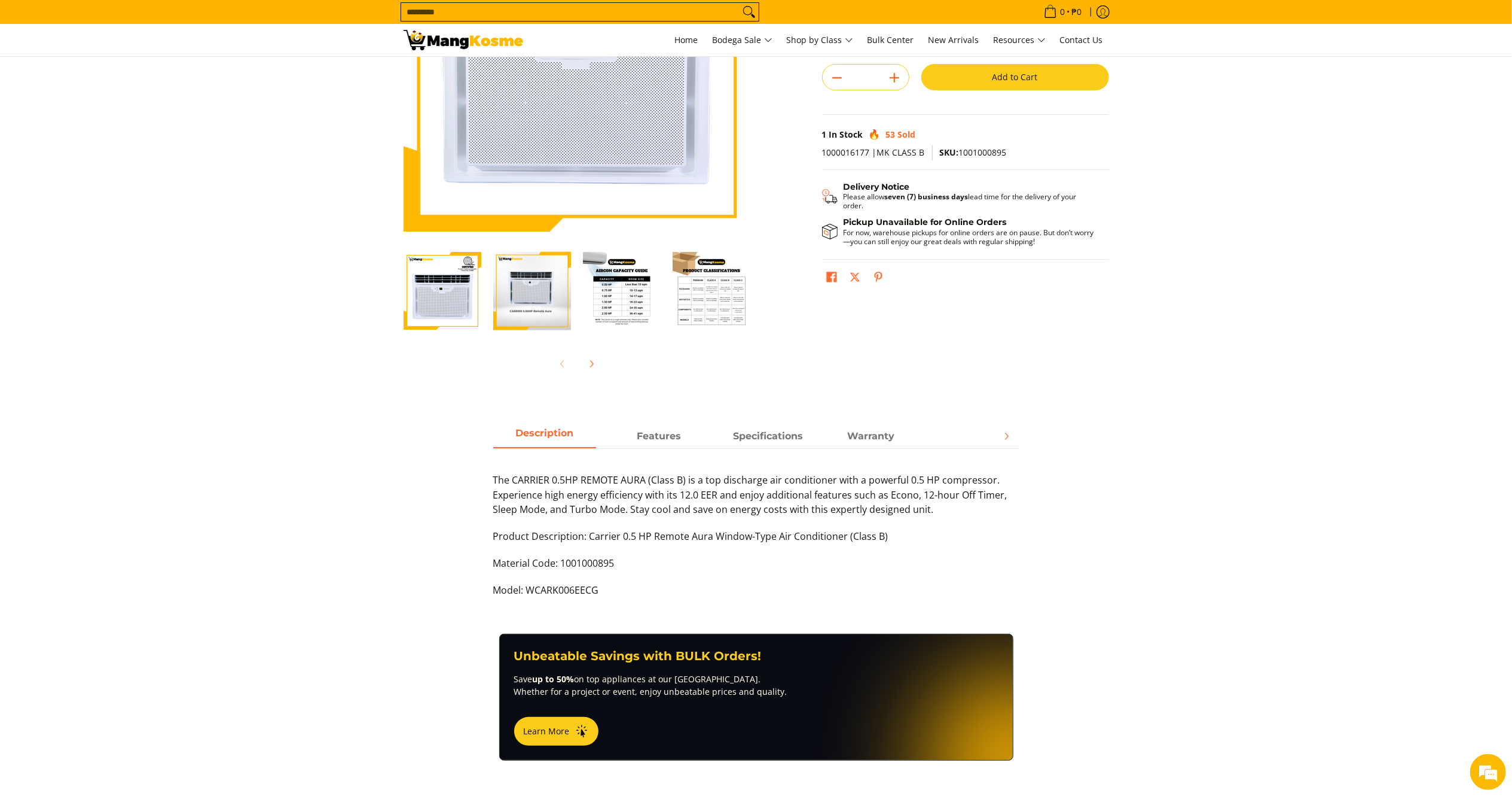
click at [680, 451] on div "The CARRIER 0.5HP REMOTE AURA (Class B) is a top discharge air conditioner with…" at bounding box center [756, 529] width 526 height 162
click at [691, 438] on span "Features" at bounding box center [659, 436] width 103 height 22
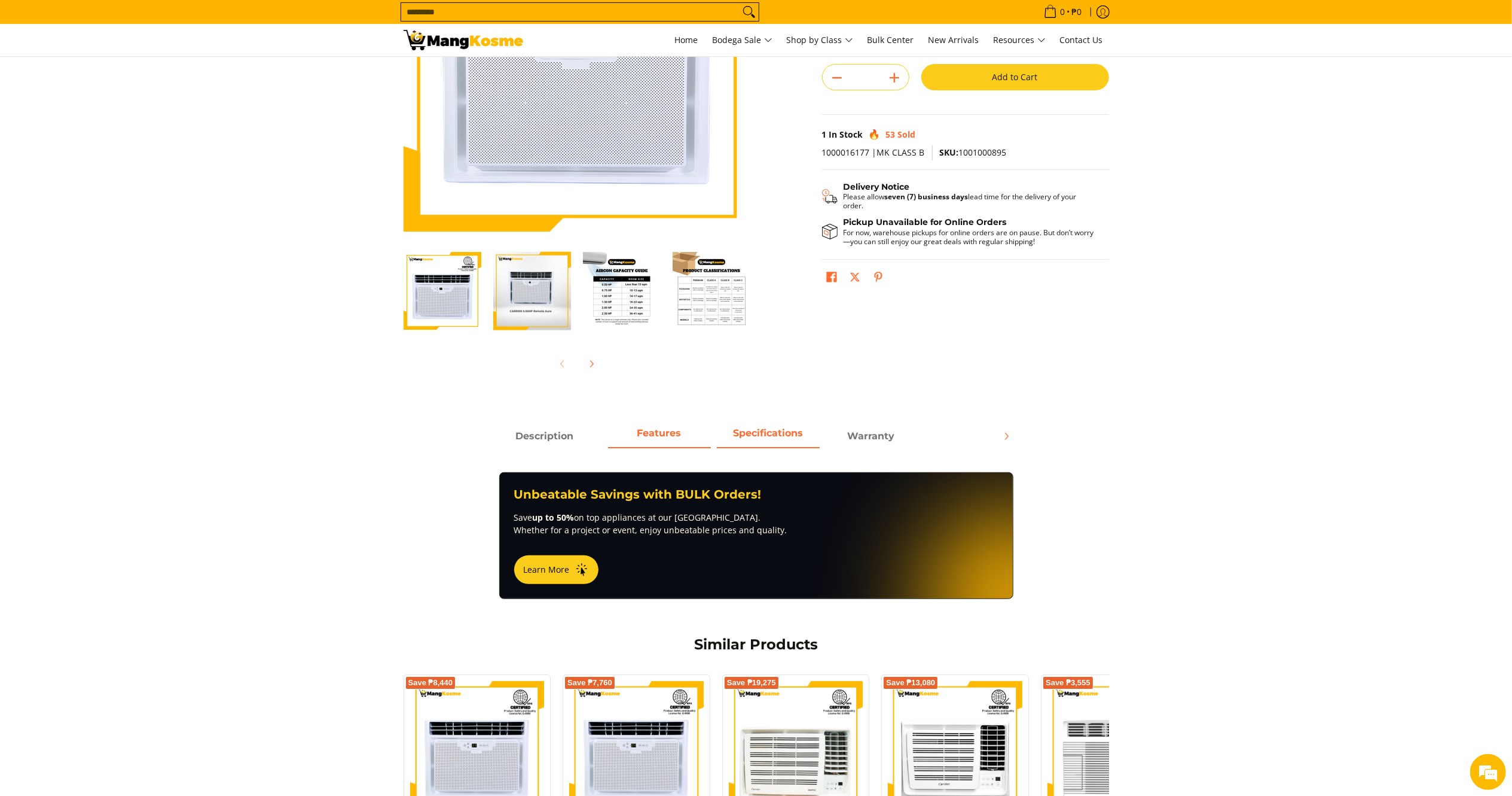
click at [783, 437] on strong "Specifications" at bounding box center [767, 433] width 70 height 12
click at [898, 435] on span "Warranty" at bounding box center [871, 436] width 103 height 22
click at [540, 449] on div "Description Features Specifications Warranty The CARRIER 0.5HP REMOTE AURA (Cla…" at bounding box center [756, 448] width 729 height 47
click at [641, 447] on span "Features" at bounding box center [659, 436] width 103 height 22
click at [554, 452] on div "Description Features Specifications Warranty The CARRIER 0.5HP REMOTE AURA (Cla…" at bounding box center [756, 448] width 729 height 47
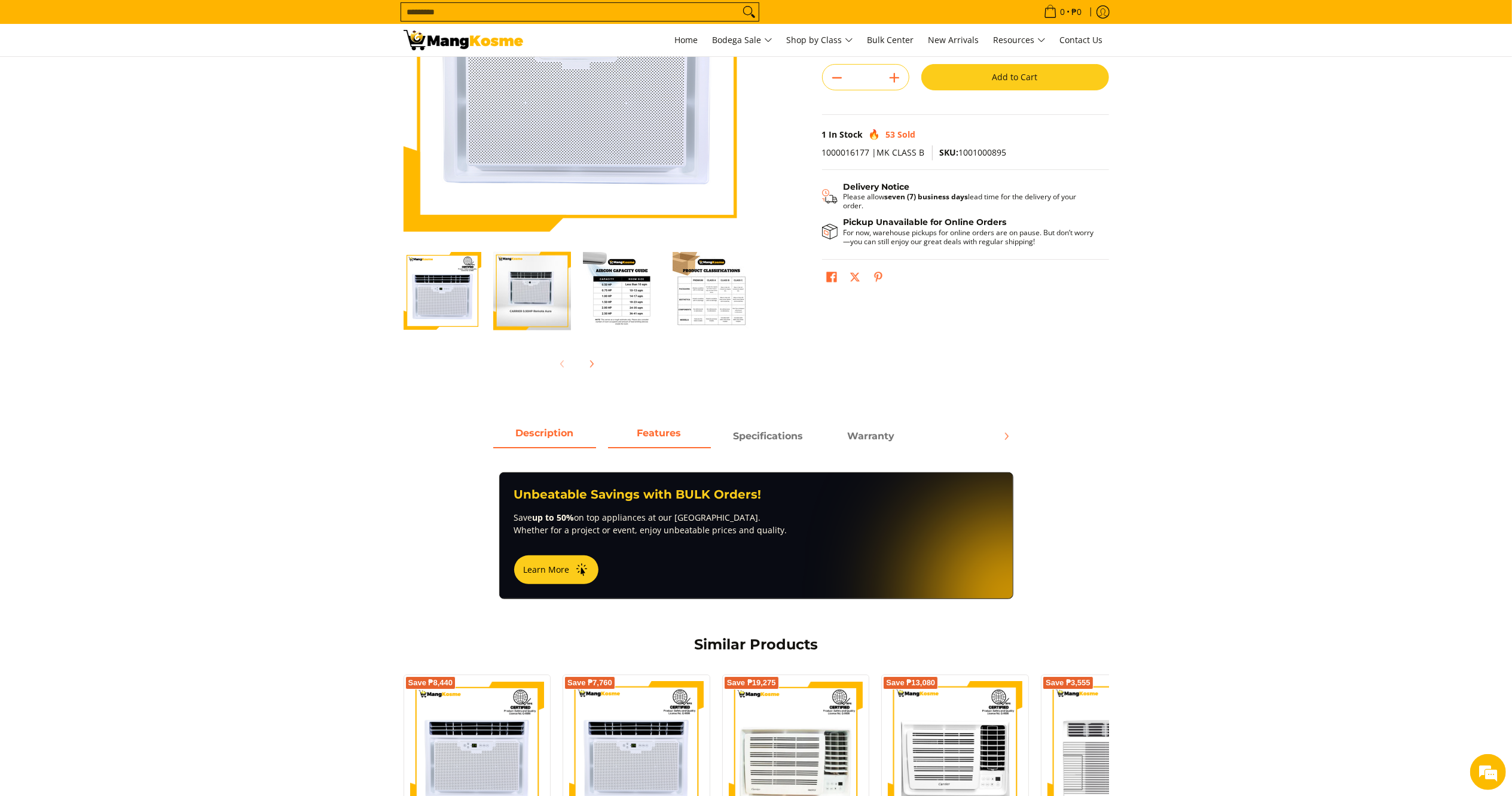
click at [554, 437] on span "Description" at bounding box center [544, 436] width 103 height 22
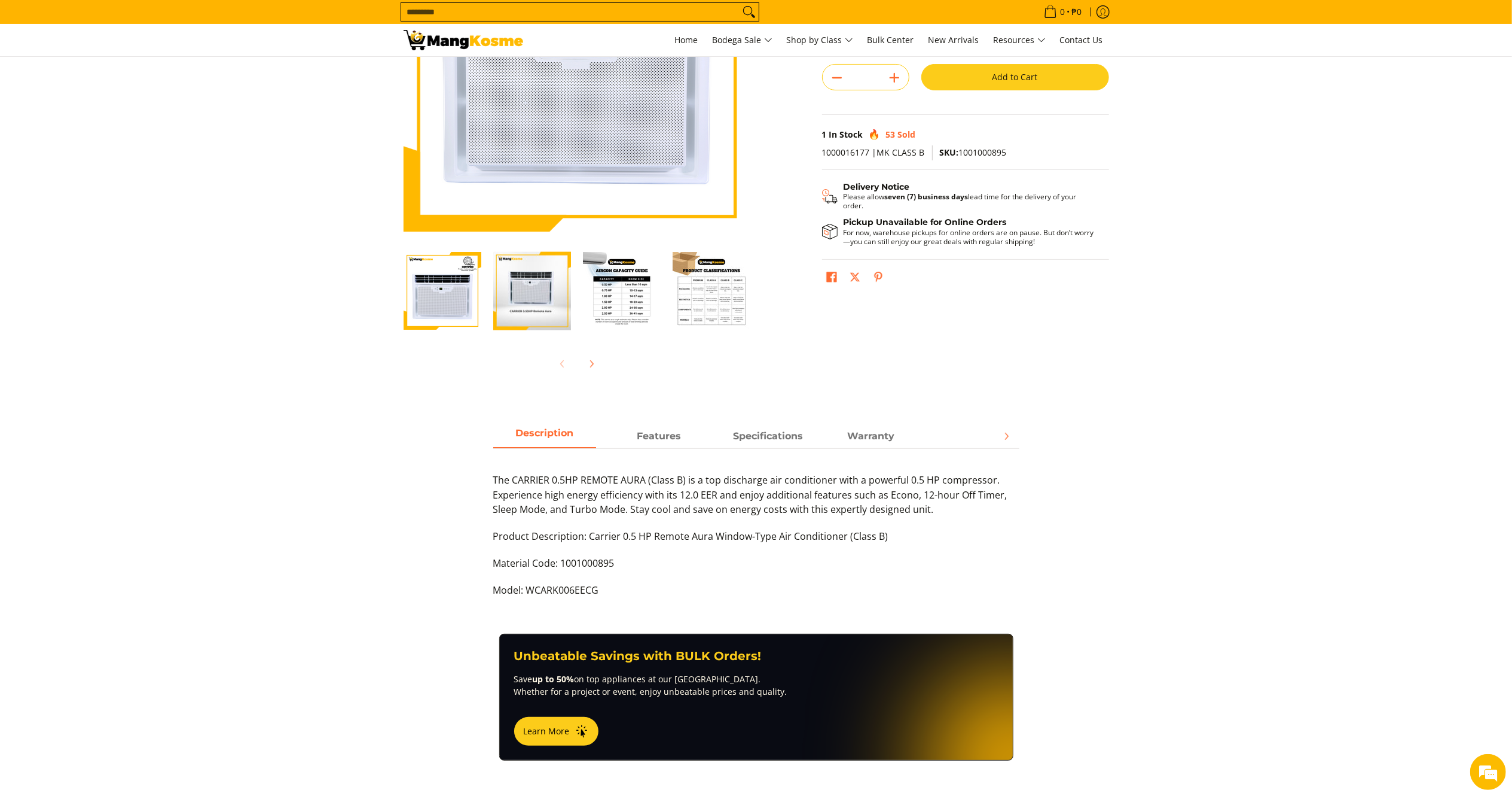
scroll to position [0, 0]
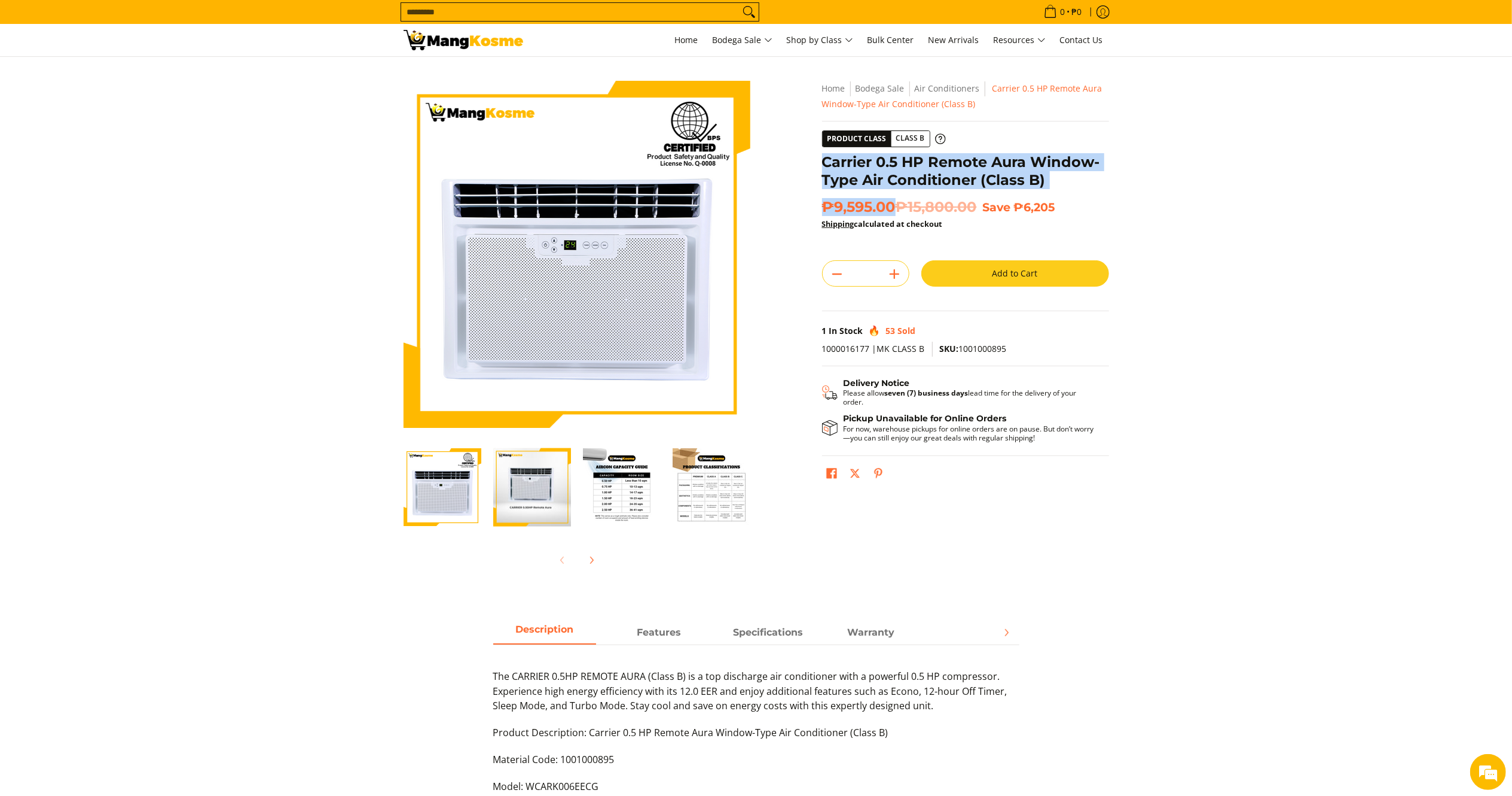
drag, startPoint x: 892, startPoint y: 207, endPoint x: 825, endPoint y: 156, distance: 84.2
click at [825, 156] on div "**********" at bounding box center [965, 288] width 287 height 415
copy div "Carrier 0.5 HP Remote Aura Window-Type Air Conditioner (Class B) ₱9,595.00"
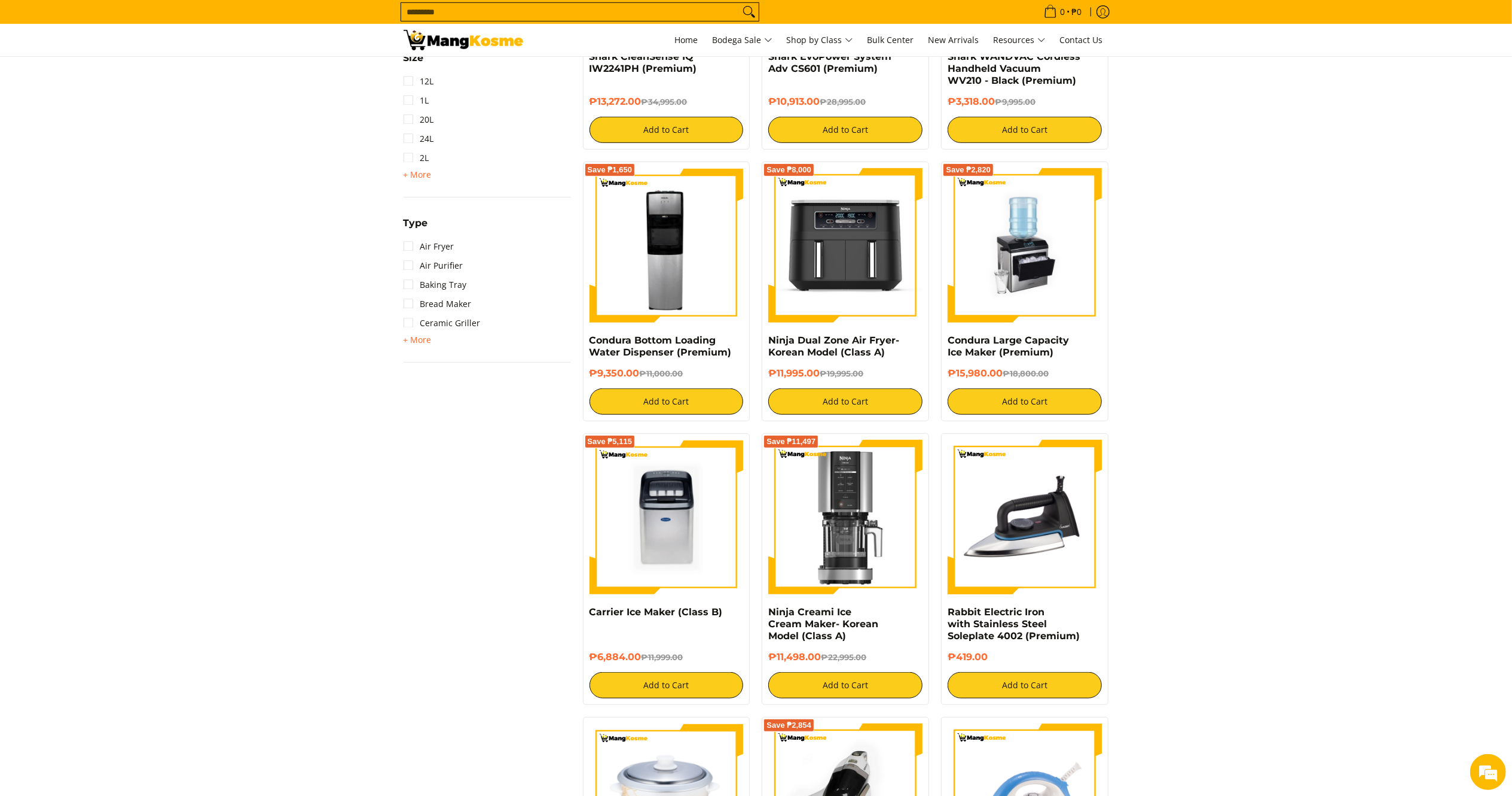
drag, startPoint x: 423, startPoint y: 333, endPoint x: 435, endPoint y: 349, distance: 20.0
click at [422, 335] on span "+ More" at bounding box center [417, 340] width 28 height 10
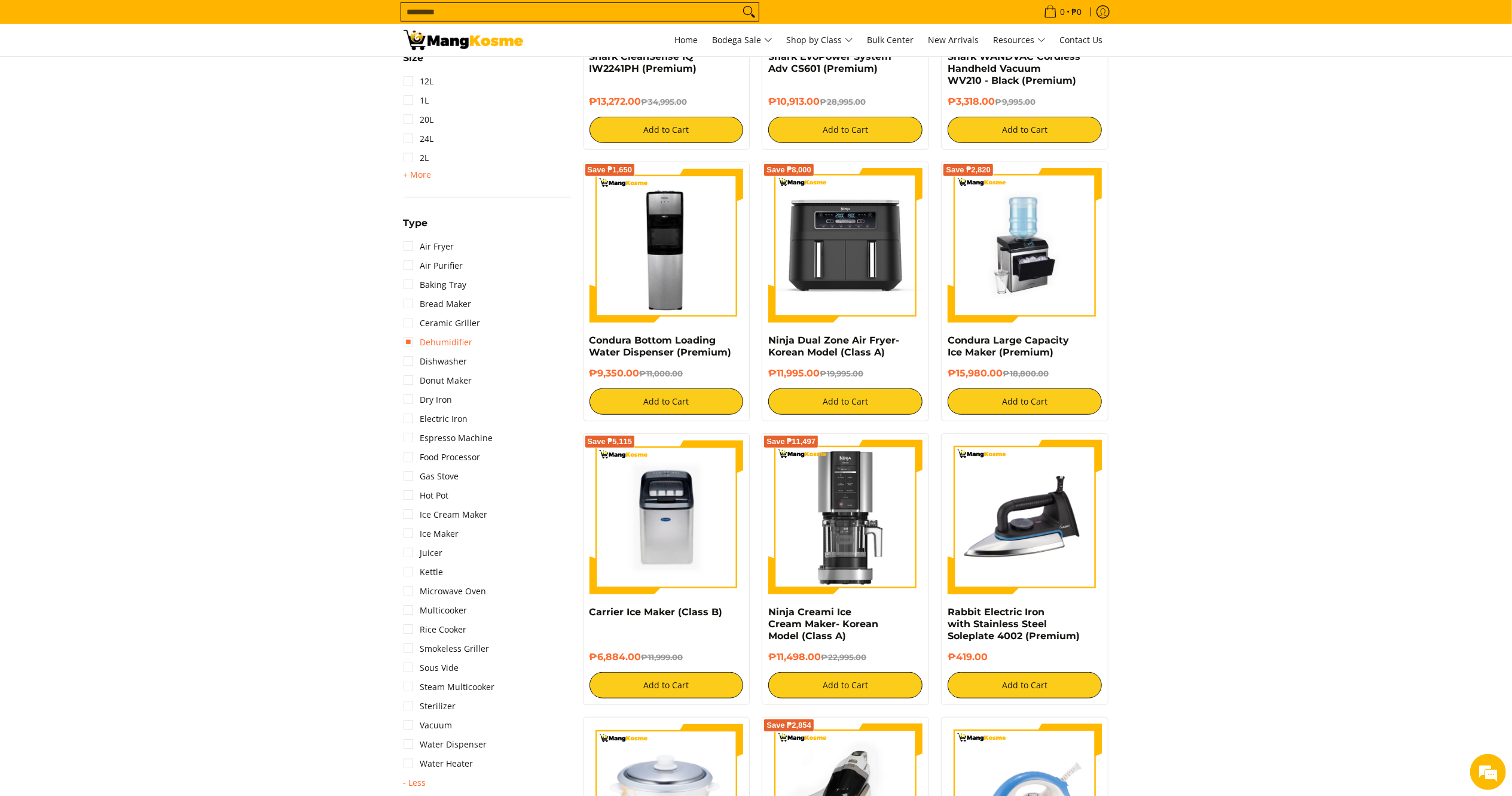
click at [437, 339] on link "Dehumidifier" at bounding box center [438, 342] width 69 height 19
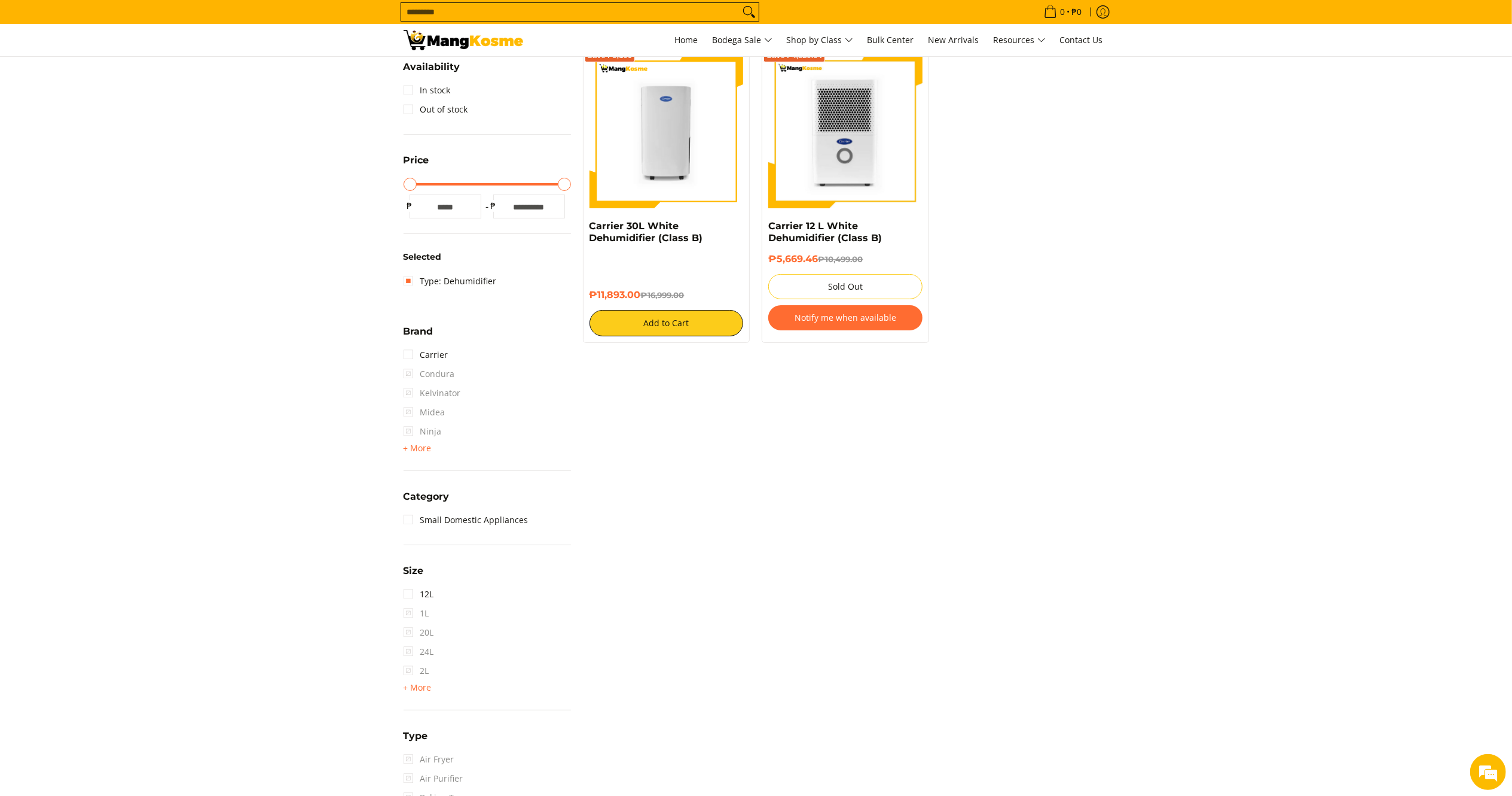
scroll to position [168, 0]
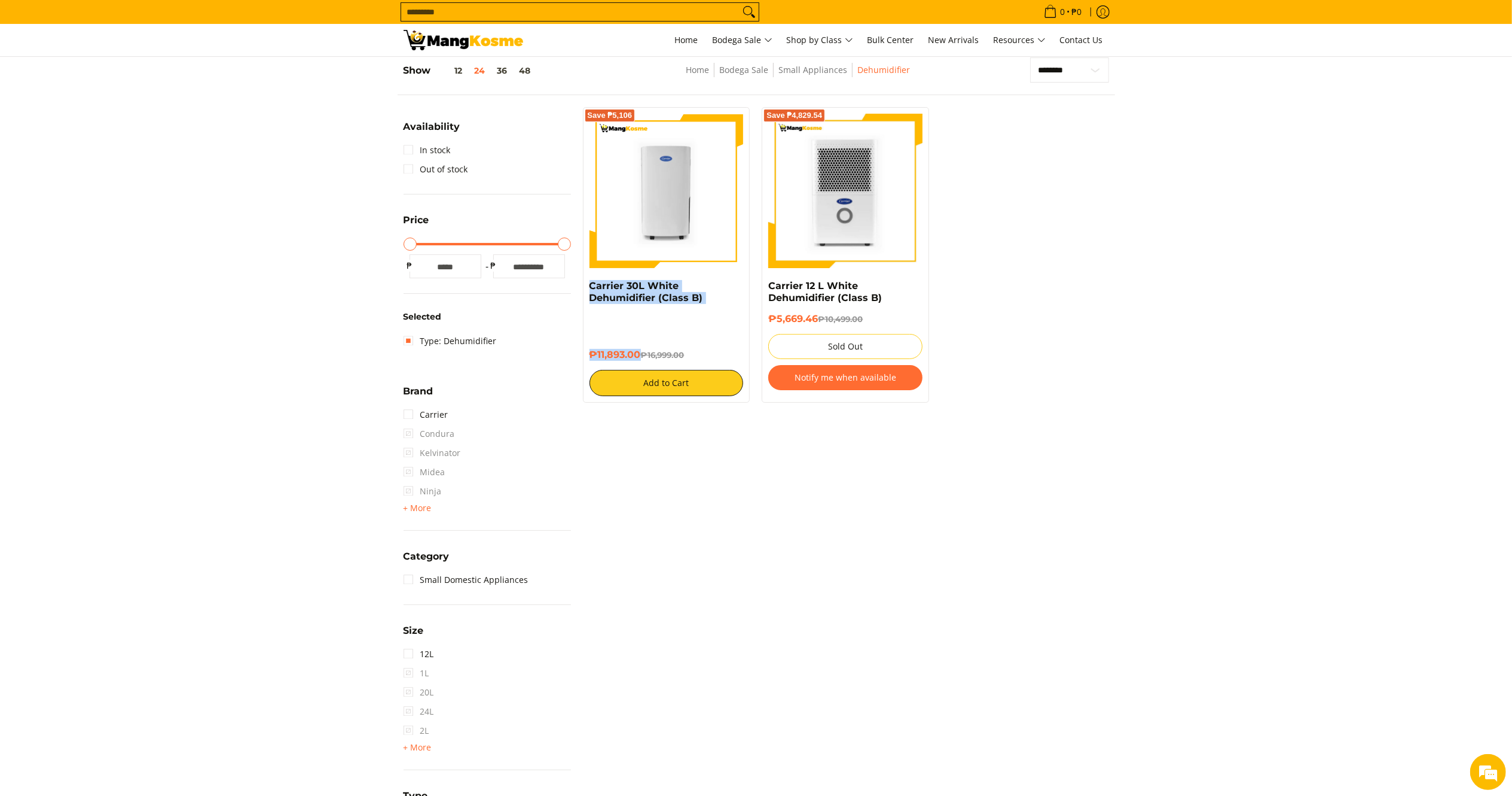
drag, startPoint x: 642, startPoint y: 355, endPoint x: 579, endPoint y: 282, distance: 96.4
click at [579, 282] on div "Save ₱5,106 Carrier 30L White Dehumidifier (Class B) ₱11,893.00 ₱16,999.00 Add …" at bounding box center [666, 254] width 179 height 295
copy div "Carrier 30L White Dehumidifier (Class B) ₱11,893.00"
click at [650, 210] on img at bounding box center [667, 191] width 154 height 154
